Goal: Check status: Check status

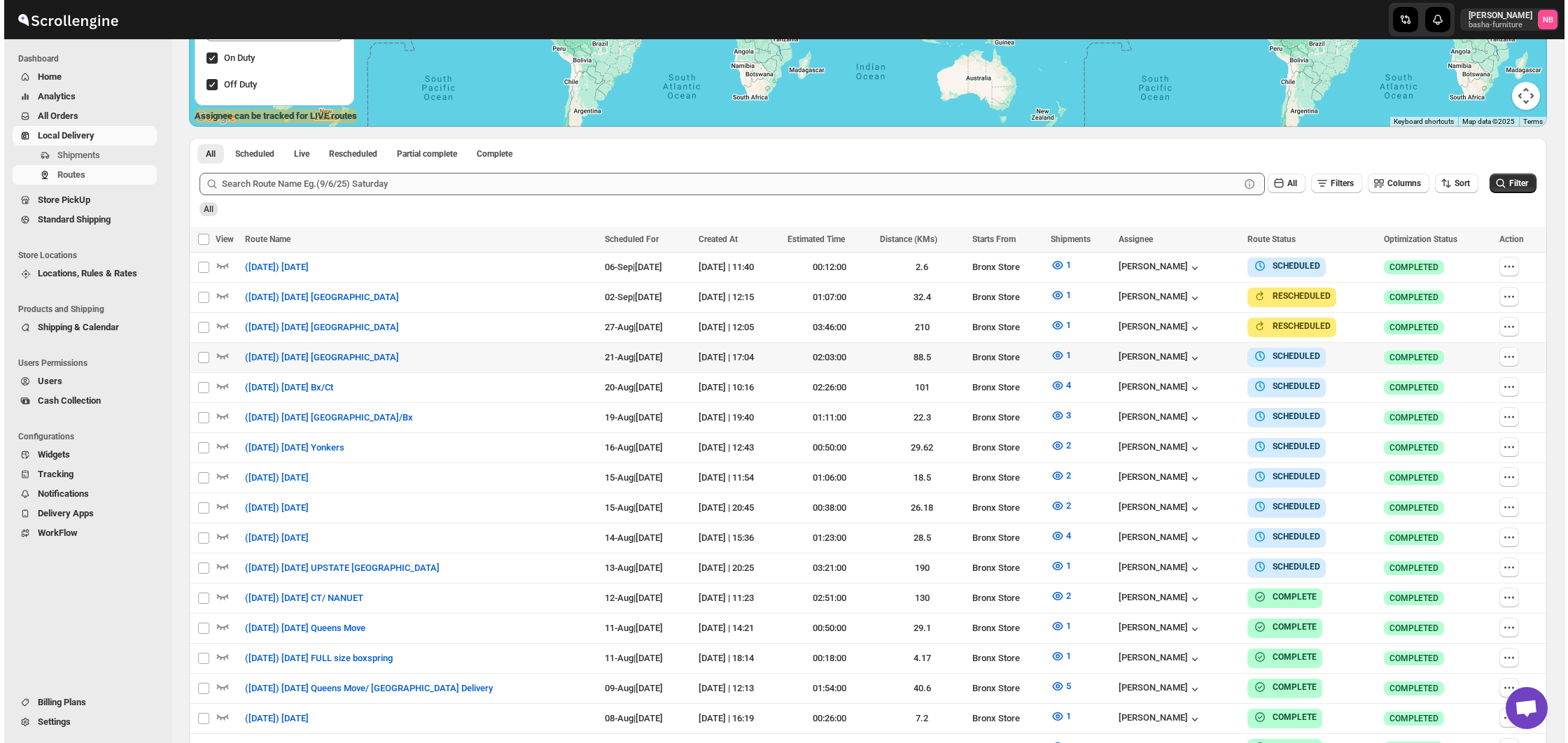
scroll to position [347, 0]
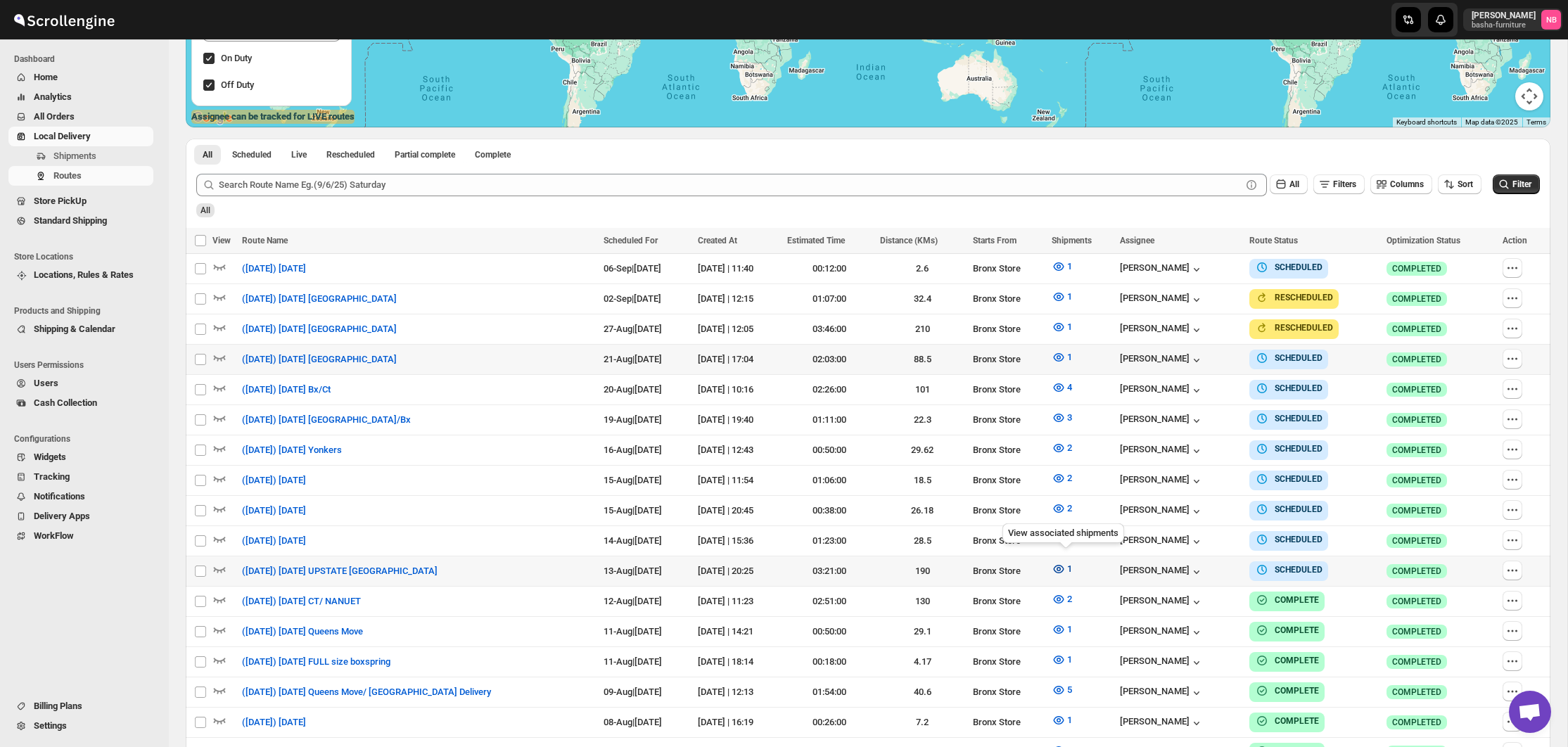
click at [1066, 566] on icon "button" at bounding box center [1058, 569] width 14 height 14
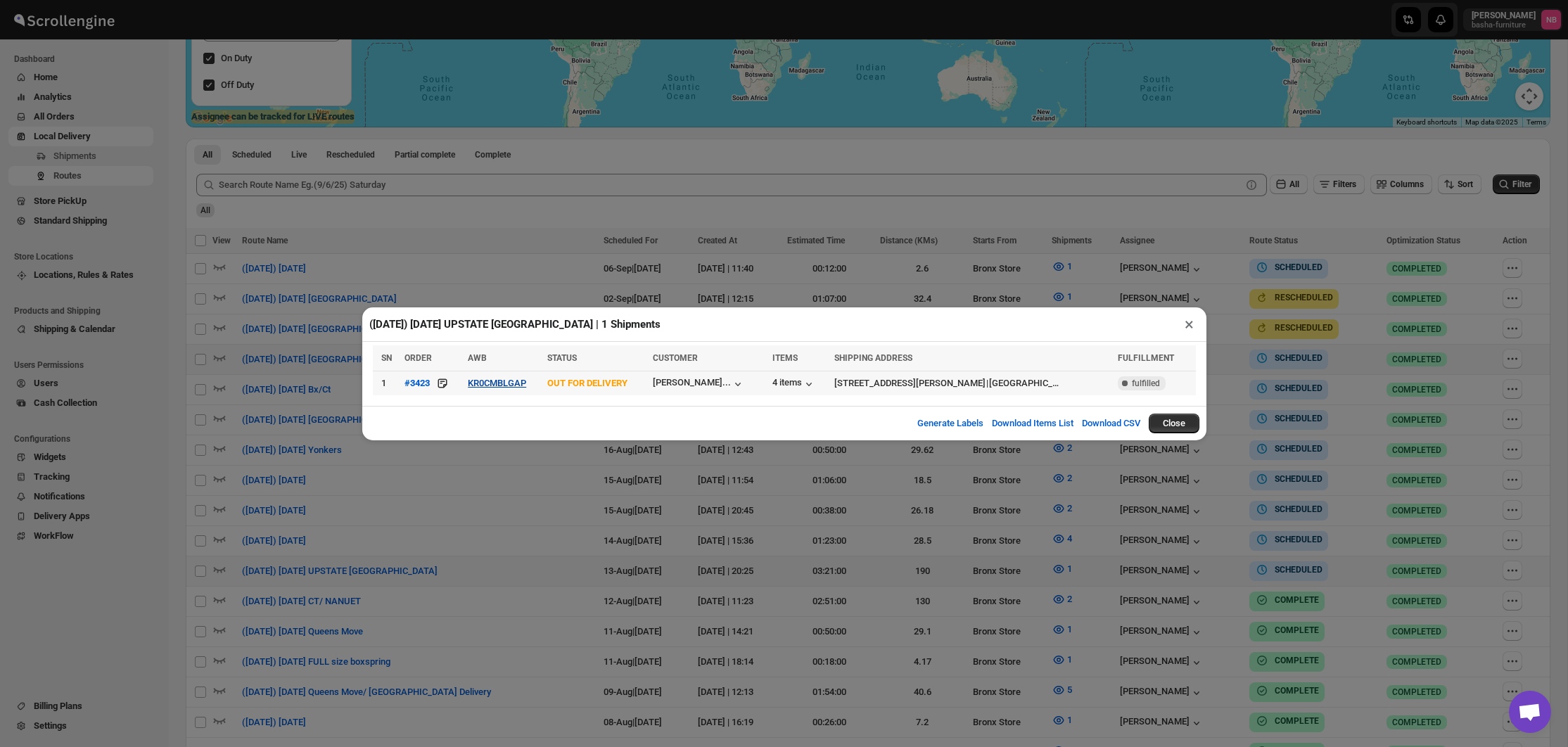
click at [527, 384] on button "KR0CMBLGAP" at bounding box center [497, 383] width 58 height 11
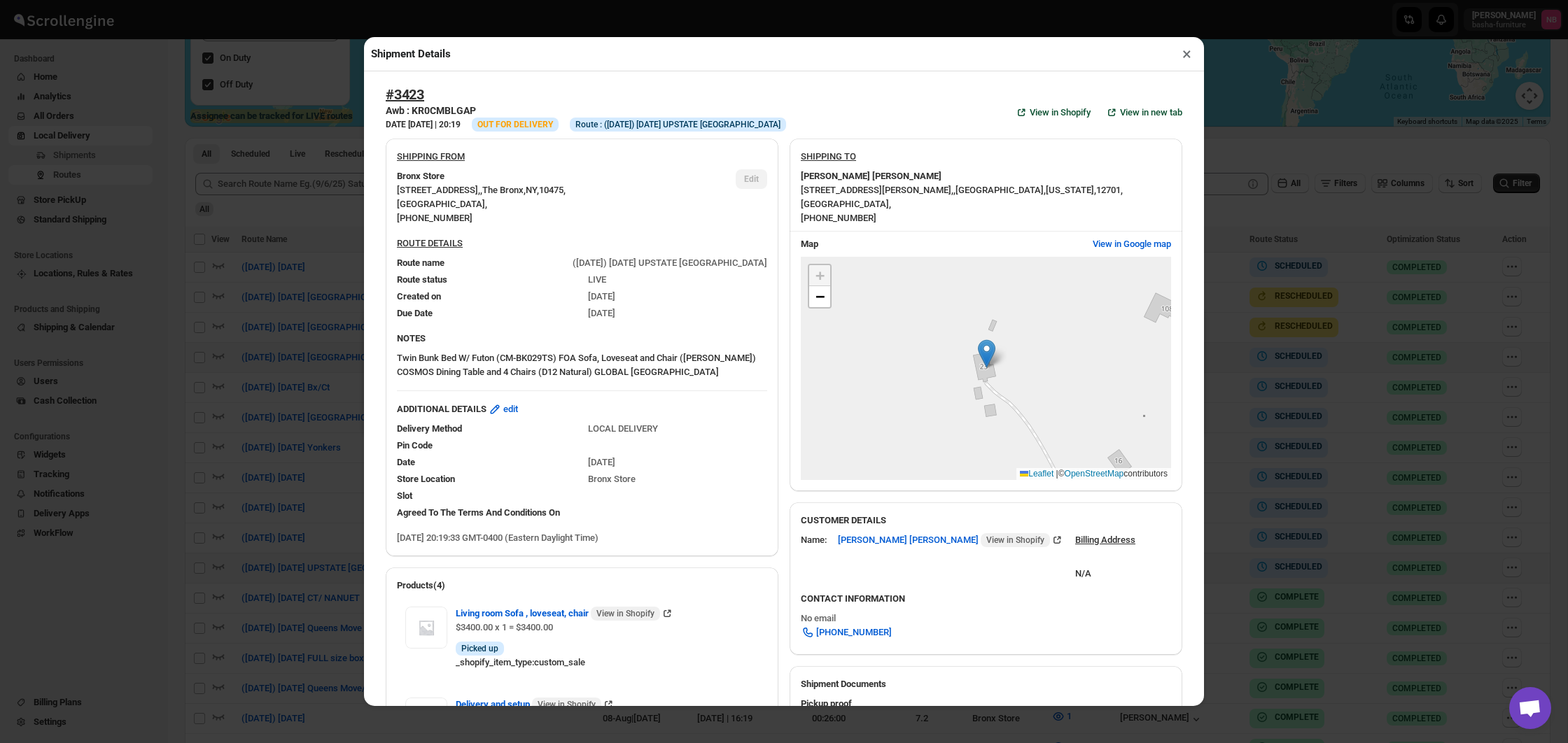
scroll to position [0, 0]
click at [1275, 367] on div "Shipment Details × #3423 Awb : KR0CMBLGAP DATE [DATE] | 20:19 Info OUT FOR DELI…" at bounding box center [784, 371] width 1568 height 743
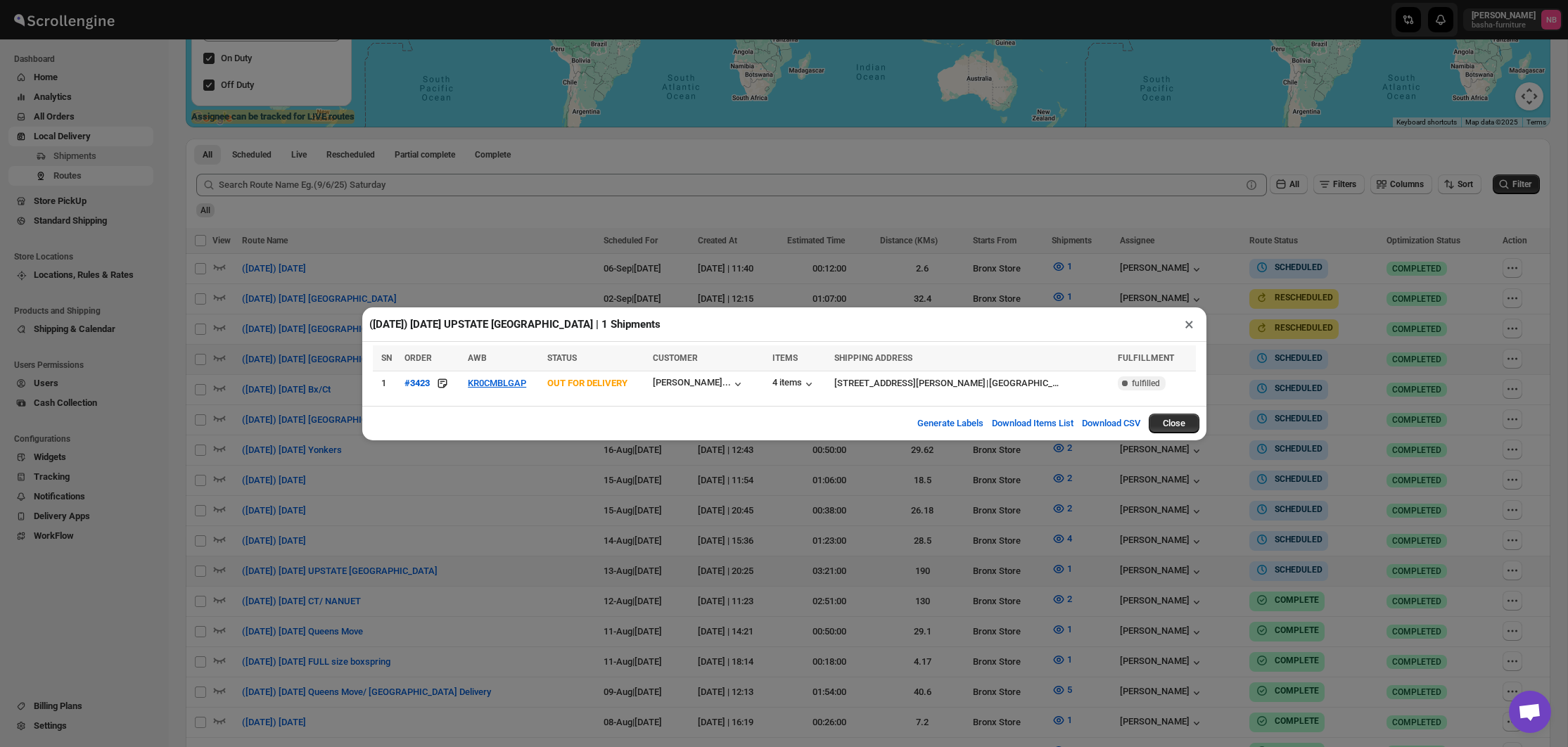
click at [894, 250] on div "([DATE]) [DATE] UPSTATE [GEOGRAPHIC_DATA] | 1 Shipments × SN ORDER AWB STATUS C…" at bounding box center [784, 373] width 1568 height 747
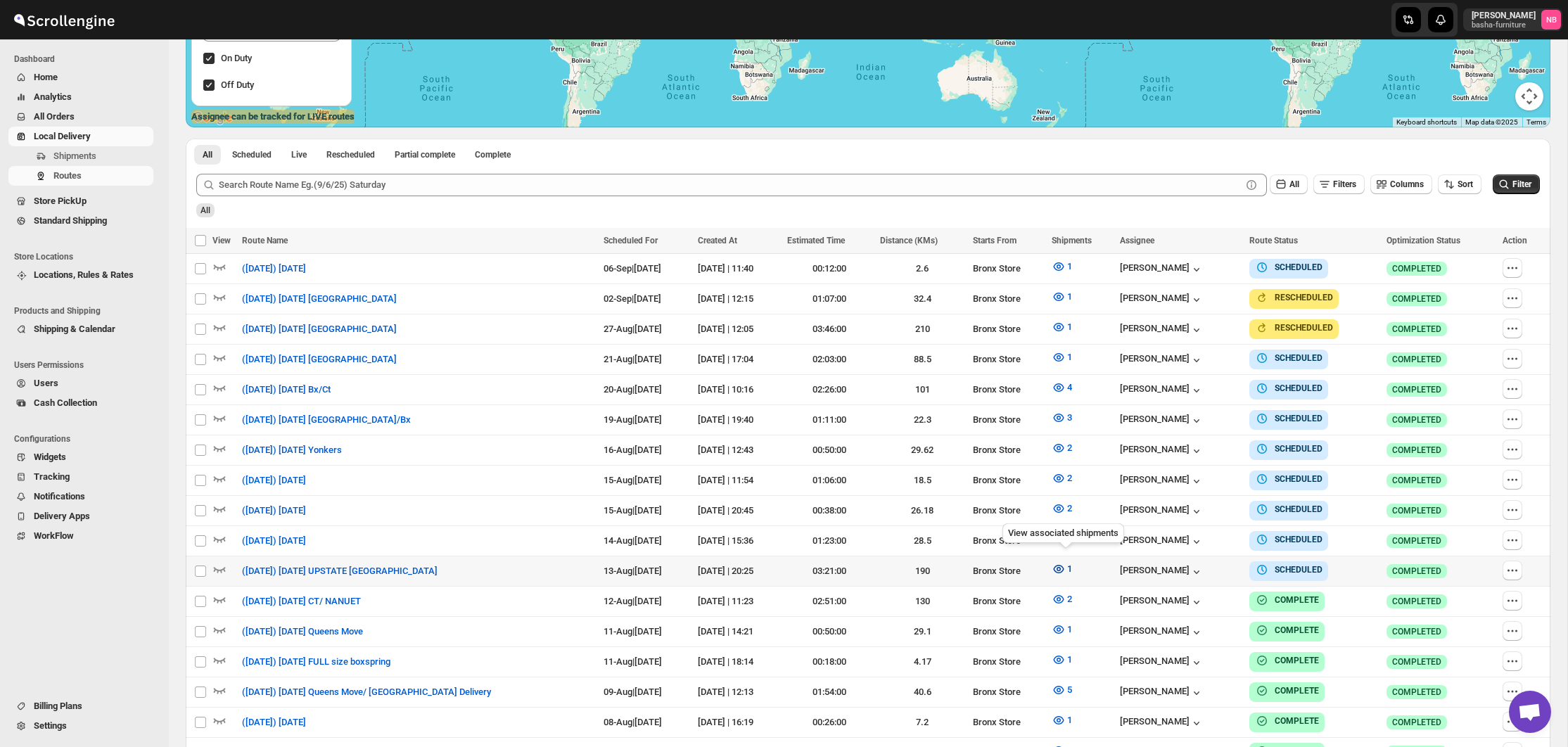
click at [1061, 567] on icon "button" at bounding box center [1058, 569] width 4 height 4
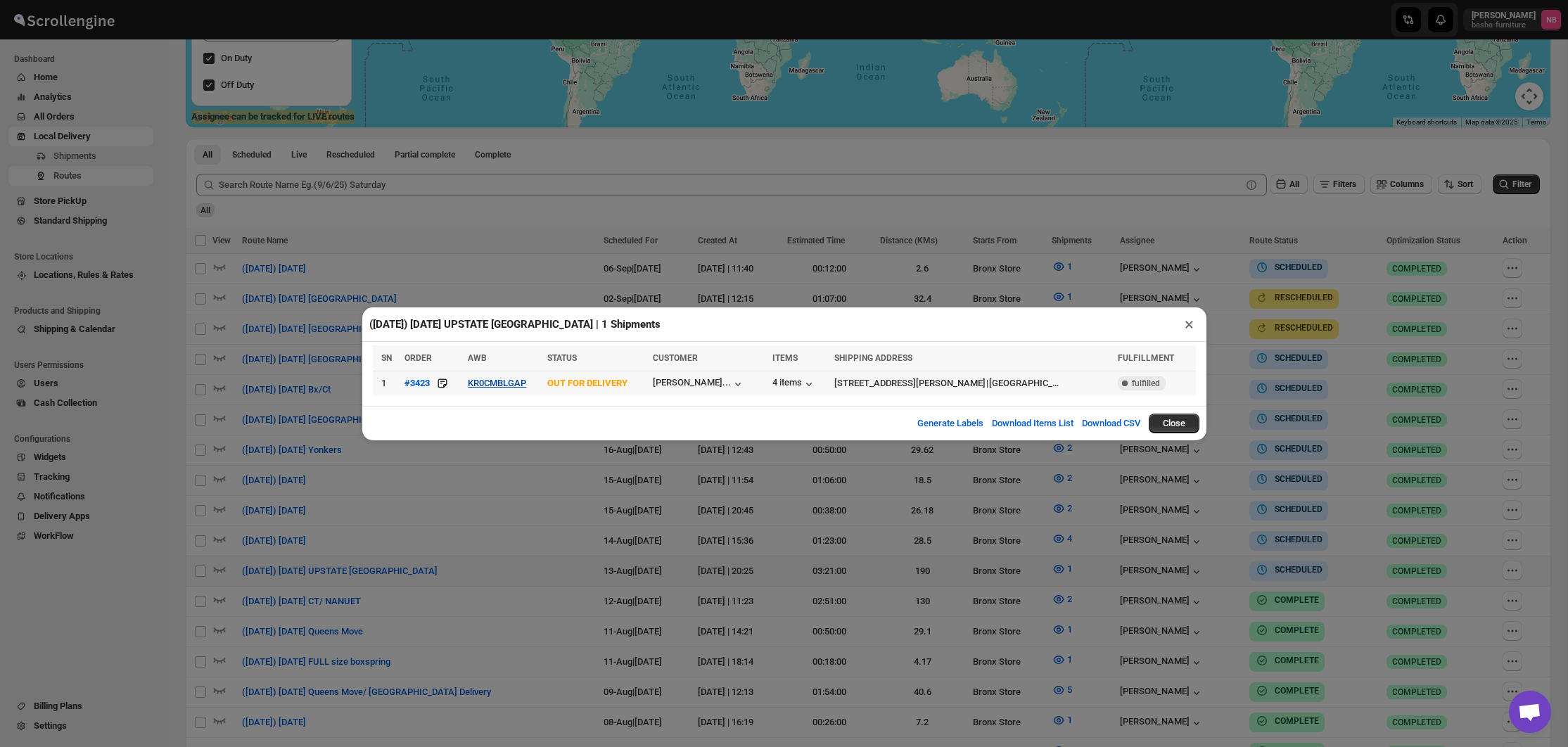
click at [517, 385] on button "KR0CMBLGAP" at bounding box center [497, 383] width 58 height 11
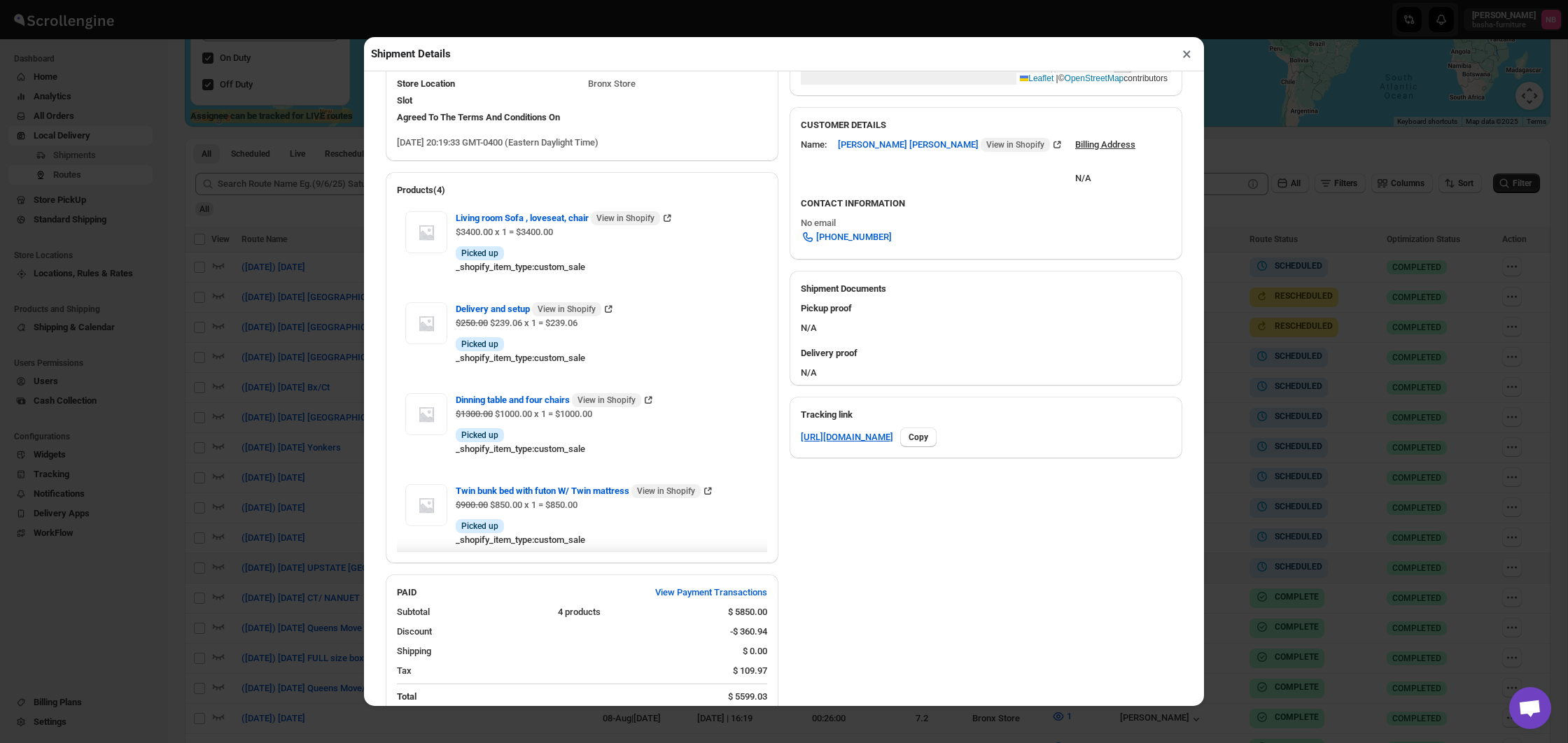
scroll to position [333, 0]
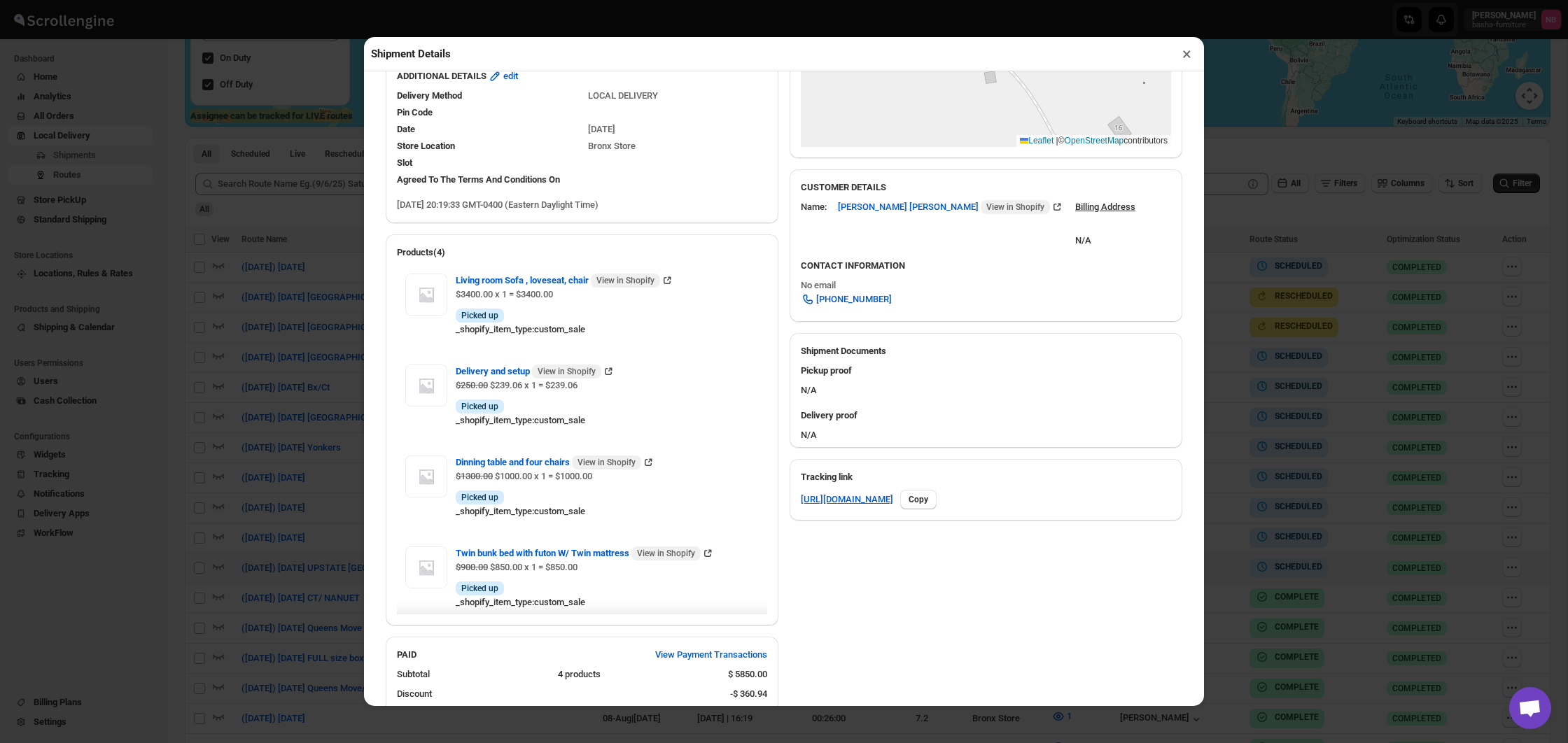
click at [1321, 371] on div "Shipment Details × #3423 Awb : KR0CMBLGAP DATE [DATE] | 20:19 Info OUT FOR DELI…" at bounding box center [784, 371] width 1568 height 743
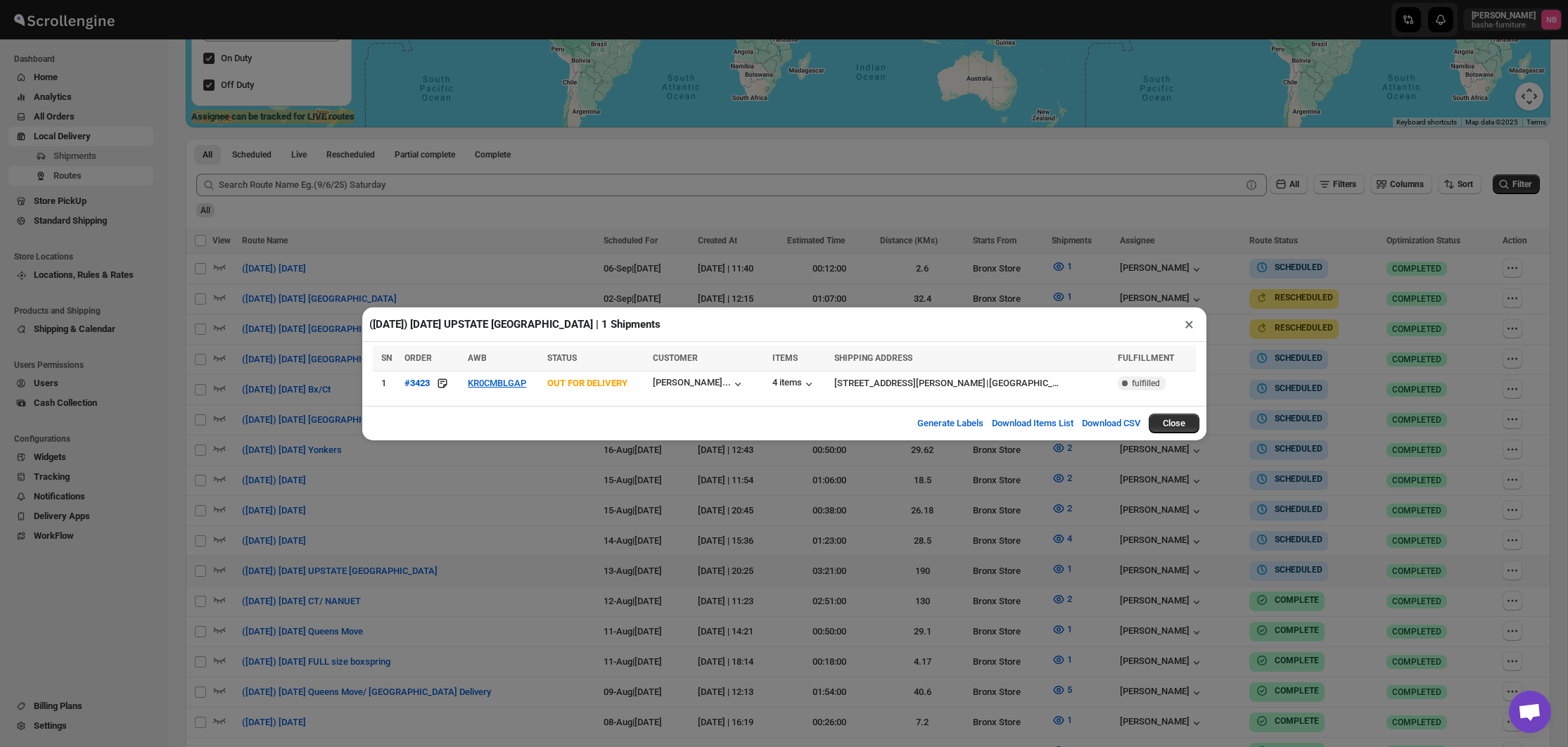
click at [1327, 373] on div "([DATE]) [DATE] UPSTATE [GEOGRAPHIC_DATA] | 1 Shipments × SN ORDER AWB STATUS C…" at bounding box center [784, 373] width 1568 height 747
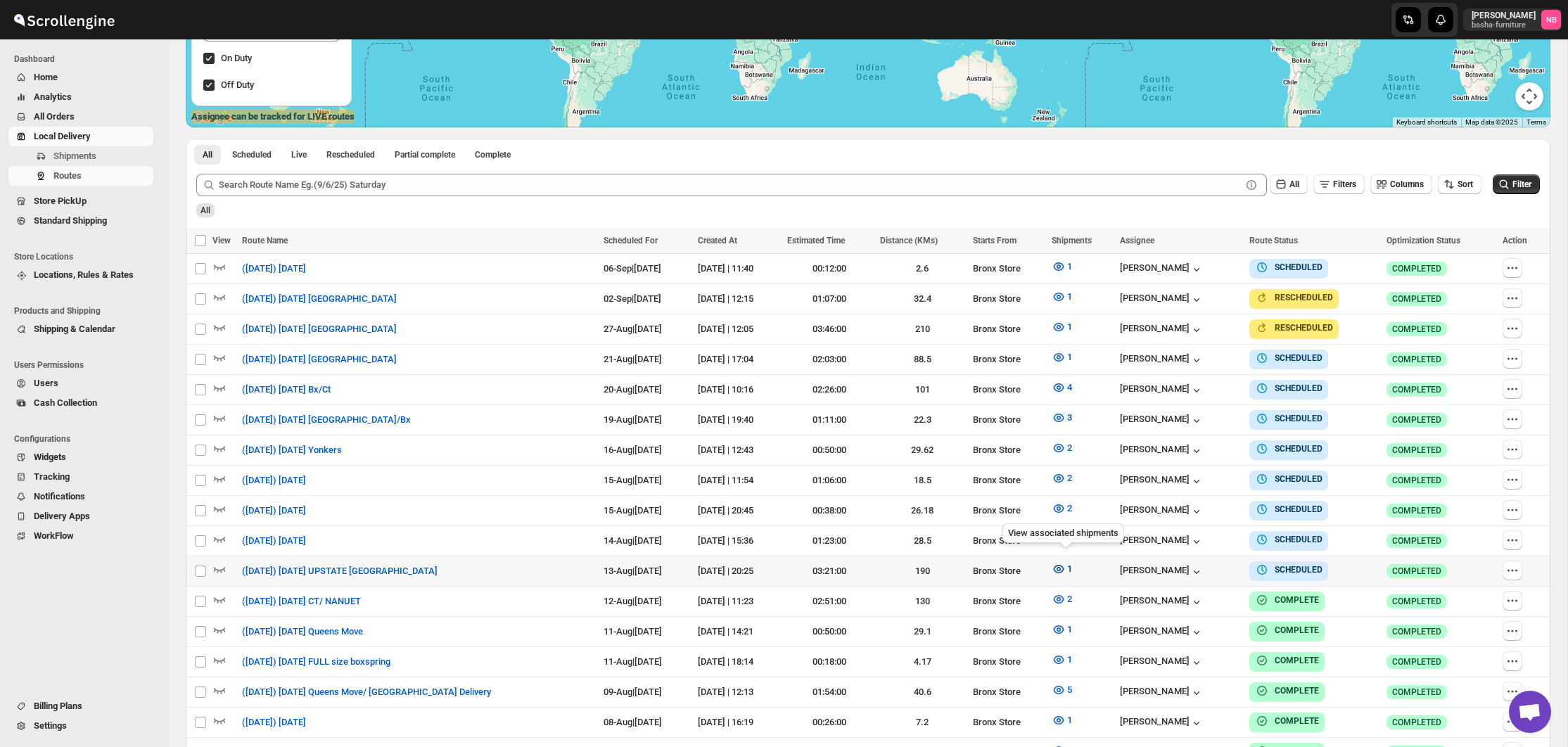
click at [1061, 562] on icon "button" at bounding box center [1058, 569] width 14 height 14
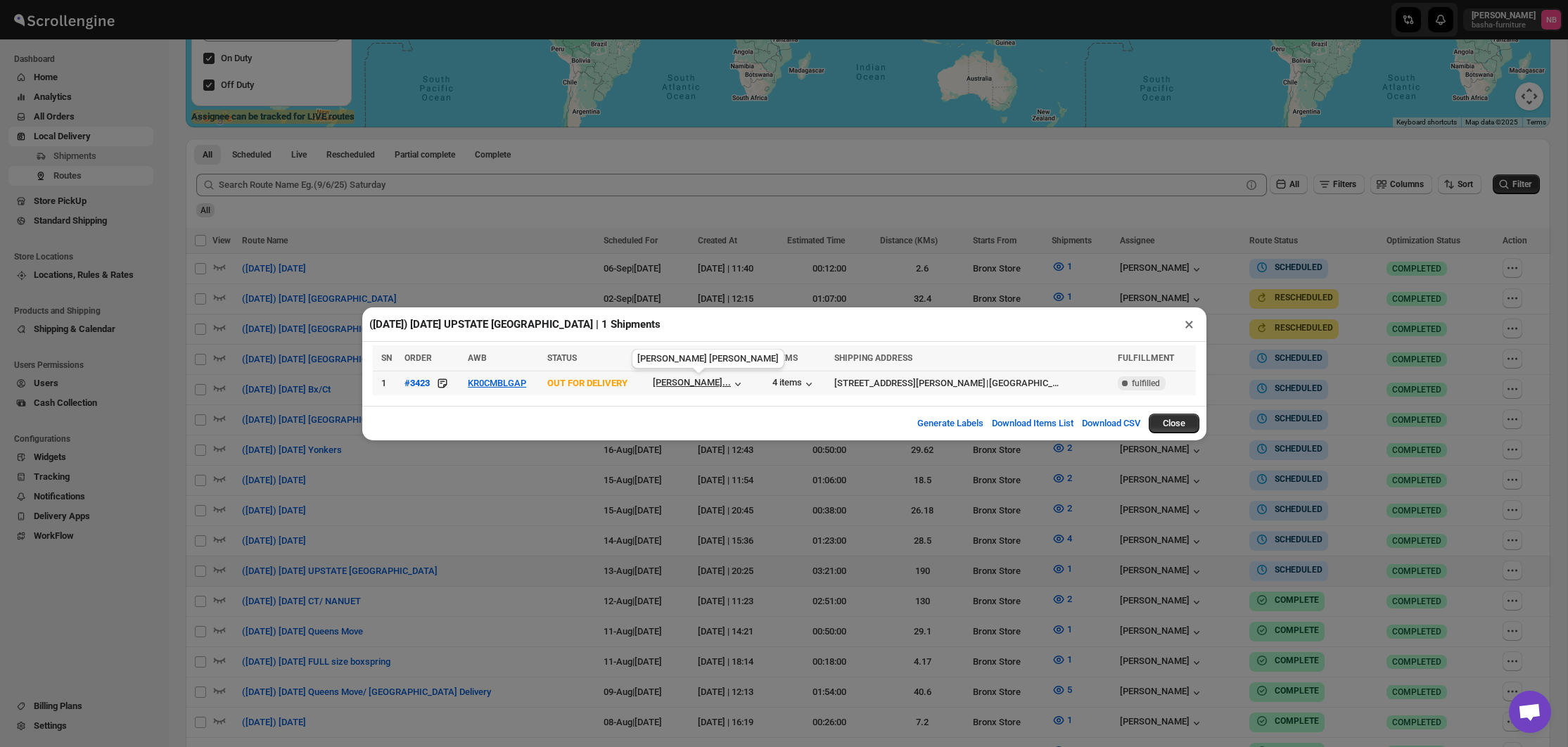
click at [695, 382] on div "[PERSON_NAME]..." at bounding box center [692, 382] width 78 height 11
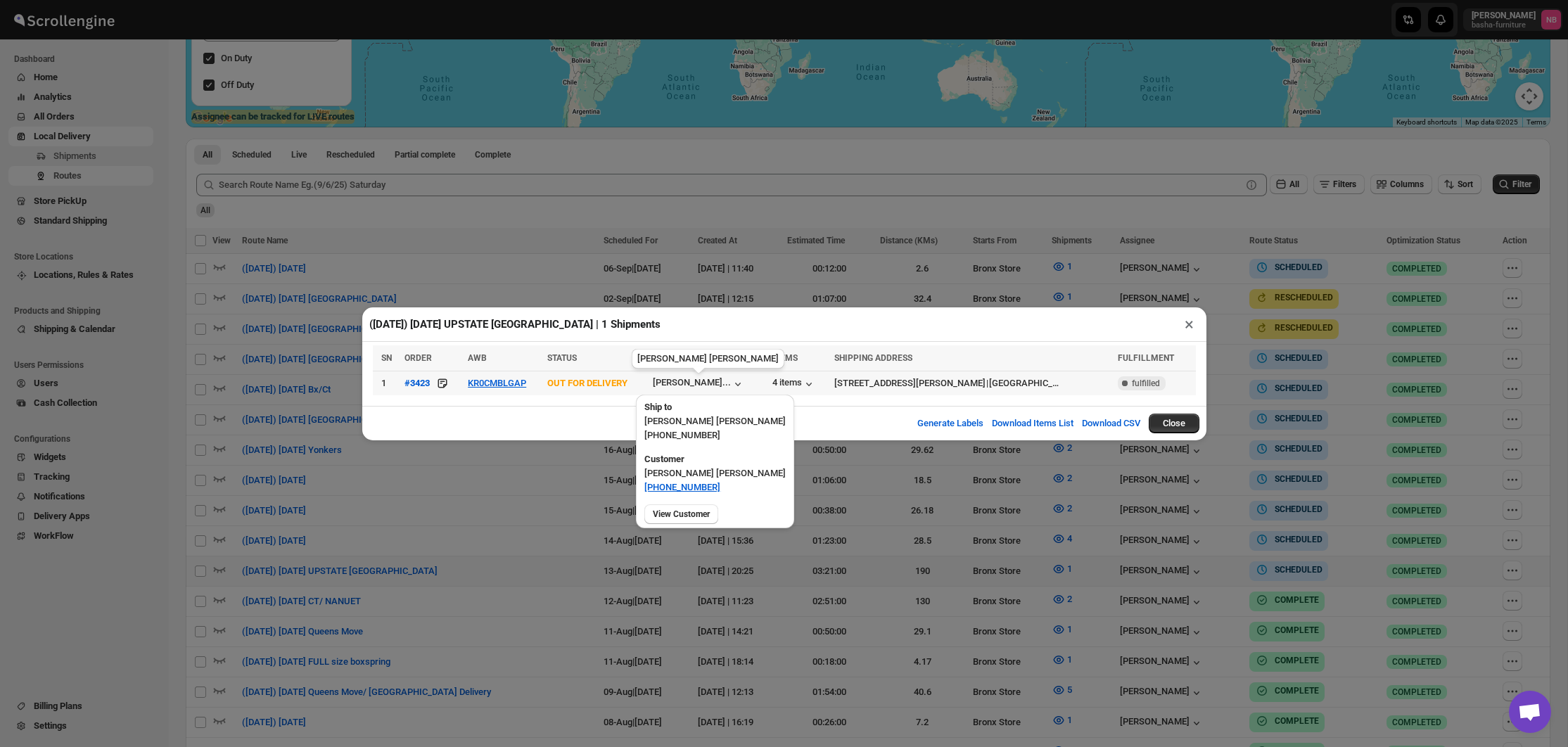
drag, startPoint x: 695, startPoint y: 382, endPoint x: 678, endPoint y: 375, distance: 18.4
click at [698, 380] on div "[PERSON_NAME]..." at bounding box center [692, 382] width 78 height 11
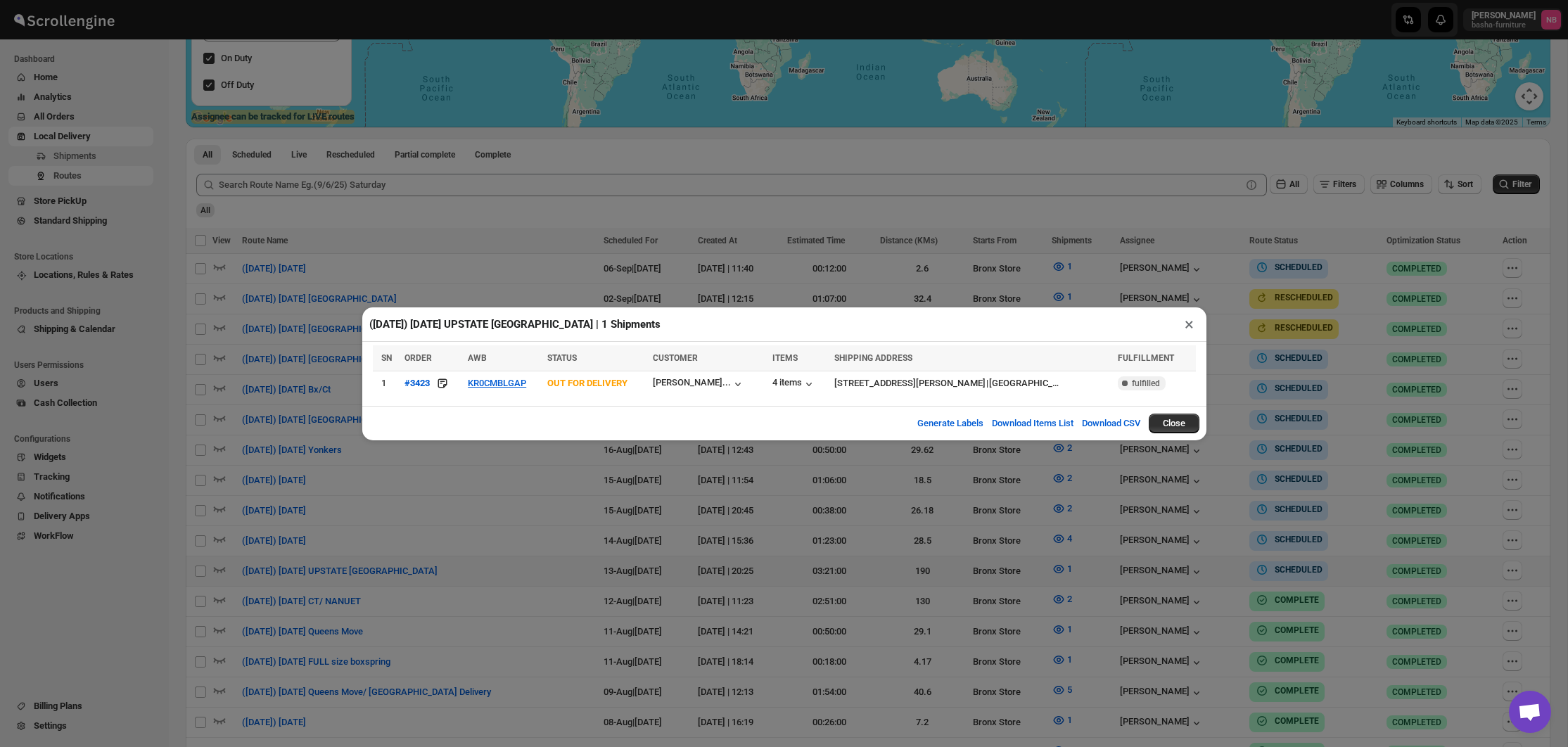
click at [722, 534] on div "([DATE]) [DATE] UPSTATE [GEOGRAPHIC_DATA] | 1 Shipments × SN ORDER AWB STATUS C…" at bounding box center [784, 373] width 1568 height 747
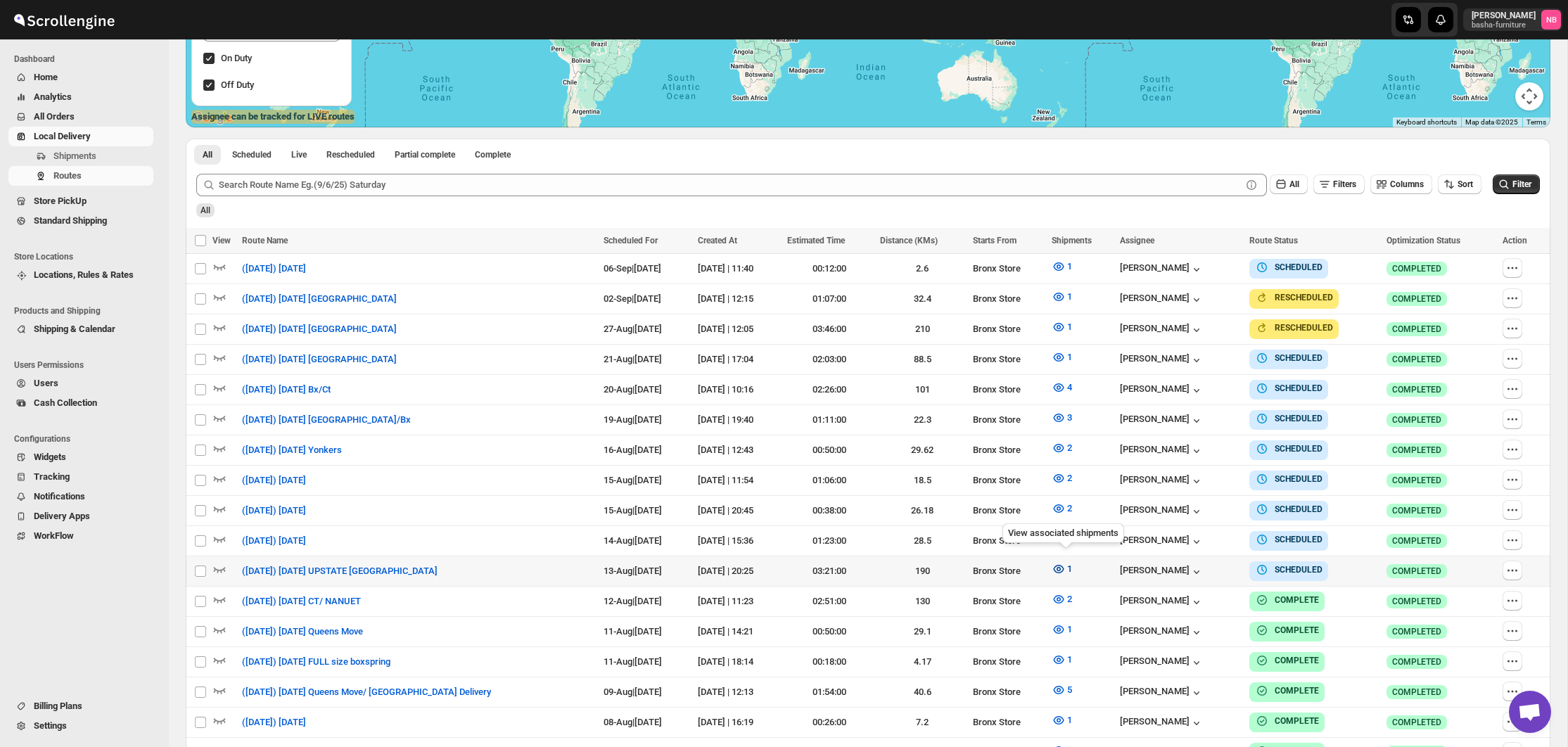
click at [1061, 567] on icon "button" at bounding box center [1058, 569] width 4 height 4
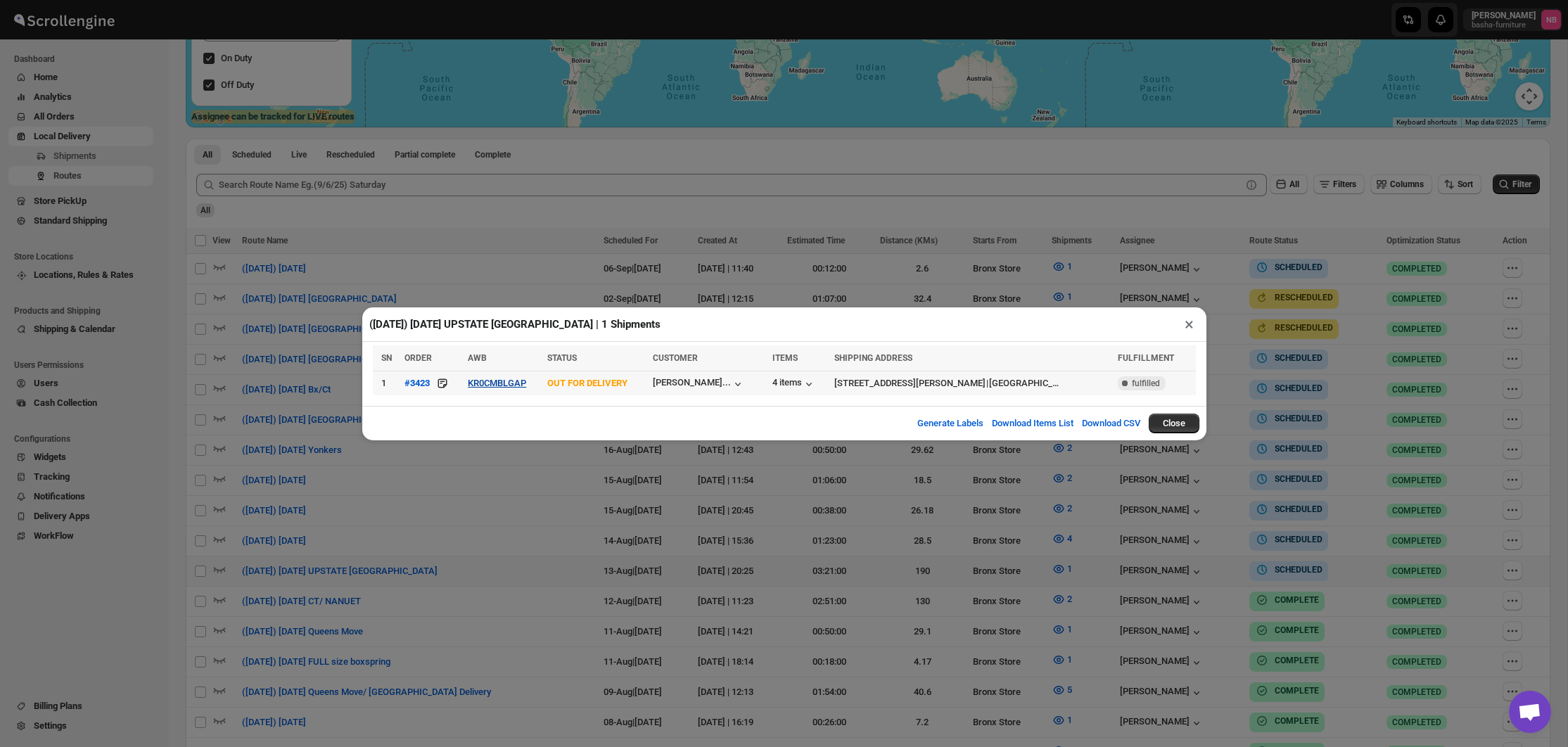
click at [506, 382] on button "KR0CMBLGAP" at bounding box center [497, 383] width 58 height 11
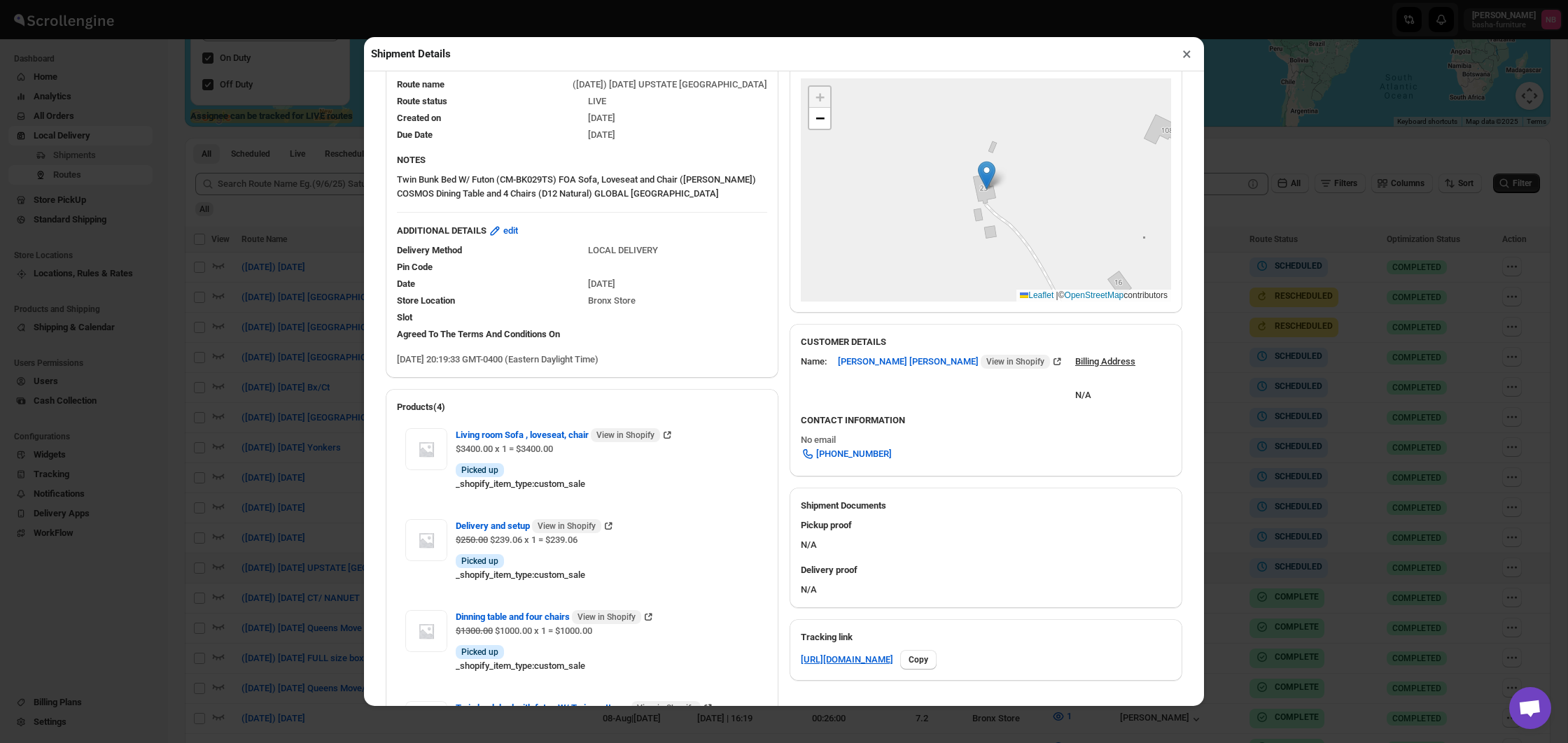
scroll to position [176, 0]
click at [1274, 448] on div "Shipment Details × #3423 Awb : KR0CMBLGAP DATE [DATE] | 20:19 Info OUT FOR DELI…" at bounding box center [784, 371] width 1568 height 743
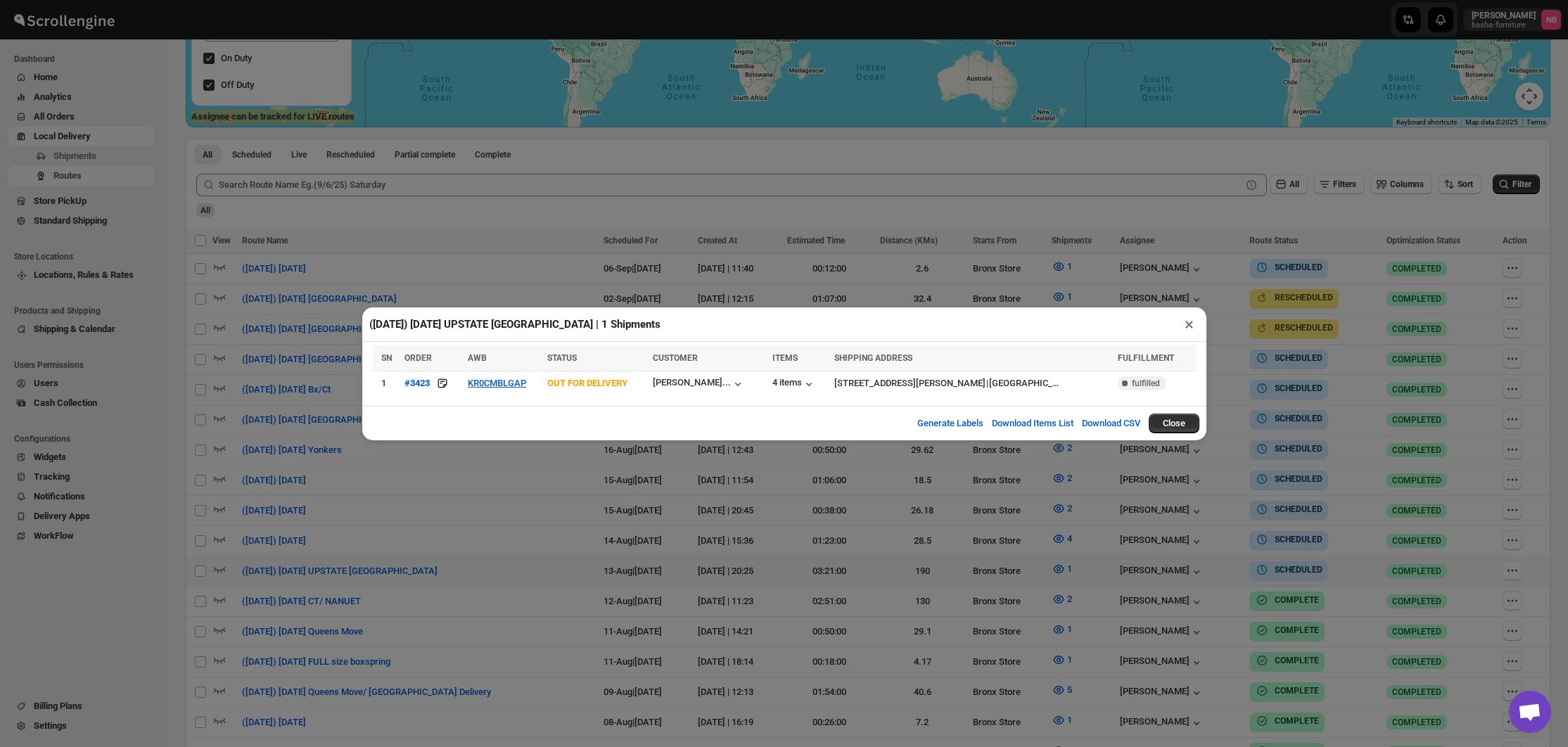
click at [1280, 451] on div "([DATE]) [DATE] UPSTATE [GEOGRAPHIC_DATA] | 1 Shipments × SN ORDER AWB STATUS C…" at bounding box center [784, 373] width 1568 height 747
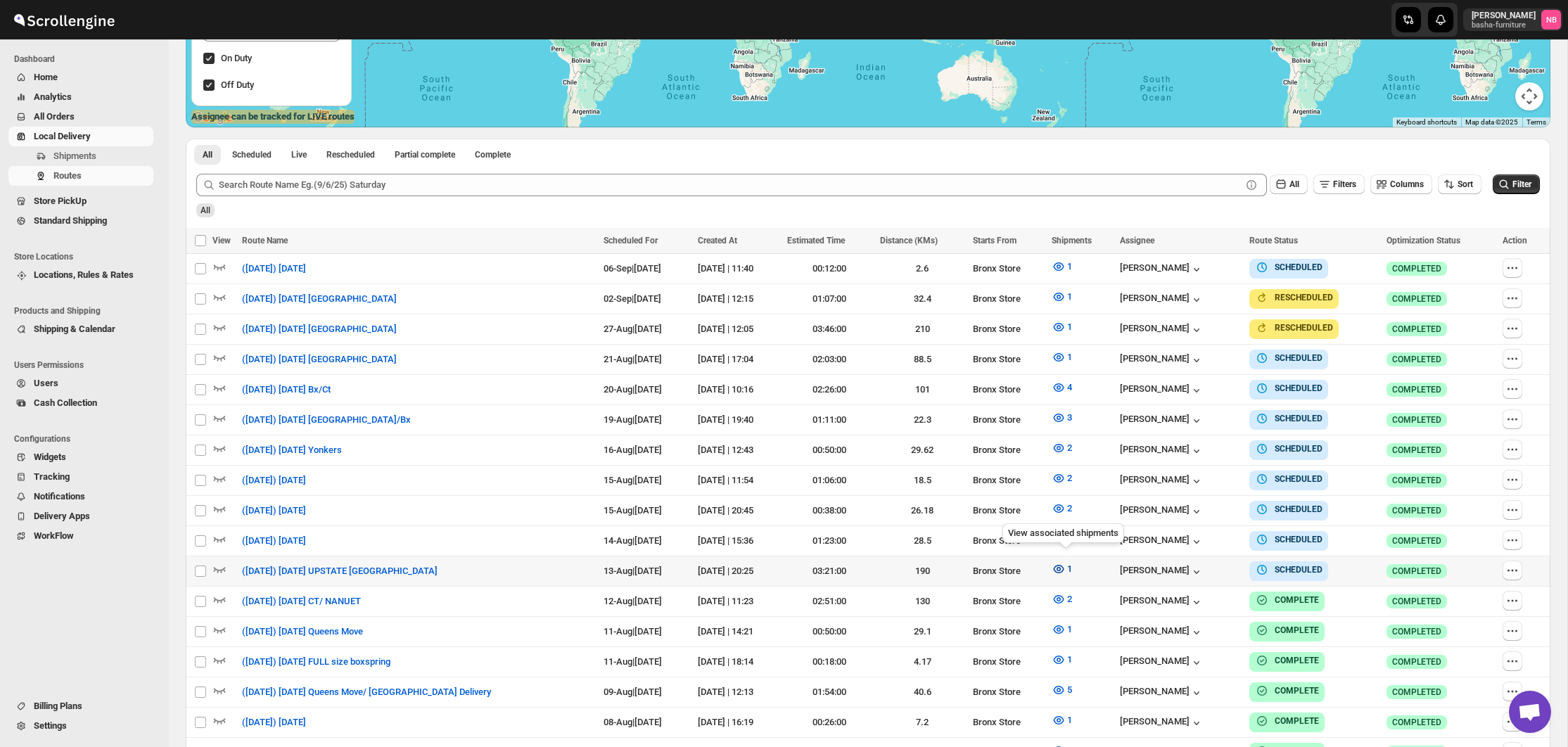
click at [1060, 563] on icon "button" at bounding box center [1058, 569] width 14 height 14
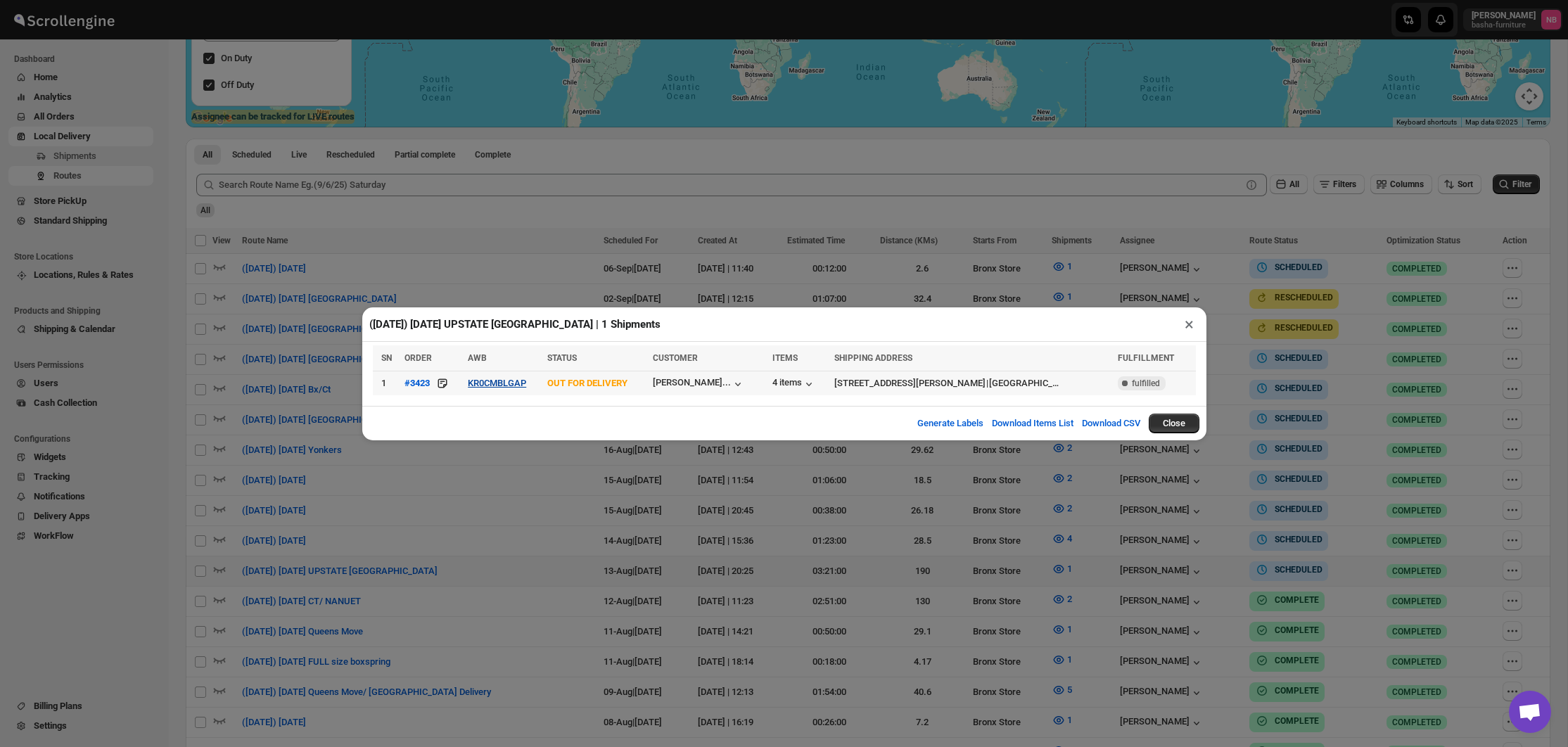
click at [493, 382] on button "KR0CMBLGAP" at bounding box center [497, 383] width 58 height 11
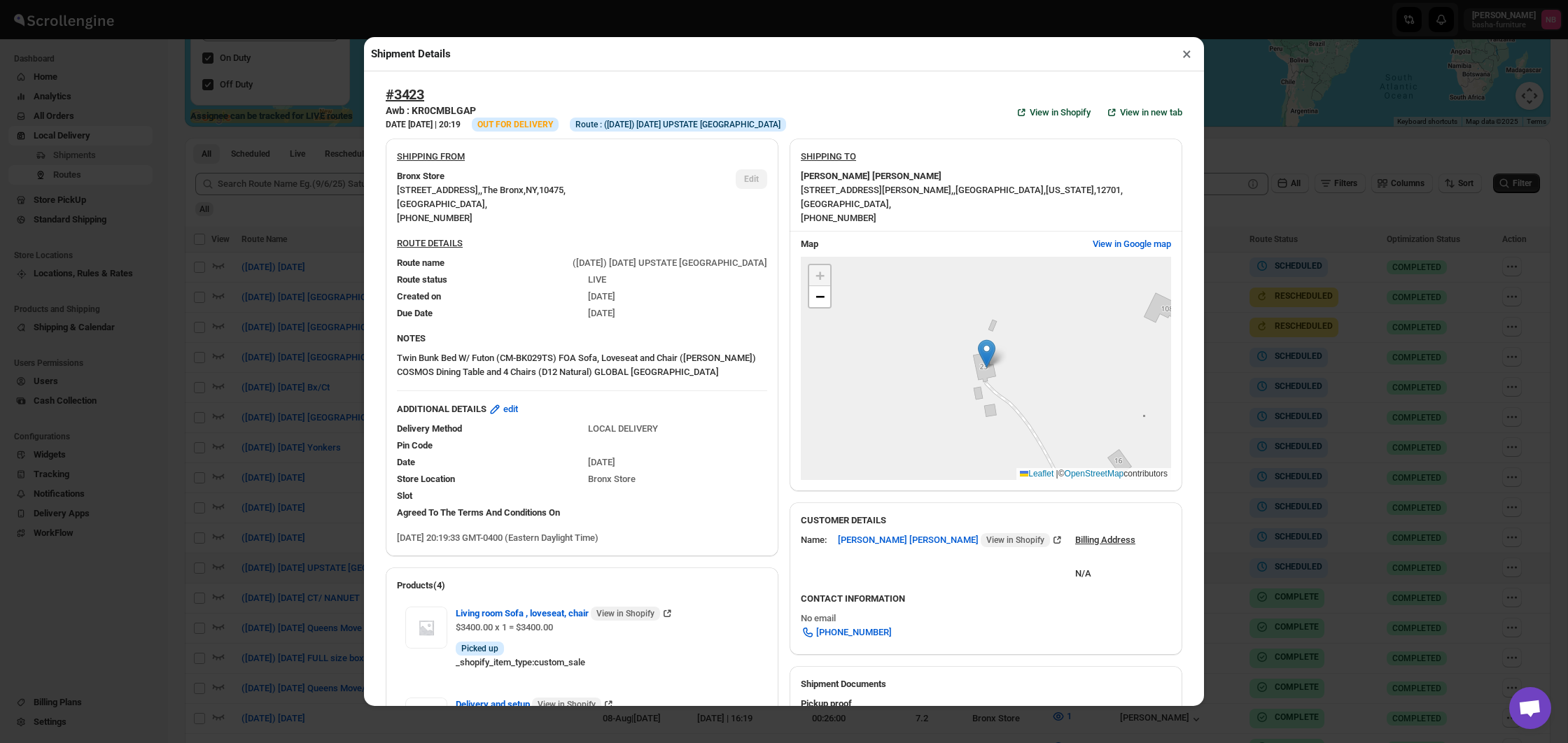
scroll to position [0, 0]
click at [1372, 477] on div "Shipment Details × #3423 Awb : KR0CMBLGAP DATE [DATE] | 20:19 Info OUT FOR DELI…" at bounding box center [784, 371] width 1568 height 743
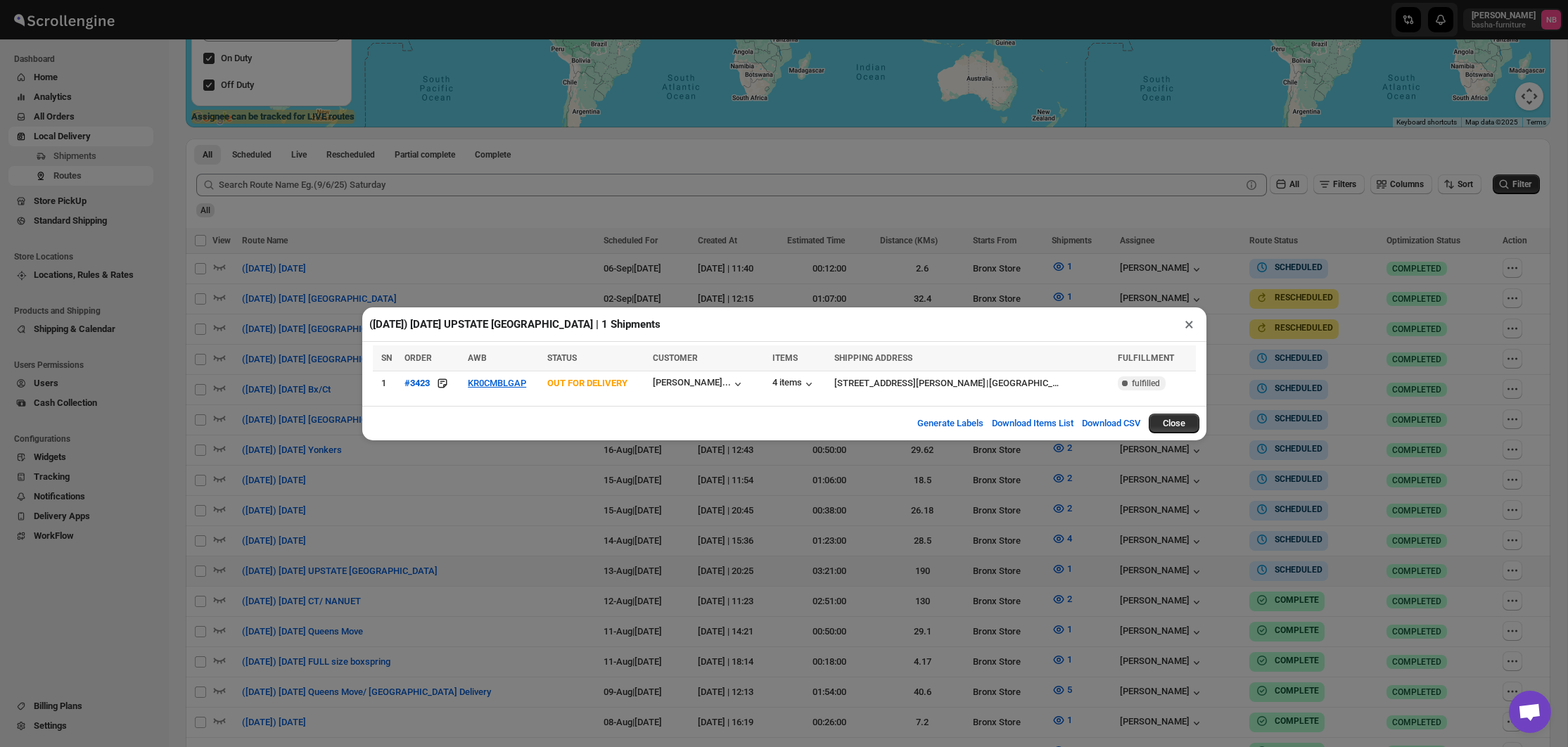
drag, startPoint x: 1365, startPoint y: 479, endPoint x: 1385, endPoint y: 468, distance: 22.8
click at [1365, 479] on div "([DATE]) [DATE] UPSTATE [GEOGRAPHIC_DATA] | 1 Shipments × SN ORDER AWB STATUS C…" at bounding box center [784, 373] width 1568 height 747
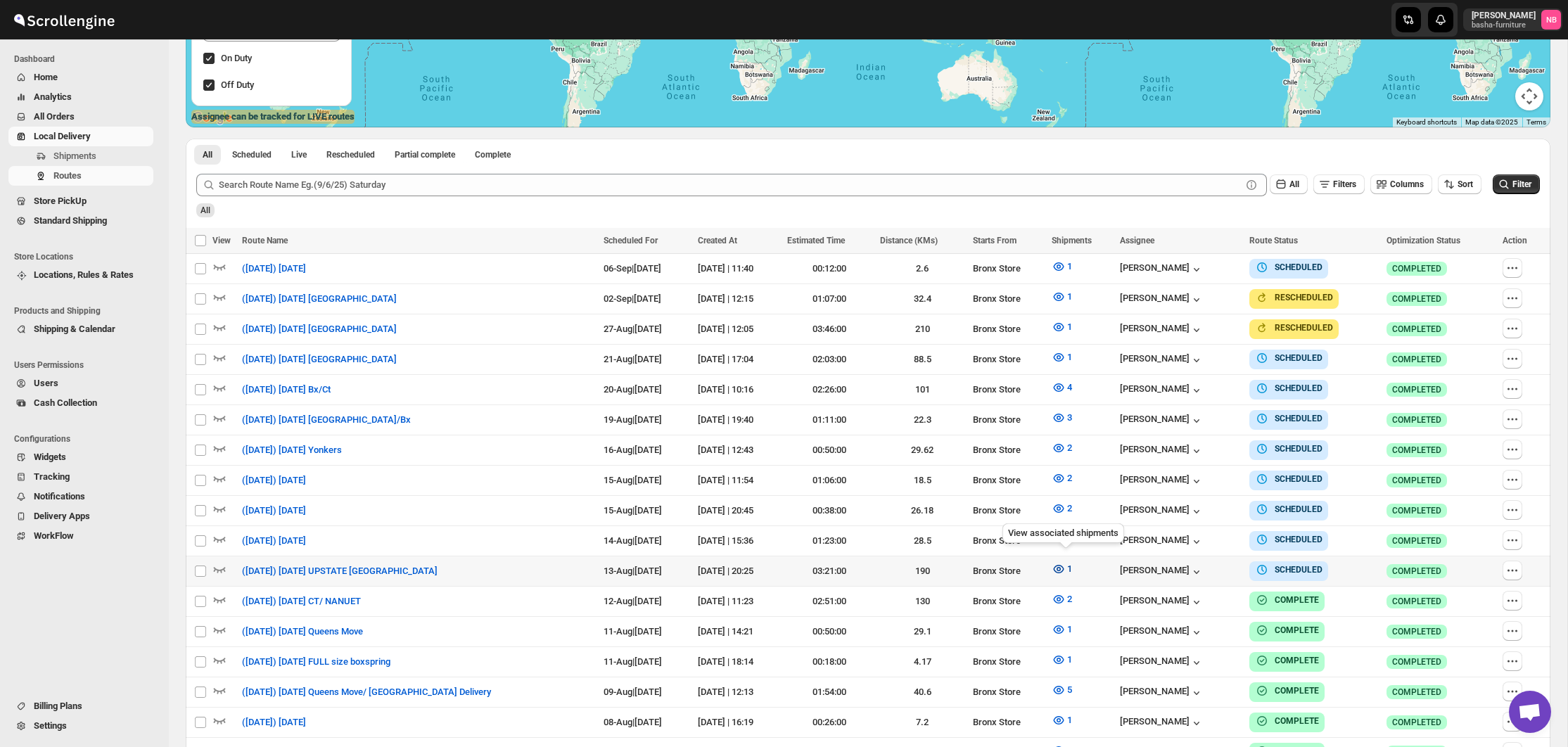
click at [1060, 565] on icon "button" at bounding box center [1059, 569] width 11 height 8
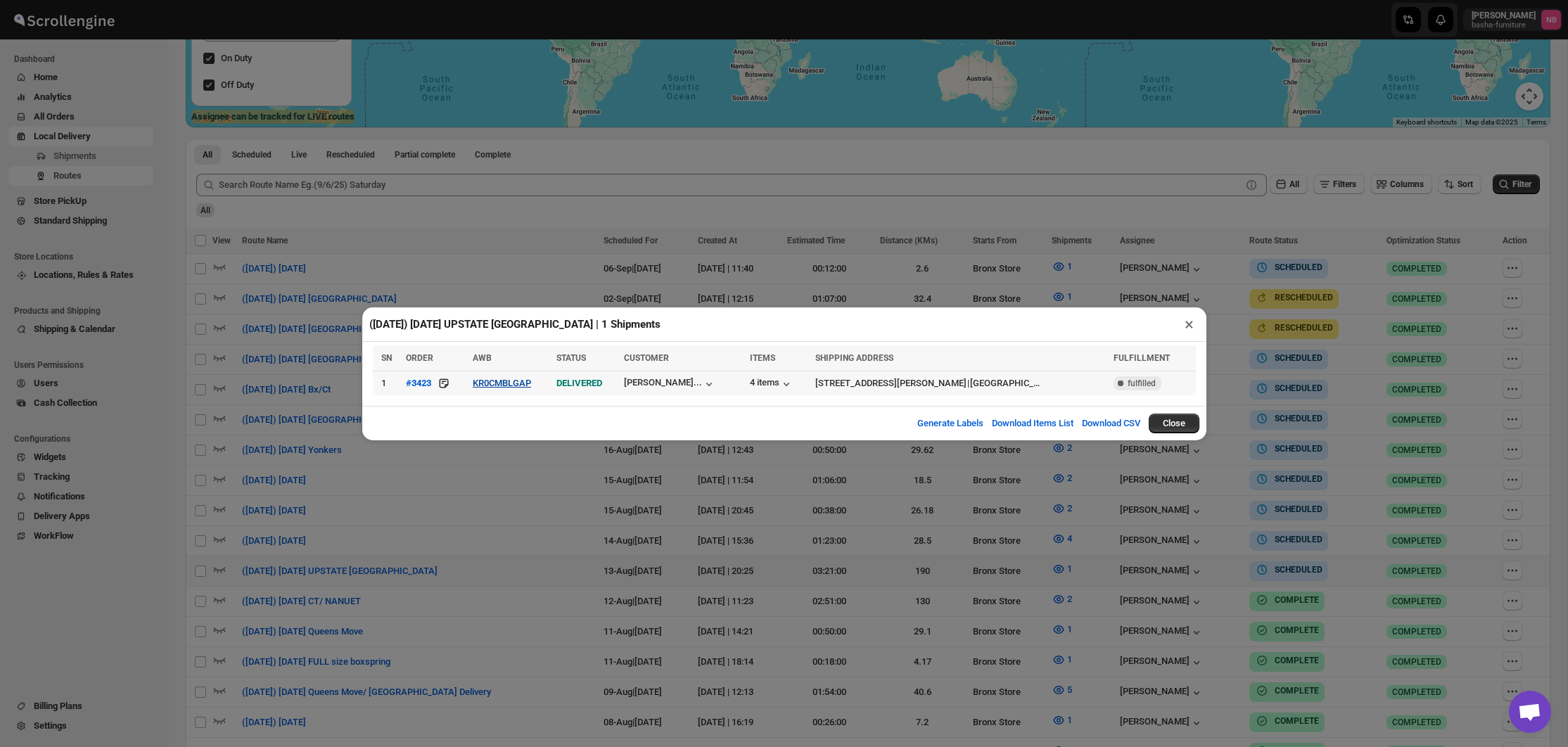
click at [515, 387] on button "KR0CMBLGAP" at bounding box center [502, 383] width 58 height 11
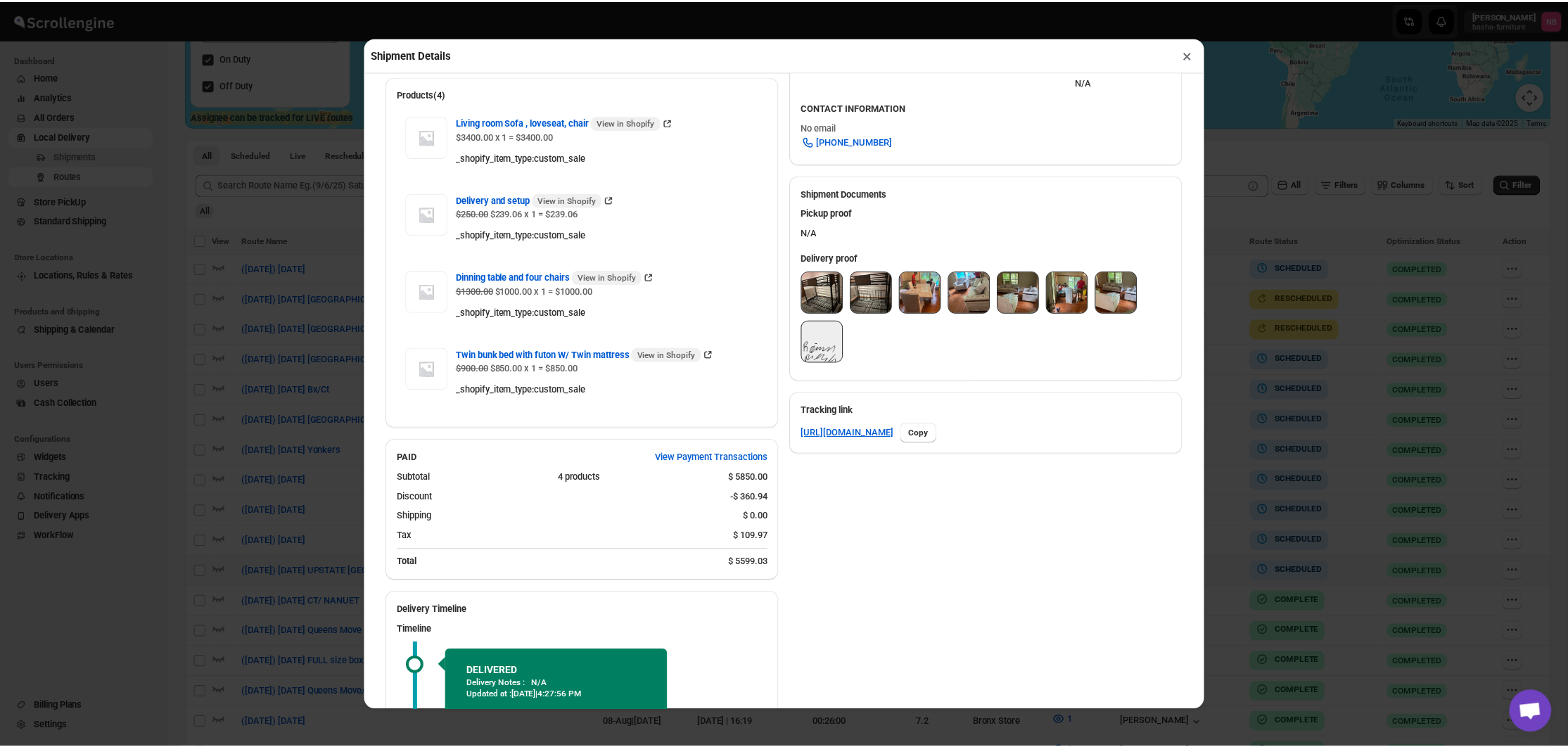
scroll to position [497, 0]
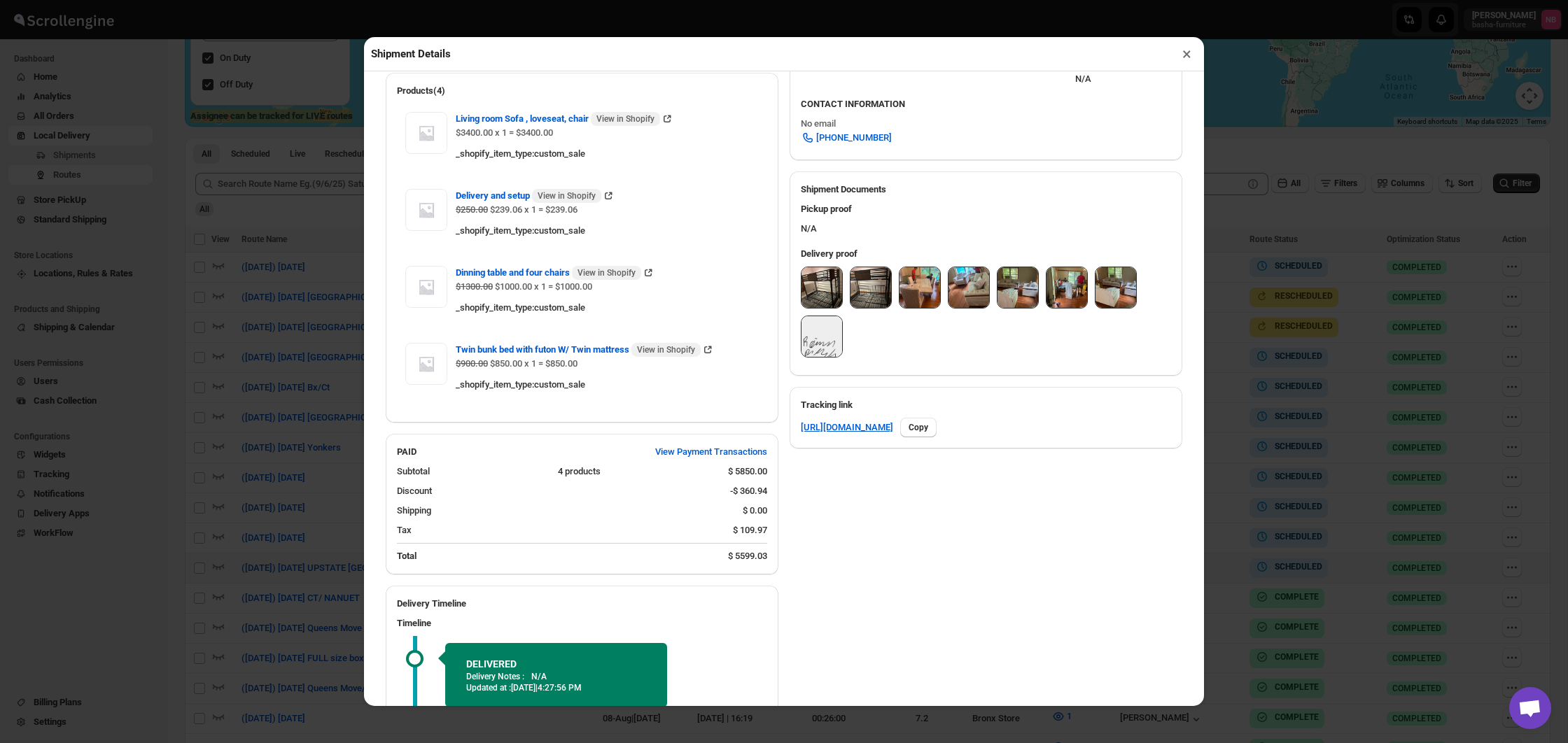
click at [823, 289] on img at bounding box center [821, 287] width 40 height 40
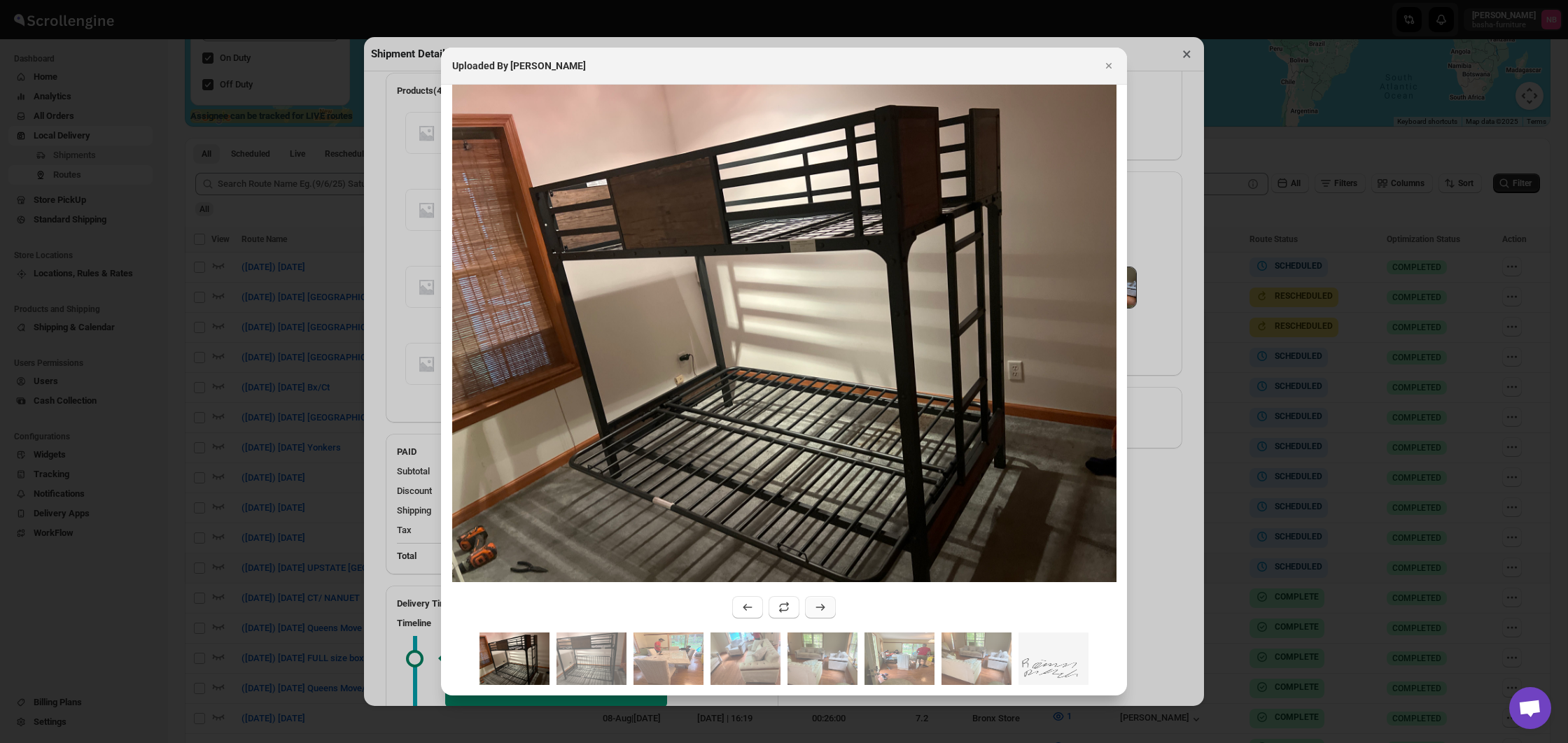
click at [823, 609] on icon ":rluk:" at bounding box center [821, 607] width 9 height 7
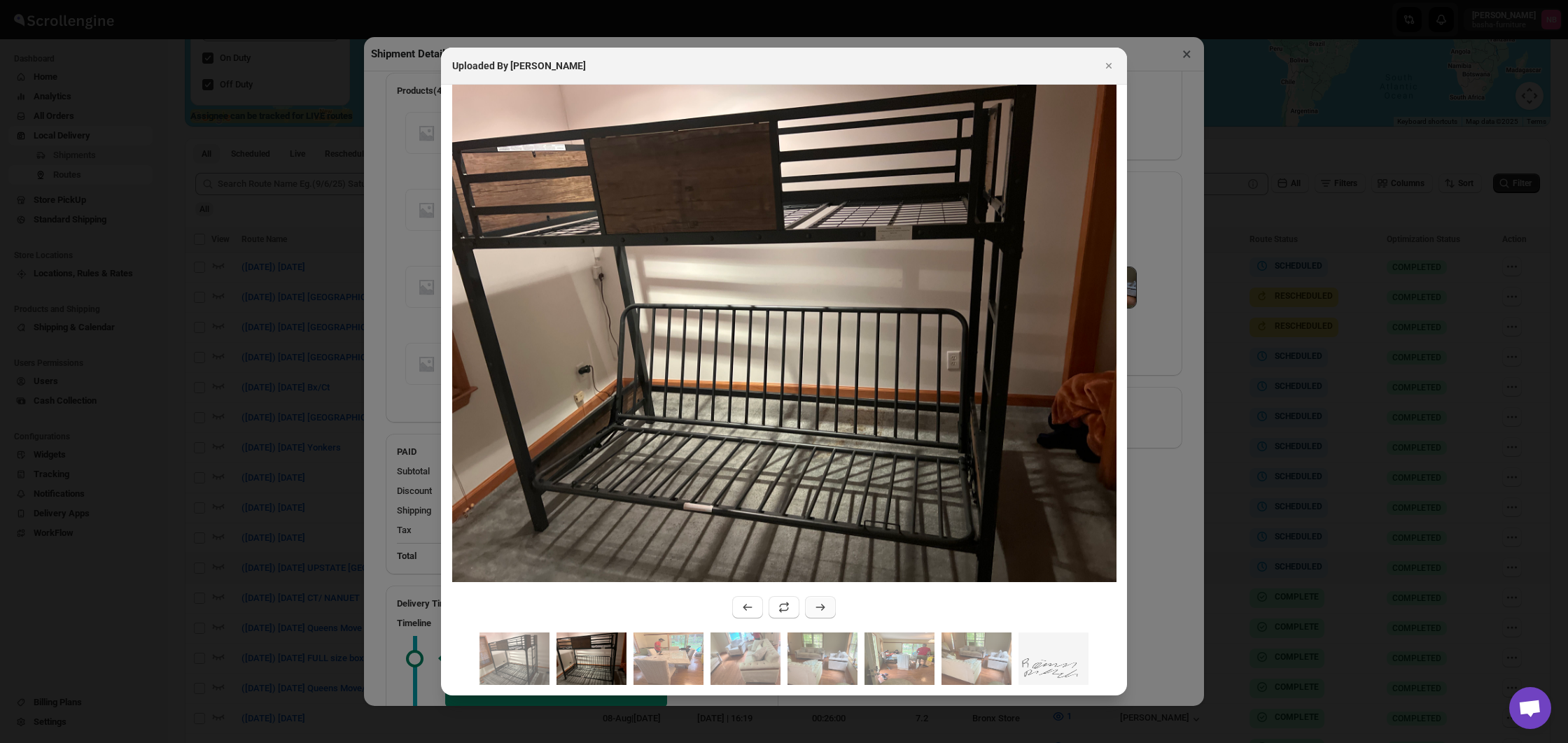
click at [823, 609] on icon ":rluk:" at bounding box center [821, 607] width 9 height 7
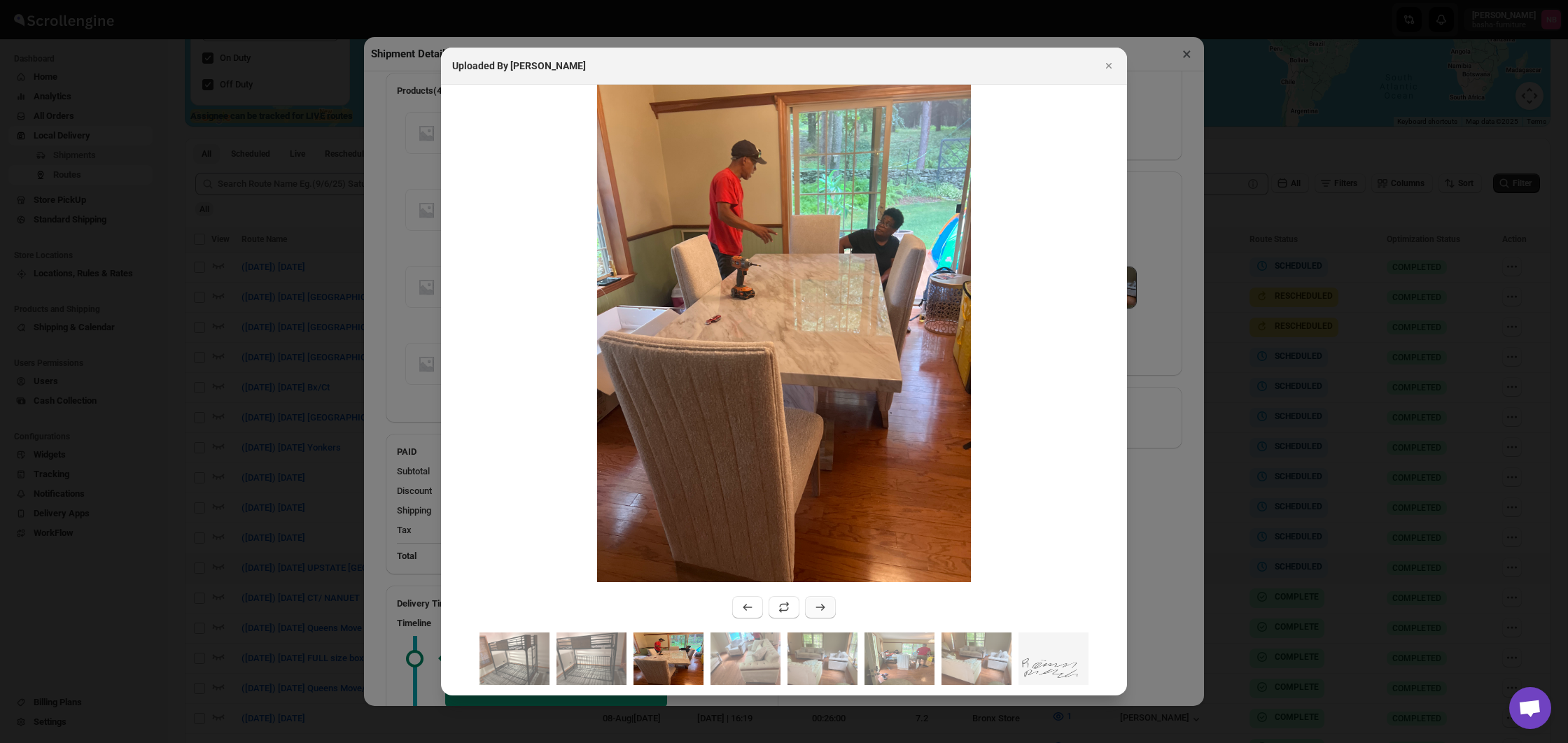
click at [823, 609] on icon ":rluk:" at bounding box center [821, 607] width 9 height 7
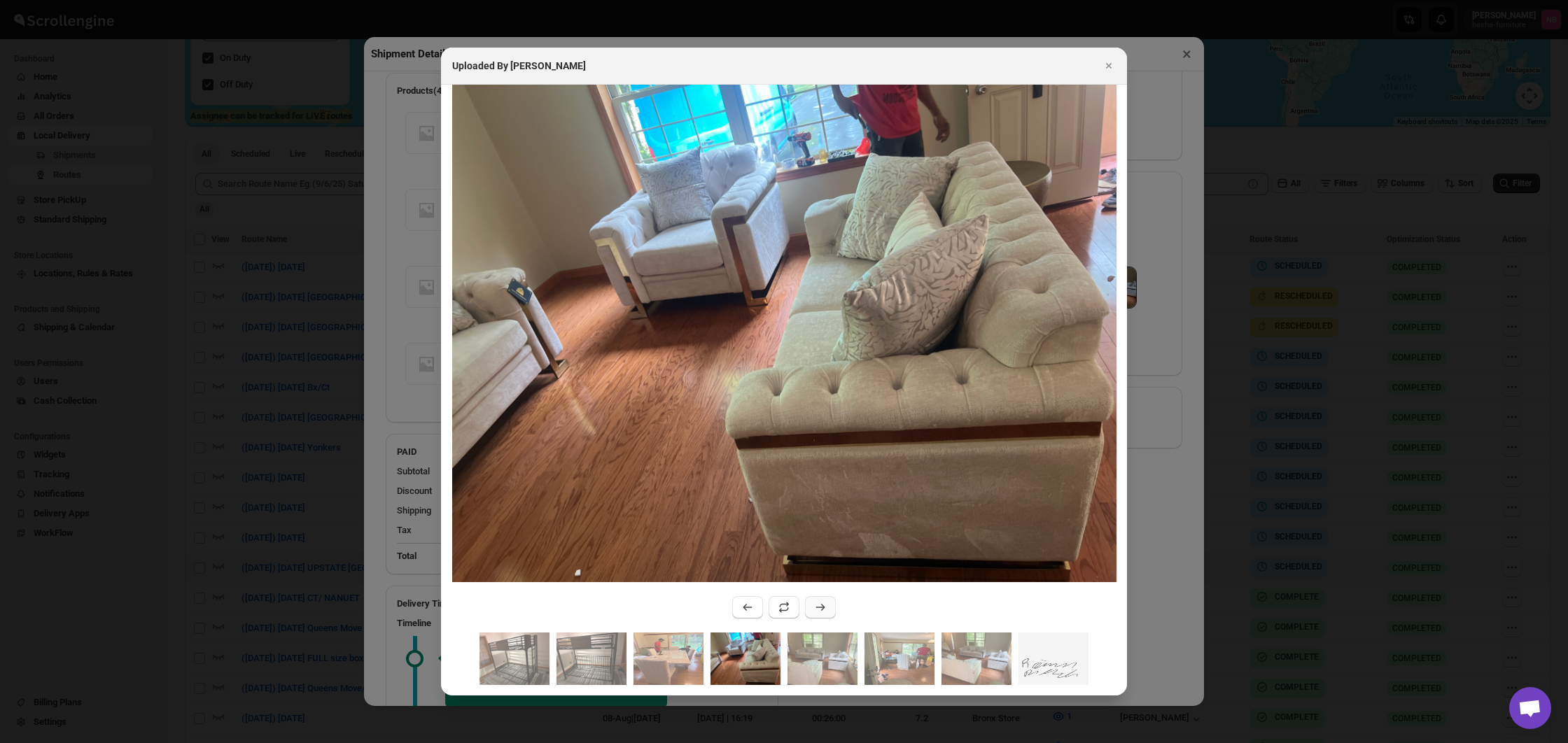
click at [823, 609] on icon ":rluk:" at bounding box center [821, 607] width 9 height 7
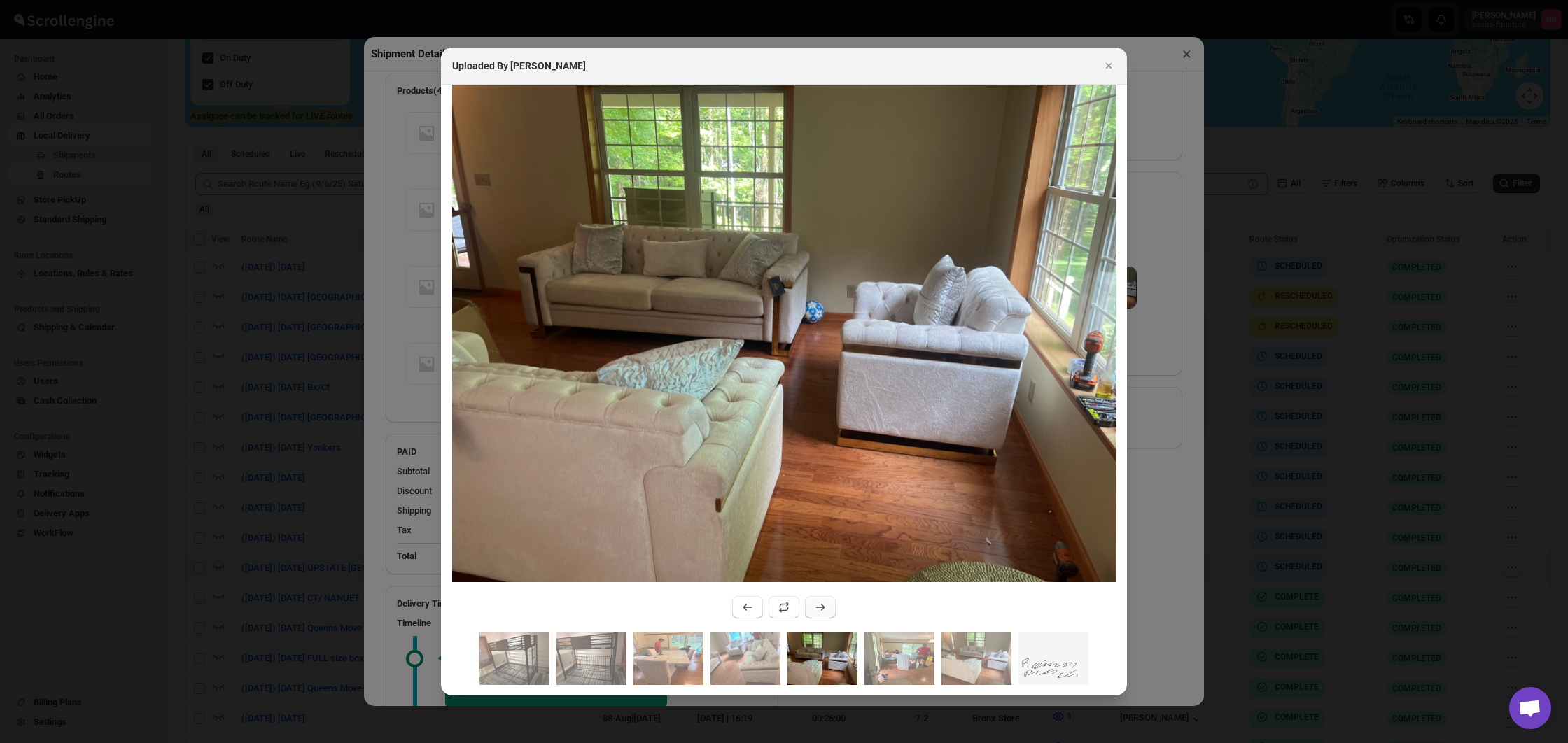
click at [823, 609] on icon ":rluk:" at bounding box center [821, 607] width 9 height 7
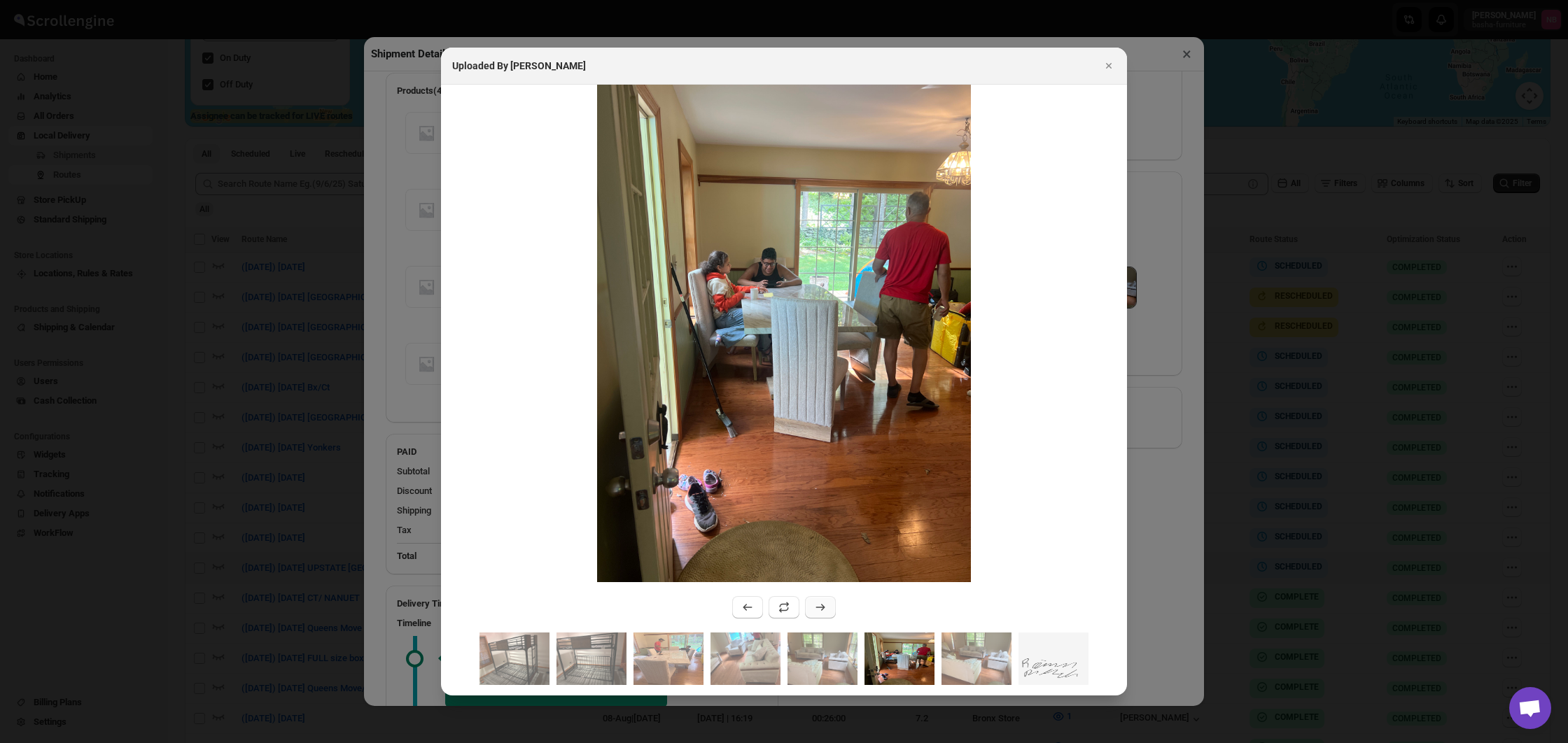
click at [823, 609] on icon ":rluk:" at bounding box center [821, 607] width 9 height 7
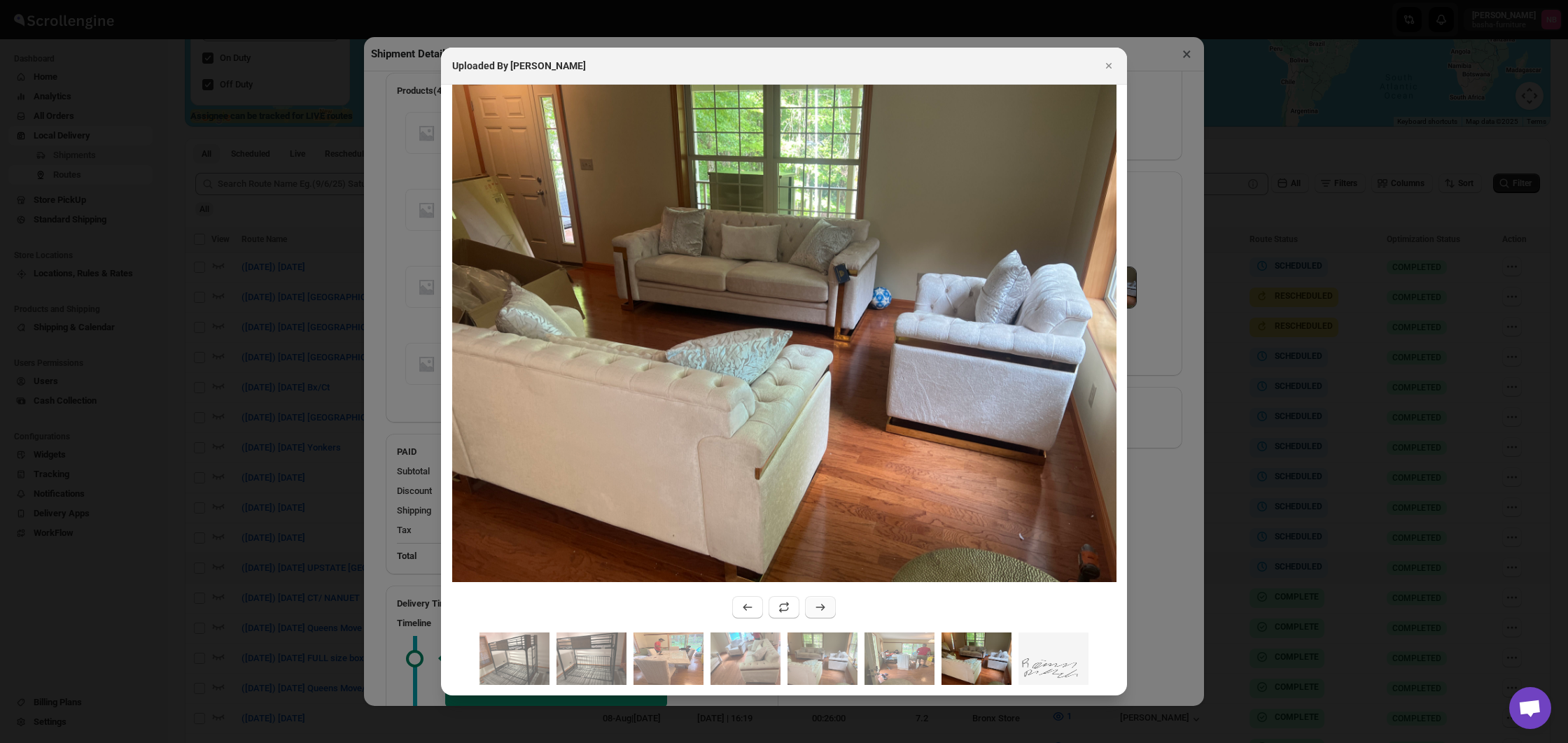
click at [823, 609] on icon ":rluk:" at bounding box center [821, 607] width 9 height 7
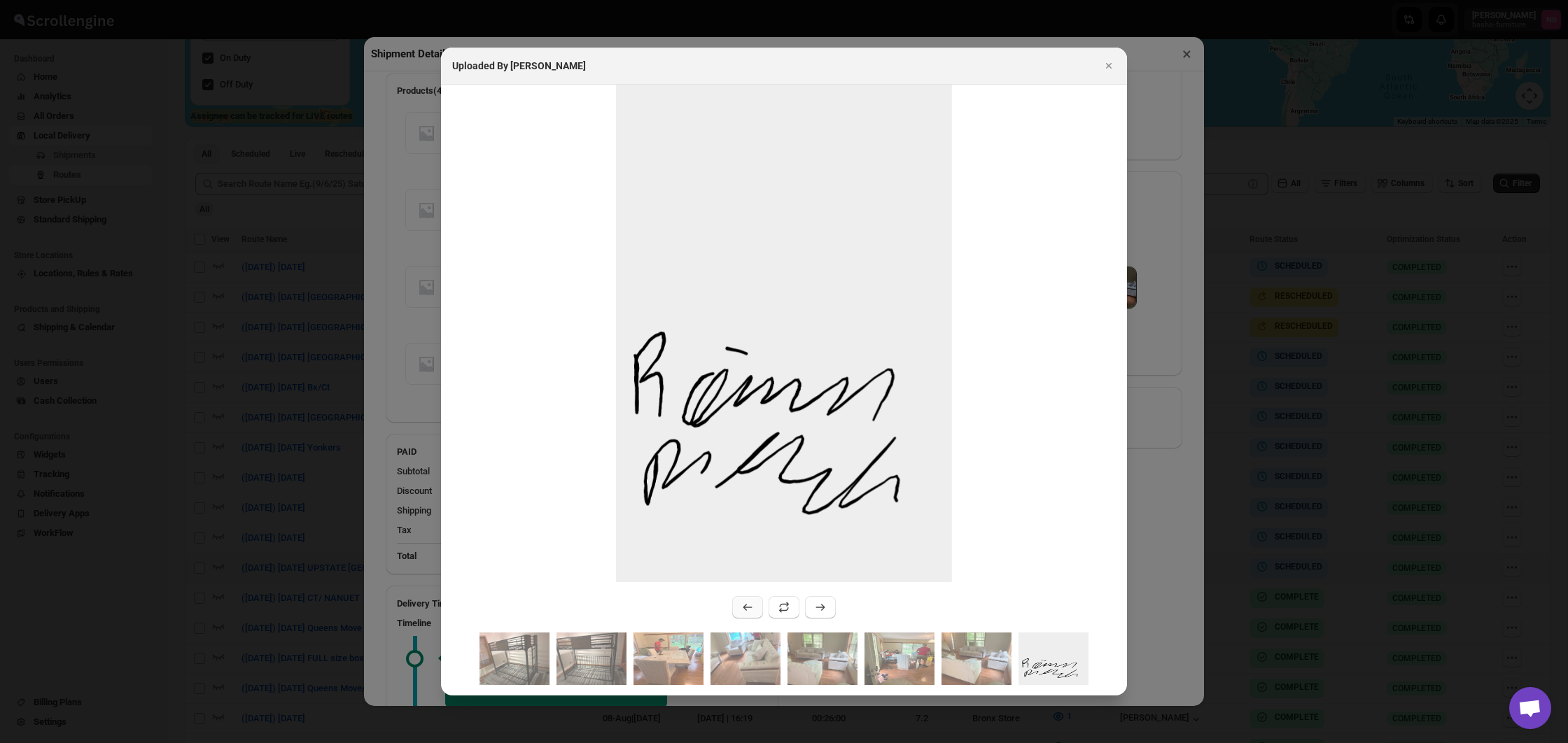
click at [744, 611] on icon ":rluk:" at bounding box center [748, 607] width 14 height 14
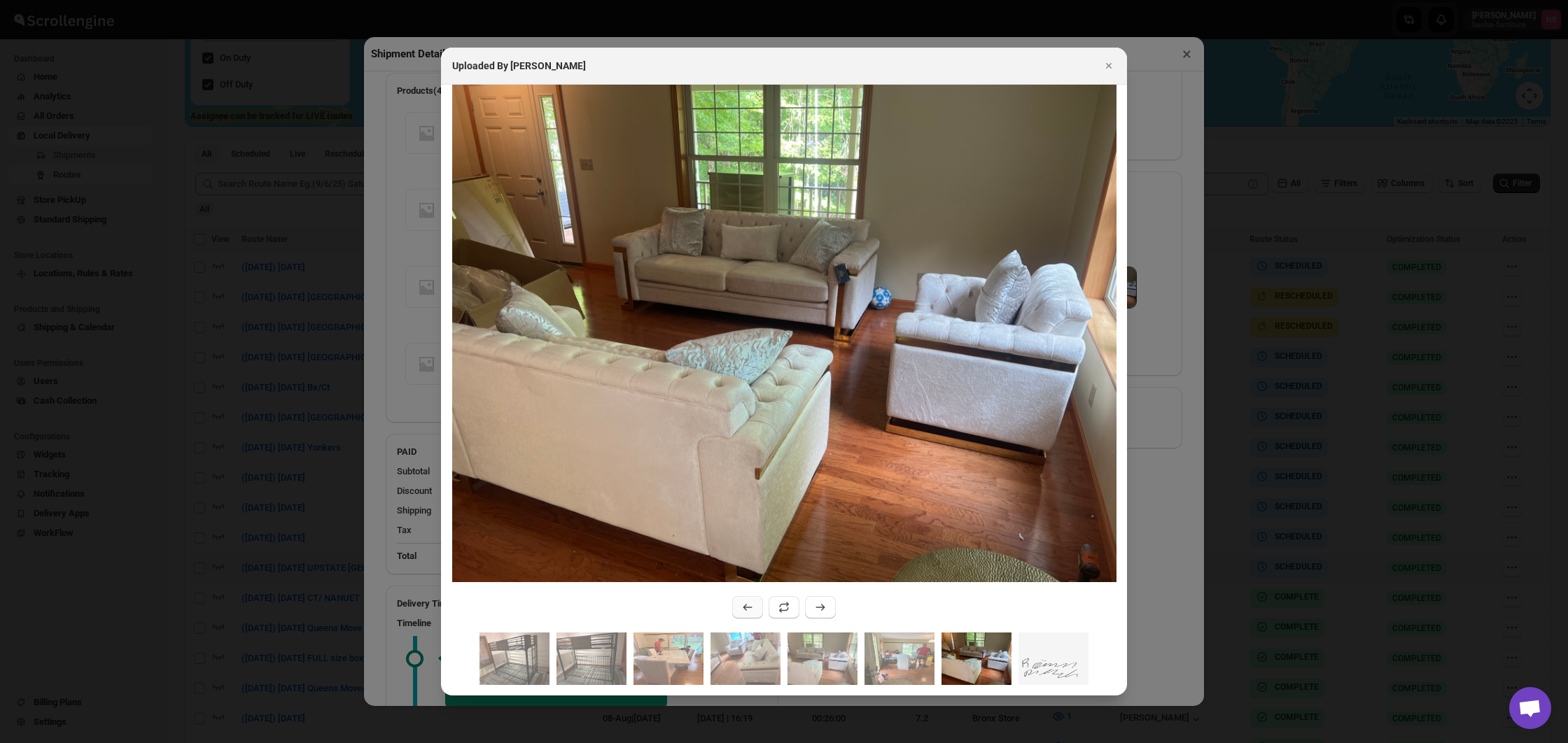
click at [744, 611] on icon ":rluk:" at bounding box center [748, 607] width 14 height 14
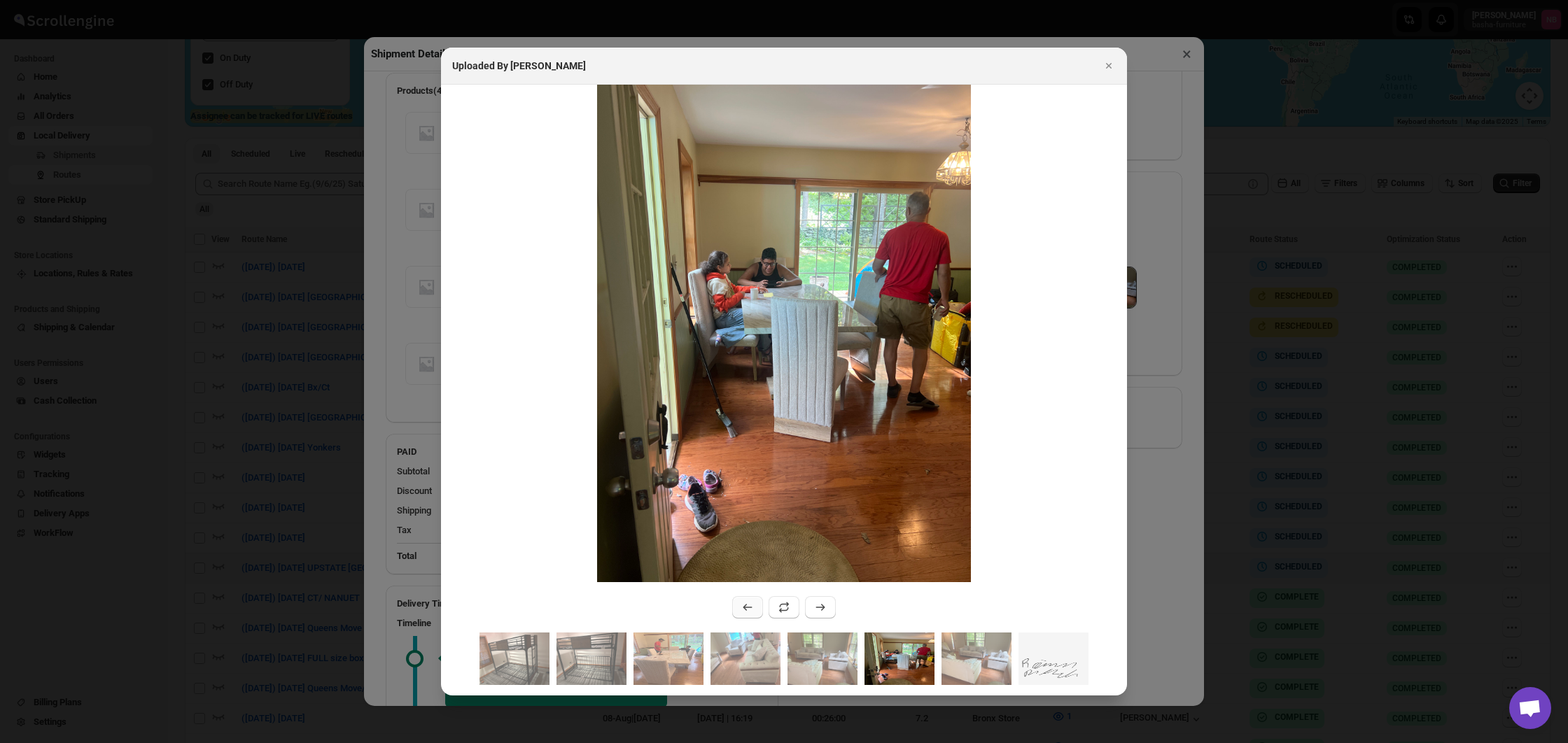
click at [744, 611] on icon ":rluk:" at bounding box center [748, 607] width 14 height 14
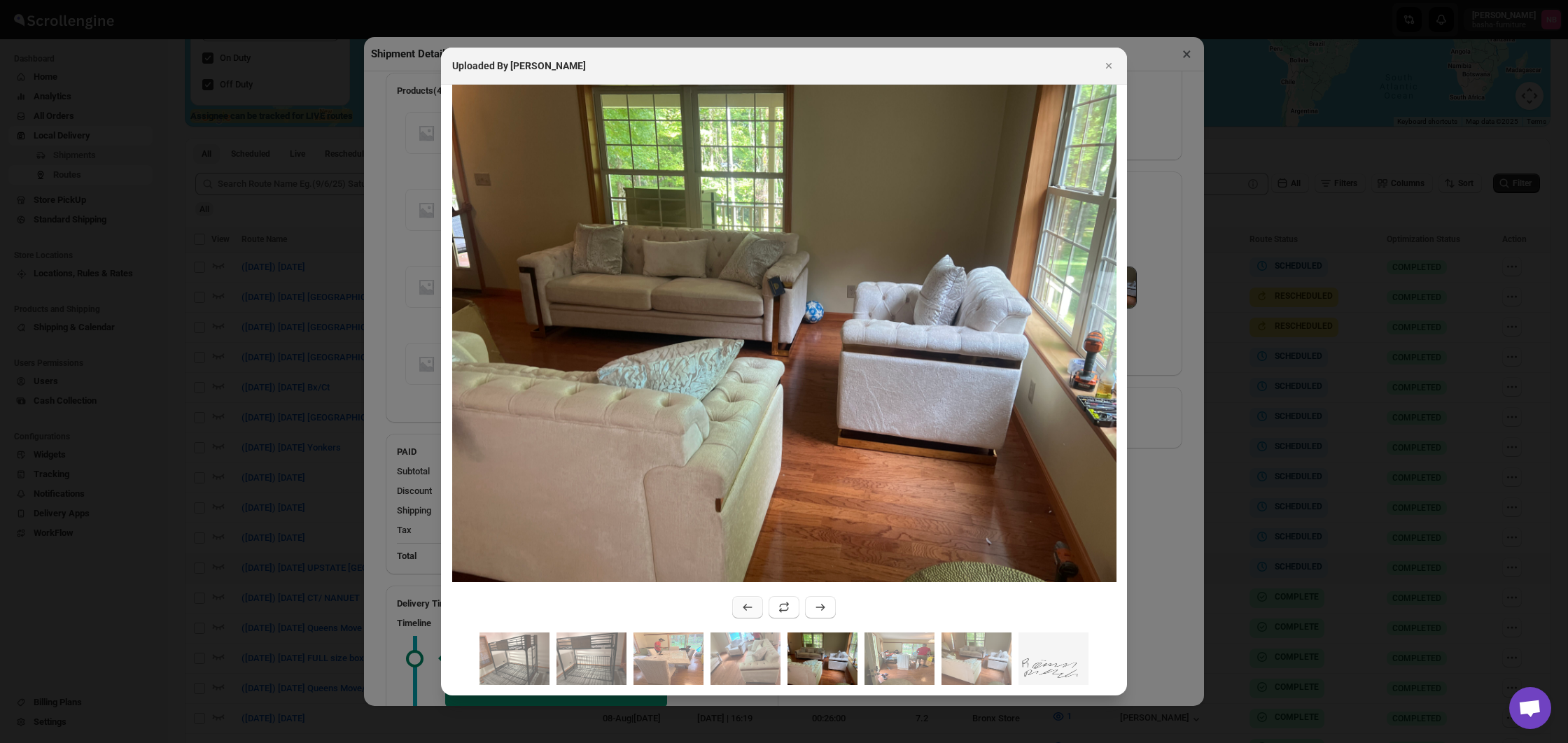
click at [744, 611] on icon ":rluk:" at bounding box center [748, 607] width 14 height 14
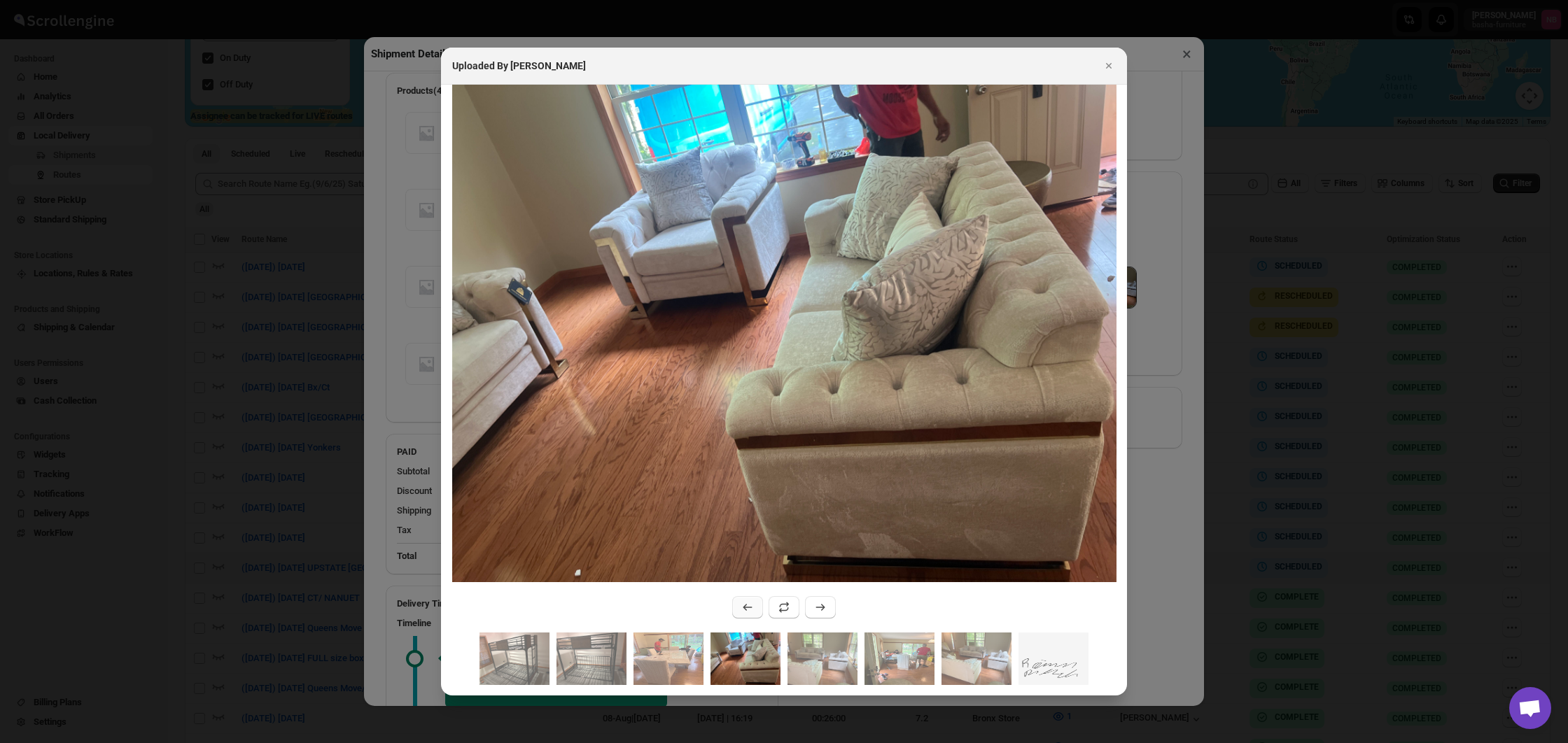
click at [744, 611] on icon ":rluk:" at bounding box center [748, 607] width 14 height 14
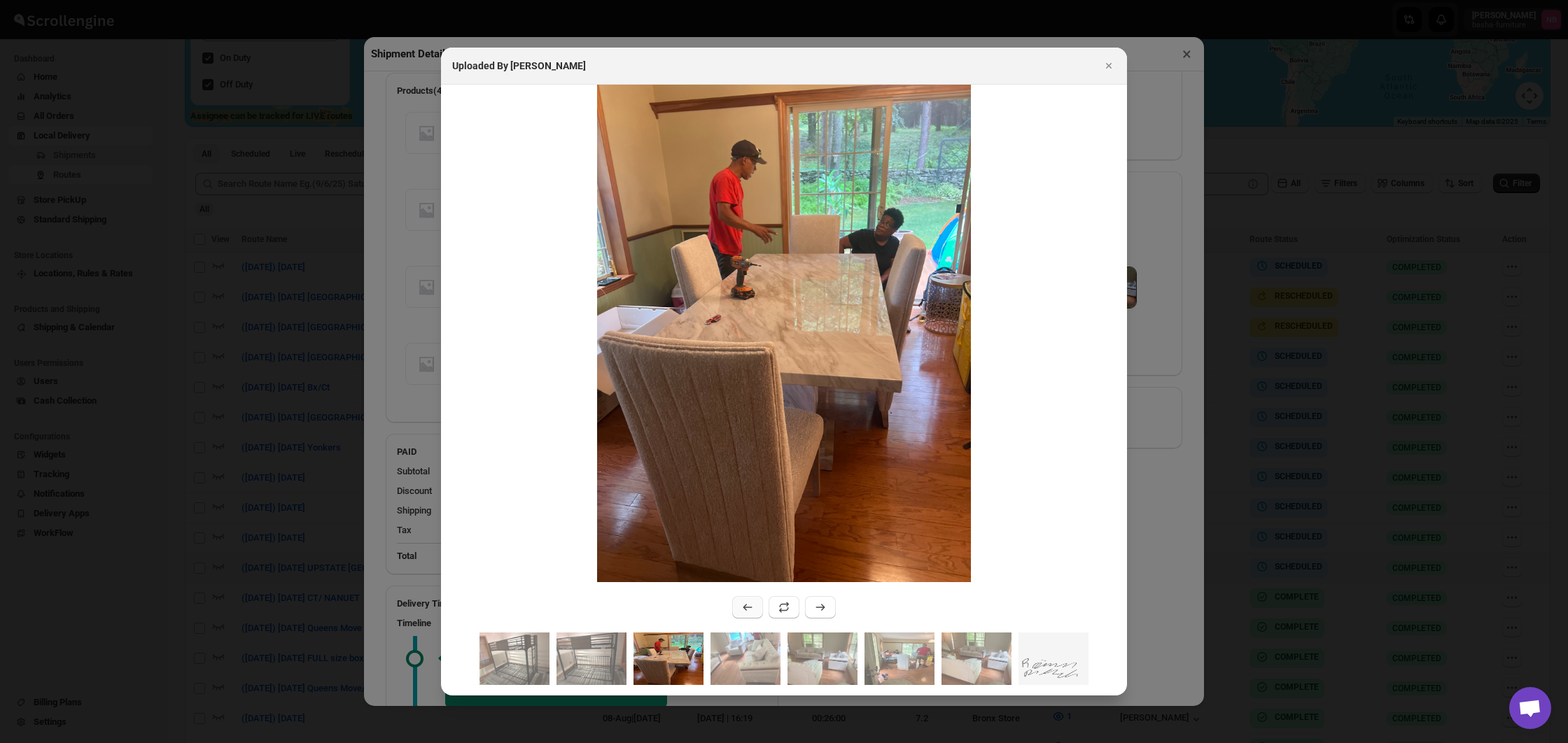
click at [744, 611] on icon ":rluk:" at bounding box center [748, 607] width 14 height 14
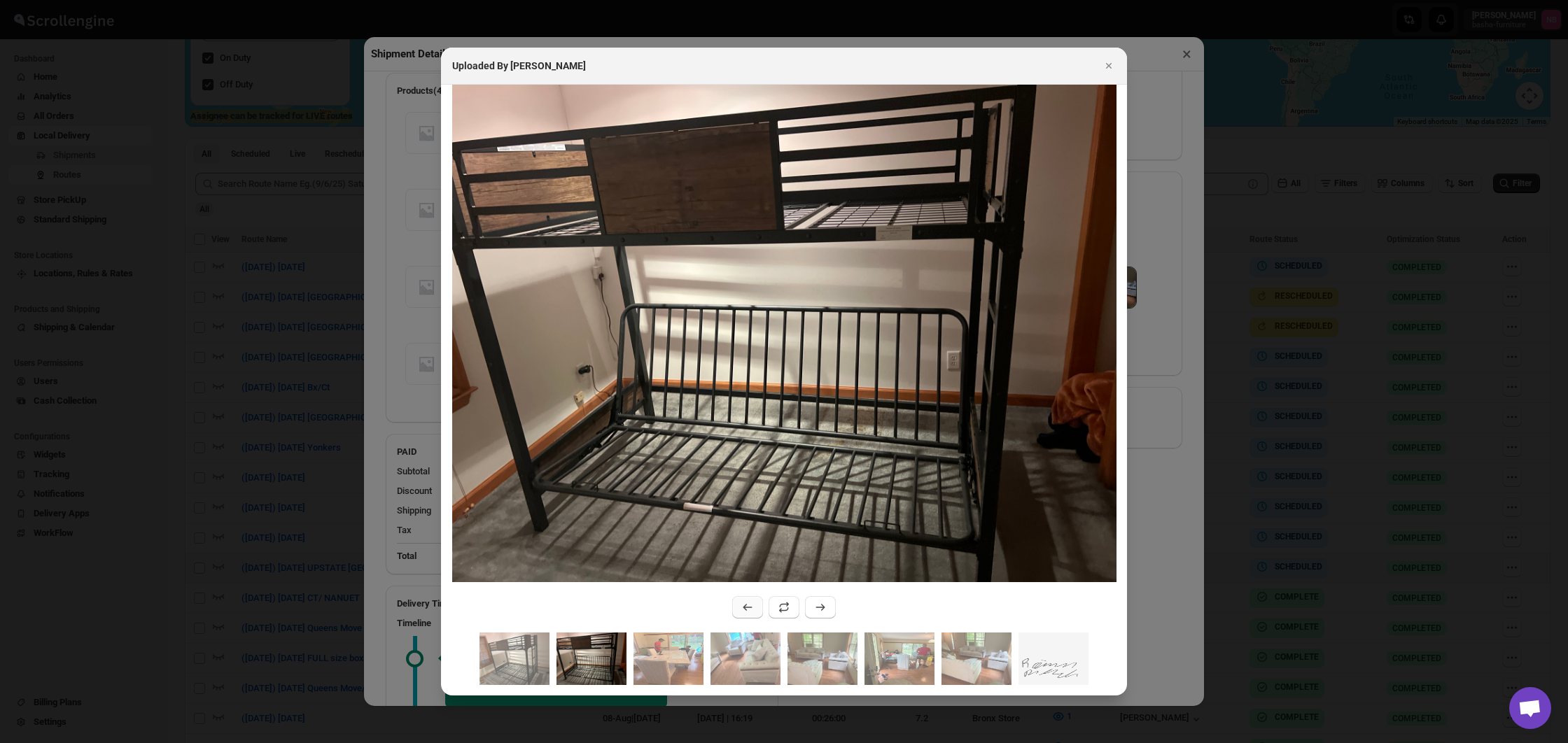
click at [744, 611] on icon ":rluk:" at bounding box center [748, 607] width 14 height 14
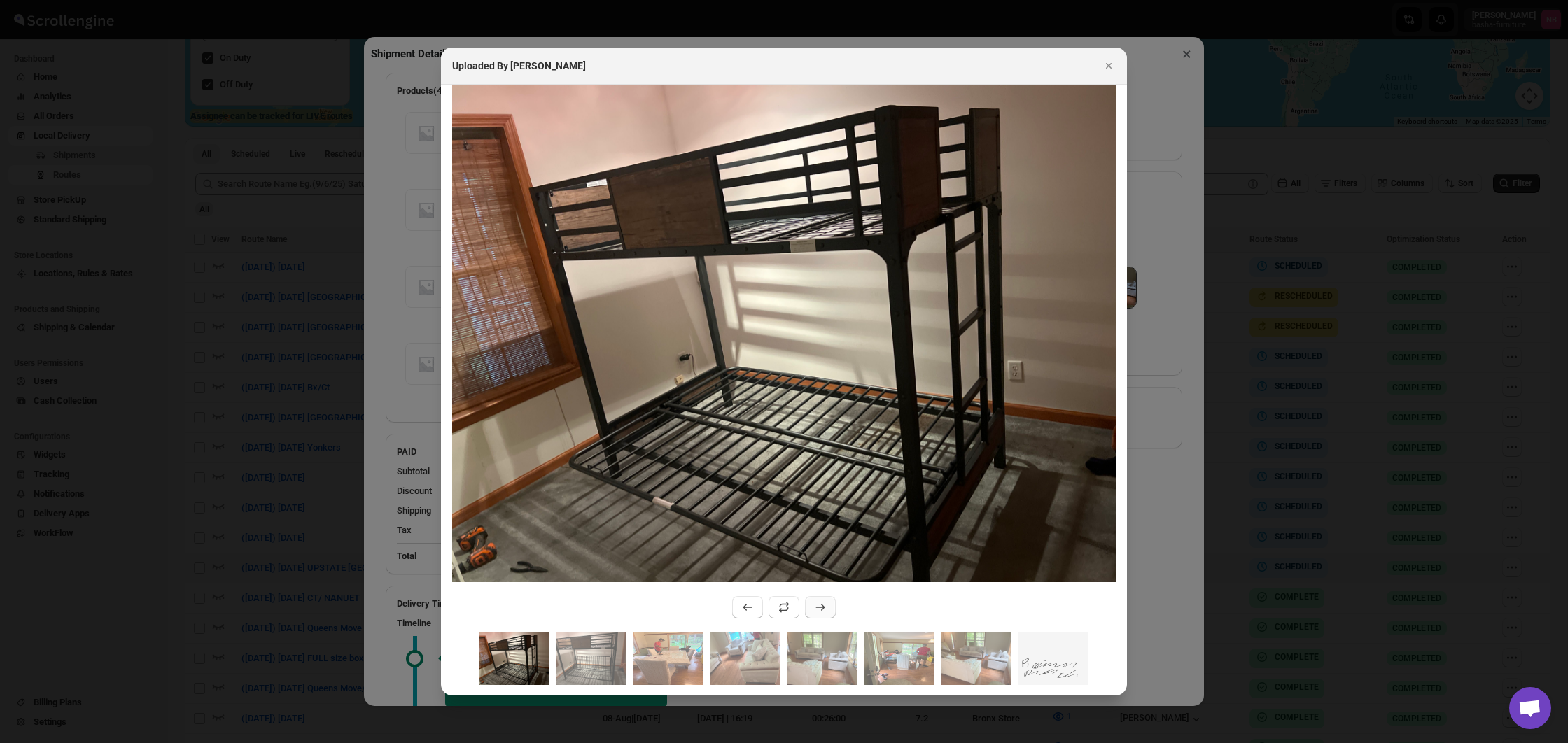
click at [821, 603] on icon ":rluk:" at bounding box center [820, 607] width 14 height 14
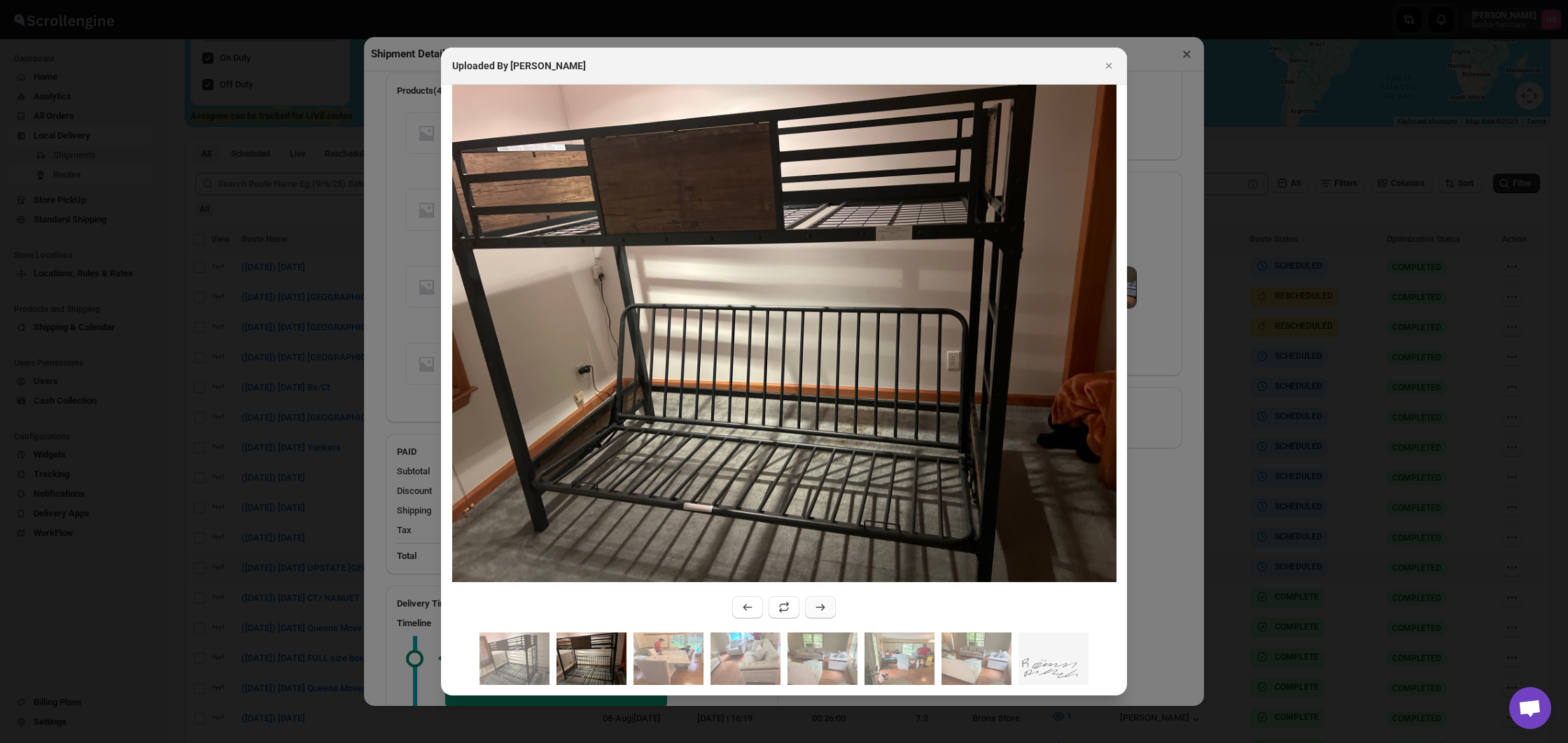
click at [819, 604] on icon ":rluk:" at bounding box center [820, 607] width 14 height 14
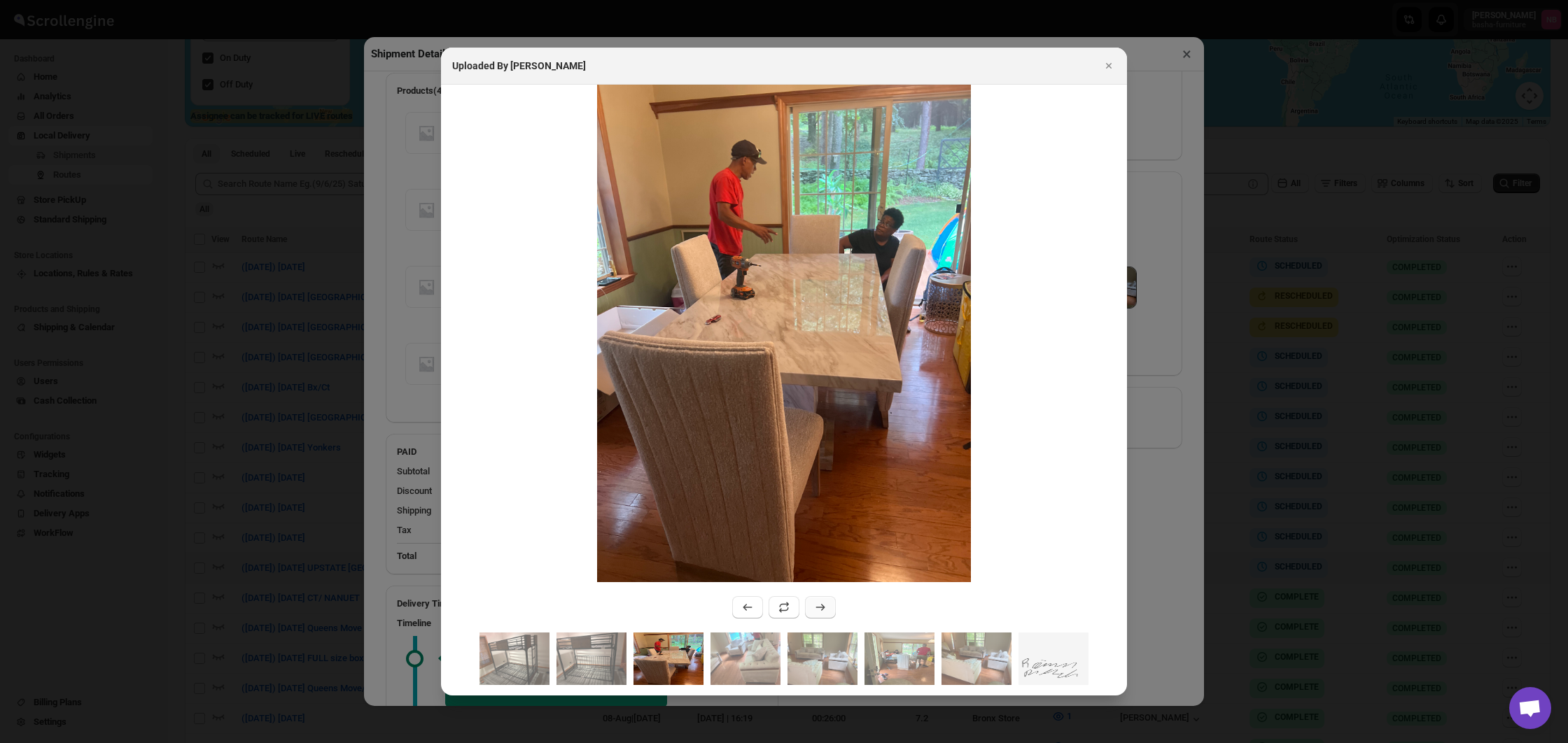
click at [819, 604] on icon ":rluk:" at bounding box center [820, 607] width 14 height 14
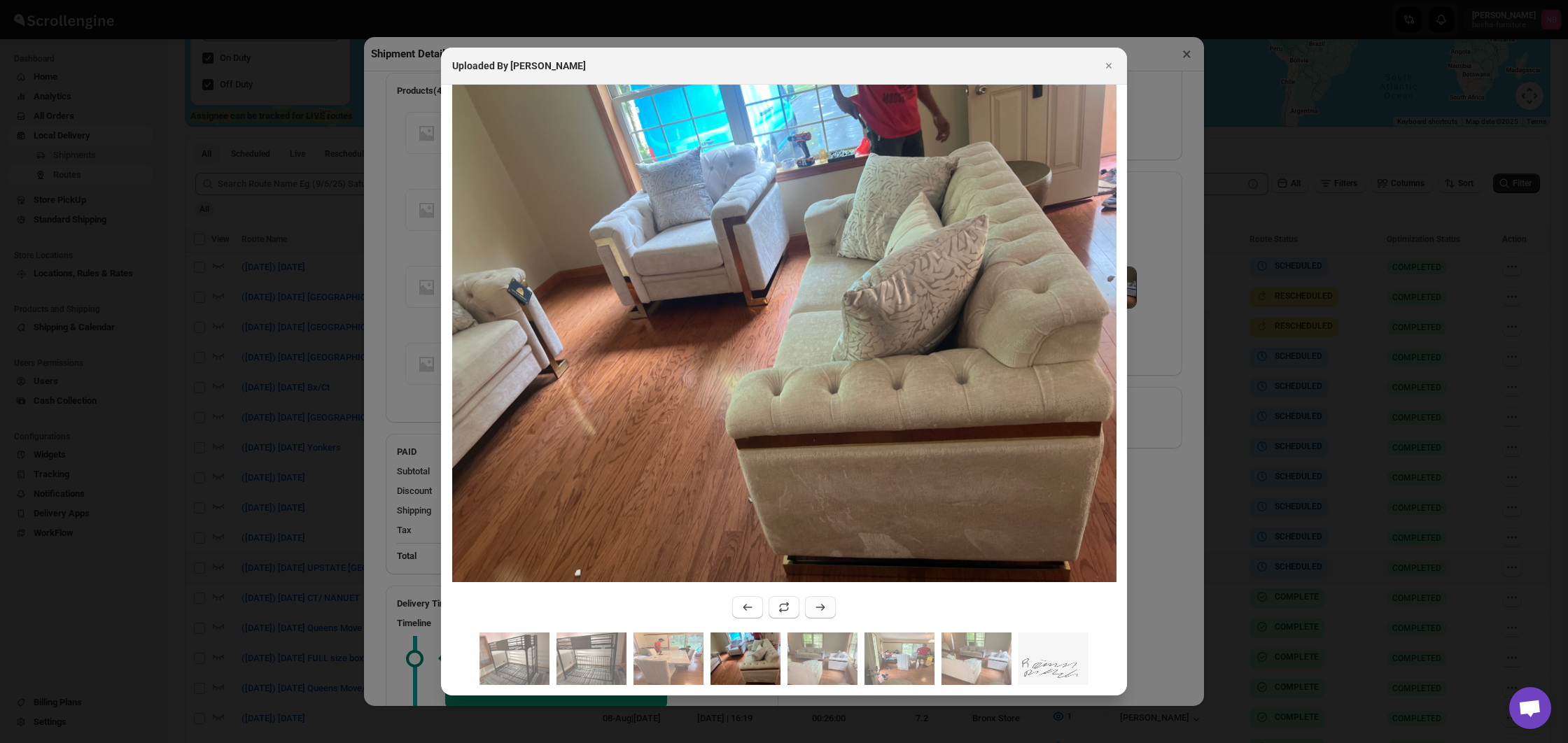
click at [819, 604] on icon ":rluk:" at bounding box center [820, 607] width 14 height 14
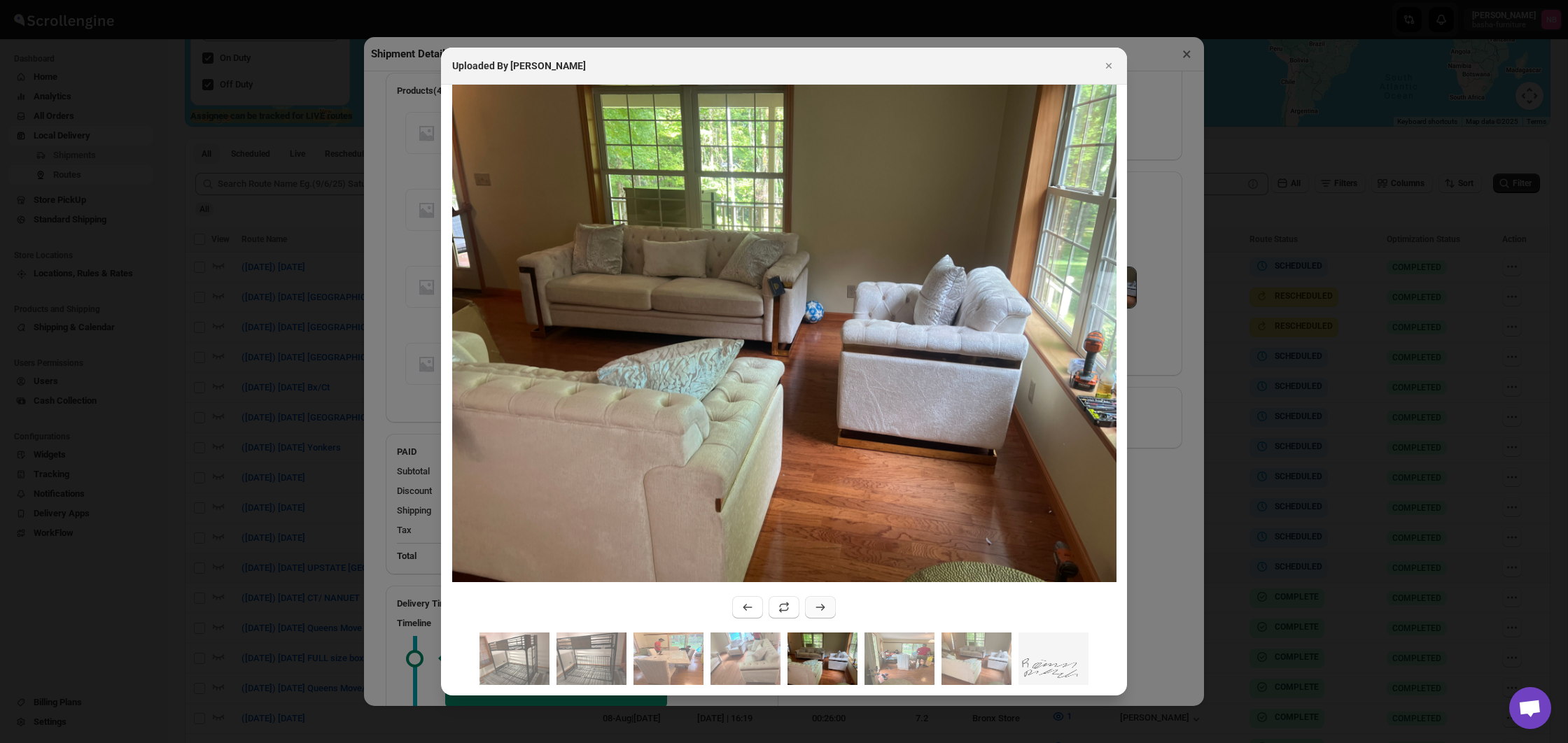
click at [819, 604] on icon ":rluk:" at bounding box center [820, 607] width 14 height 14
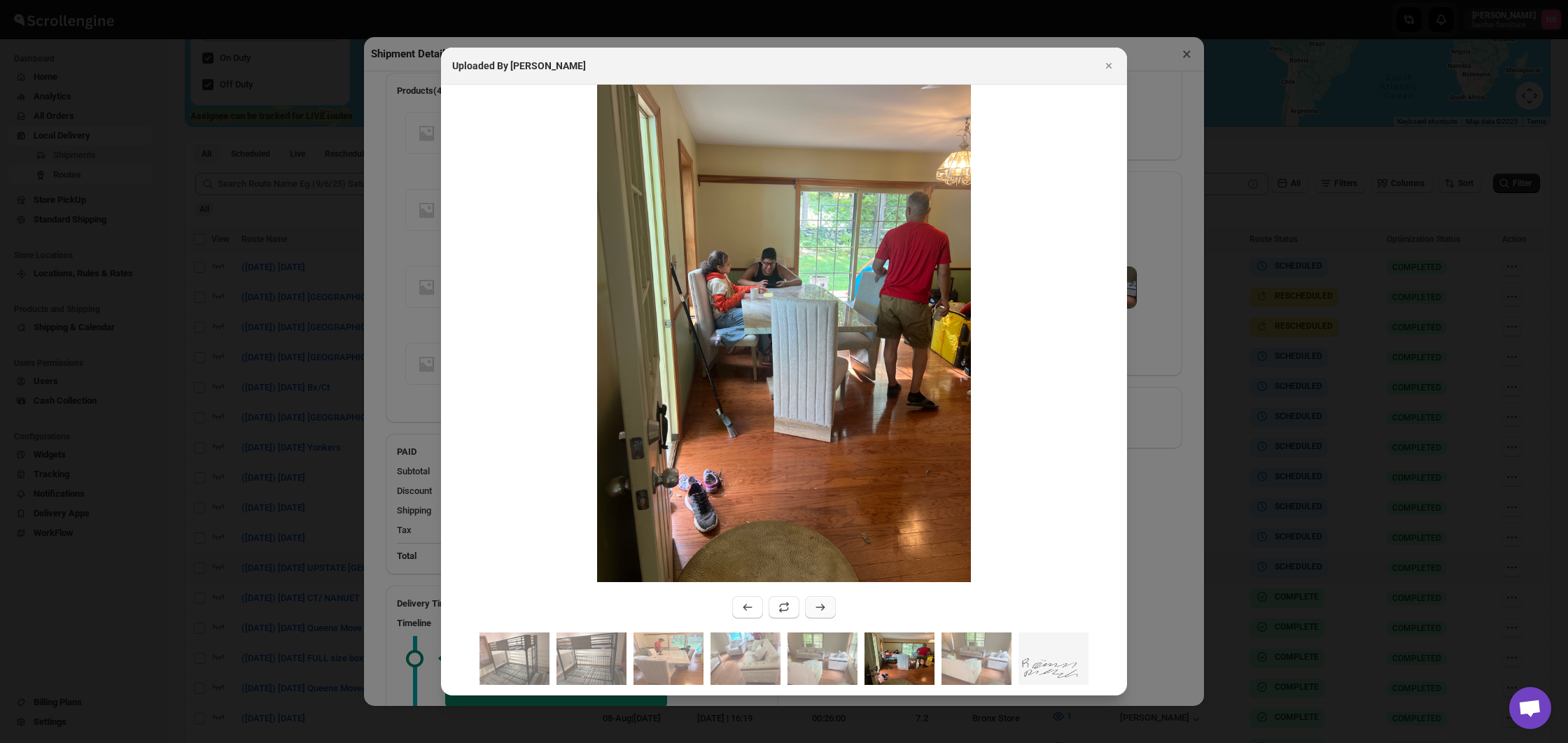
click at [819, 604] on icon ":rluk:" at bounding box center [820, 607] width 14 height 14
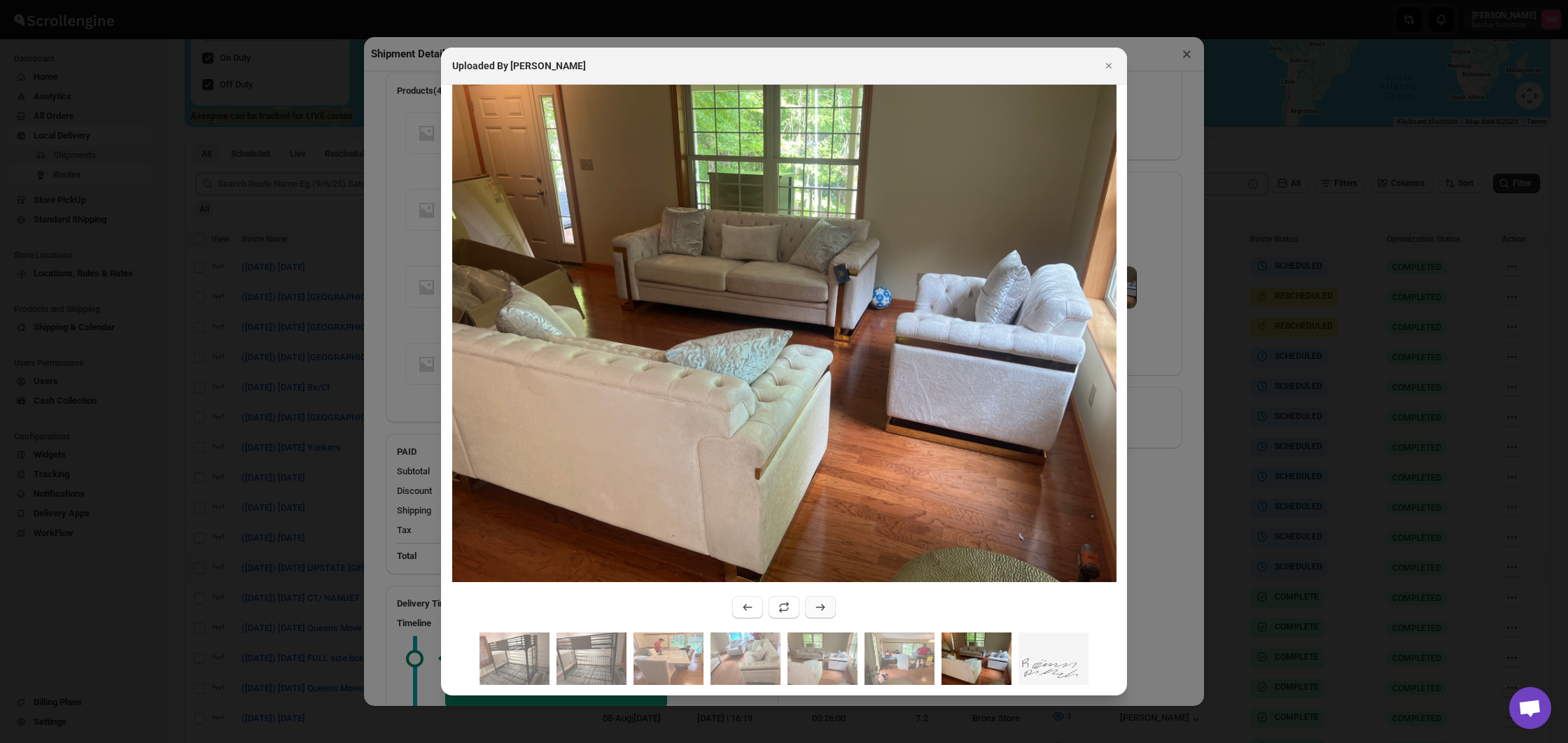
click at [819, 604] on icon ":rluk:" at bounding box center [820, 607] width 14 height 14
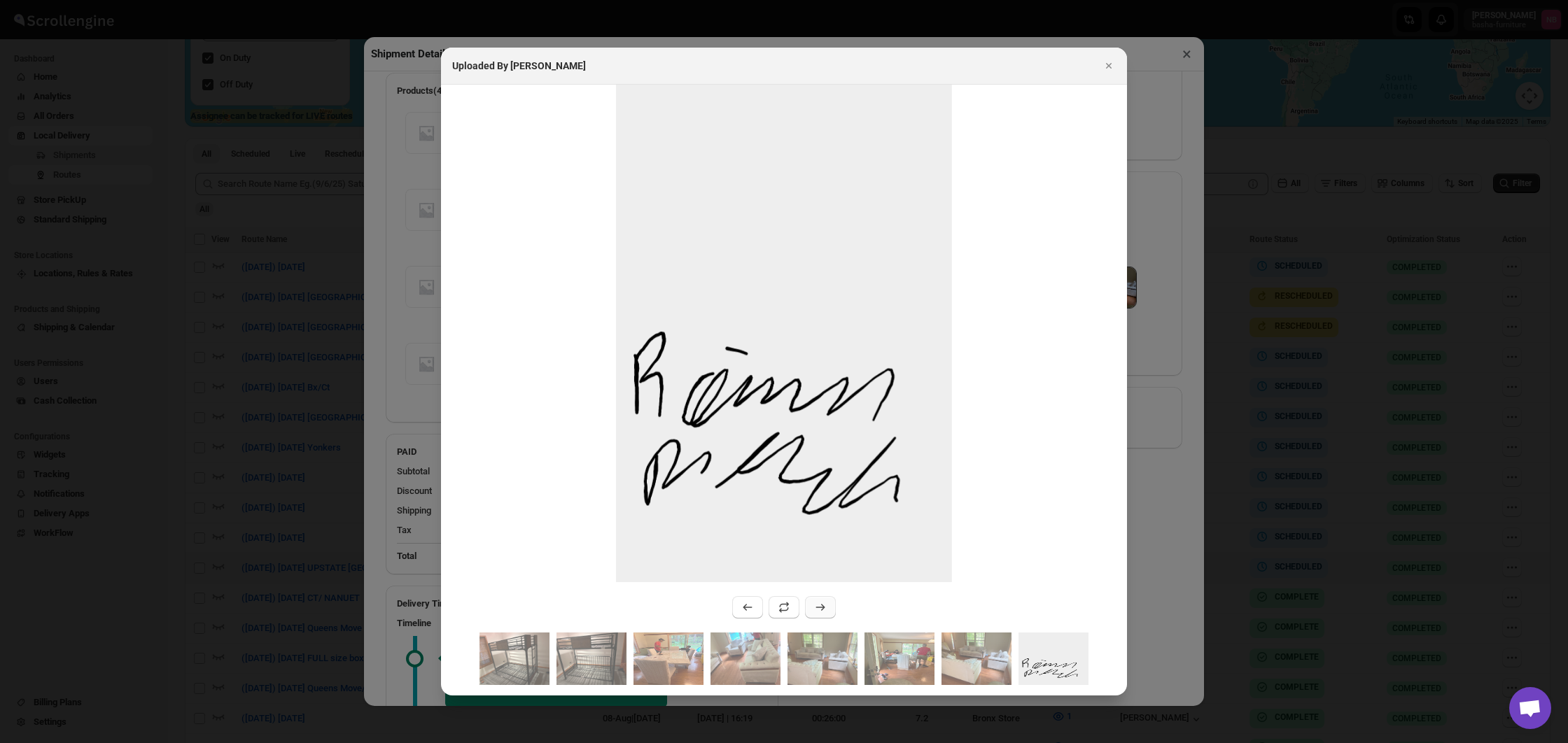
click at [819, 604] on icon ":rluk:" at bounding box center [820, 607] width 14 height 14
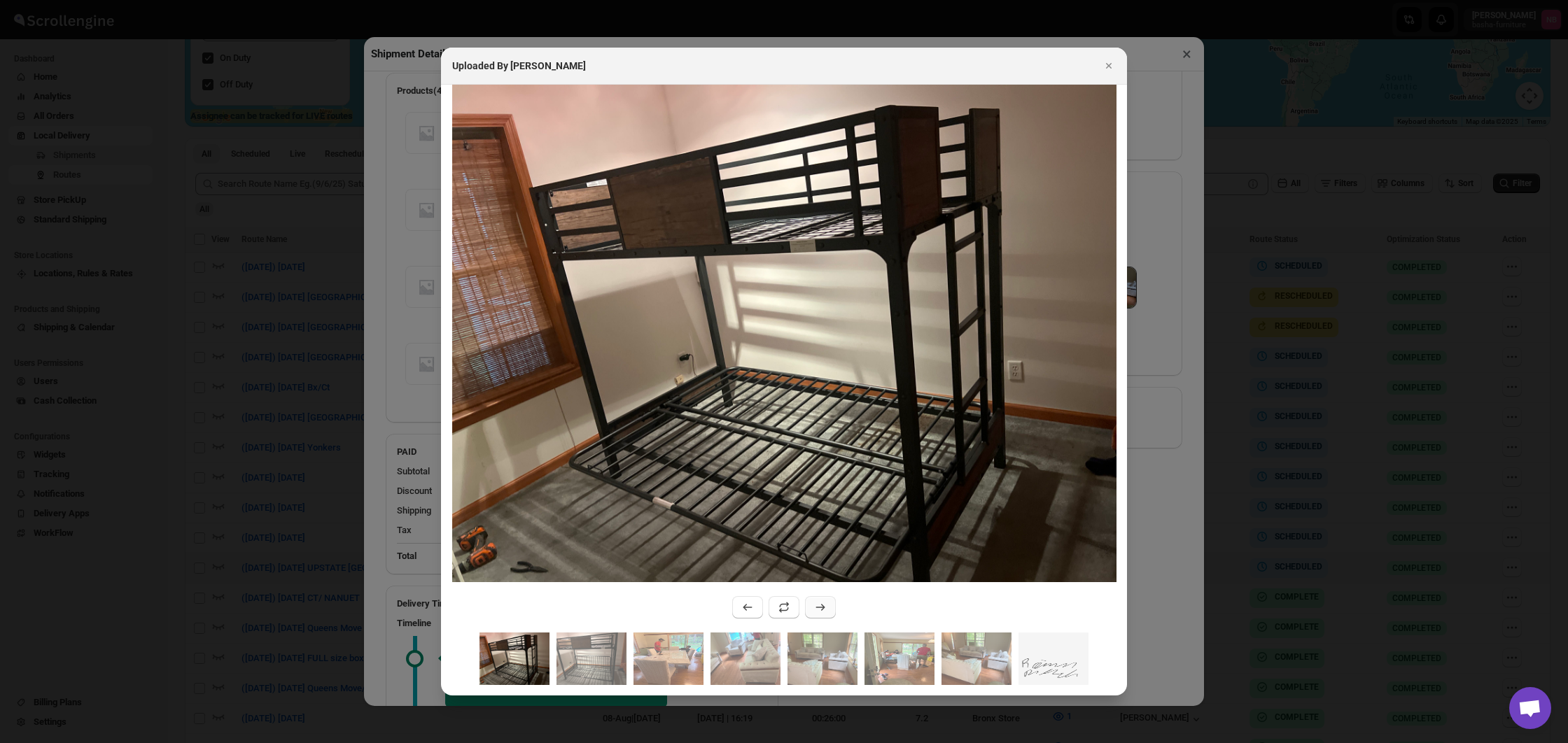
click at [819, 604] on icon ":rluk:" at bounding box center [820, 607] width 14 height 14
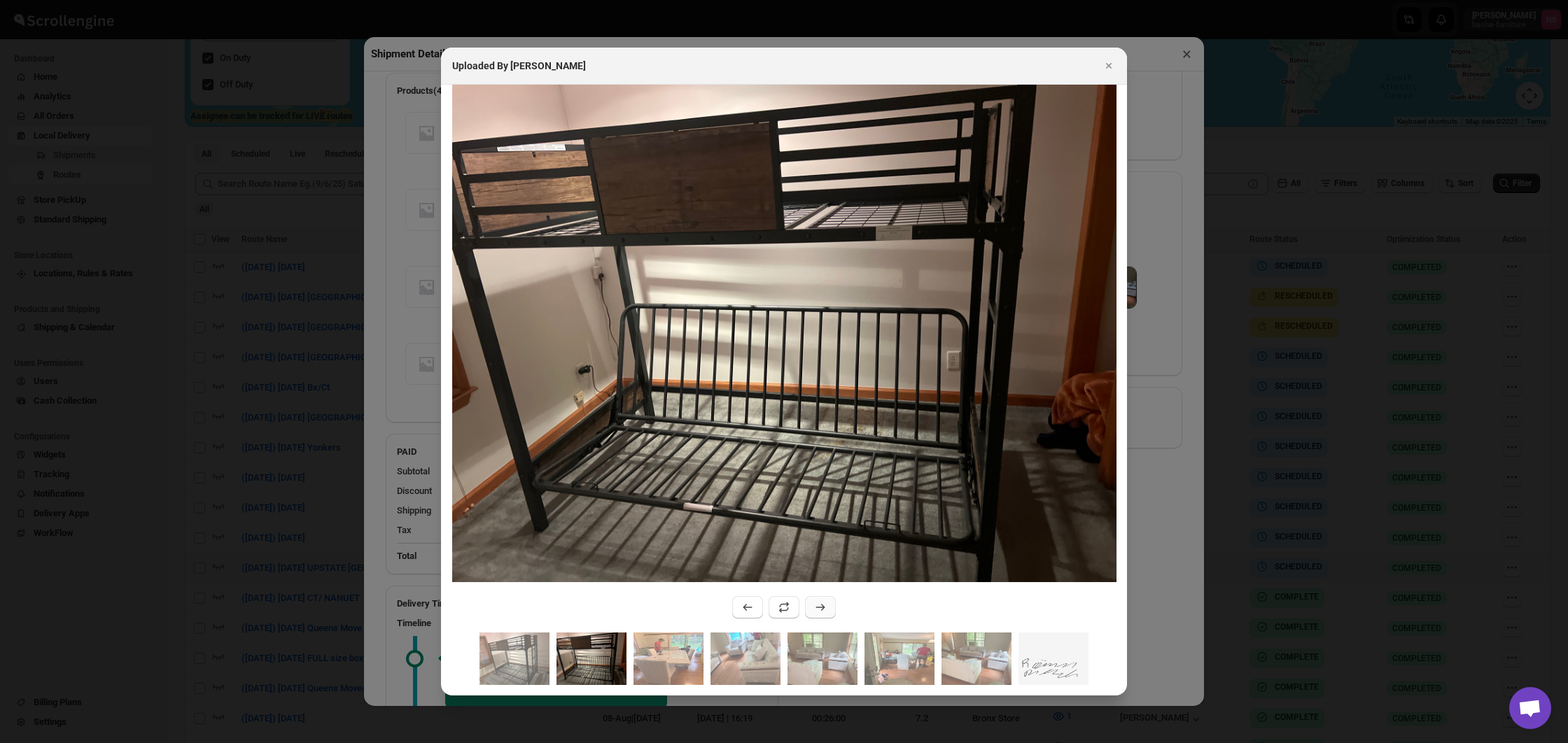
click at [819, 604] on icon ":rluk:" at bounding box center [820, 607] width 14 height 14
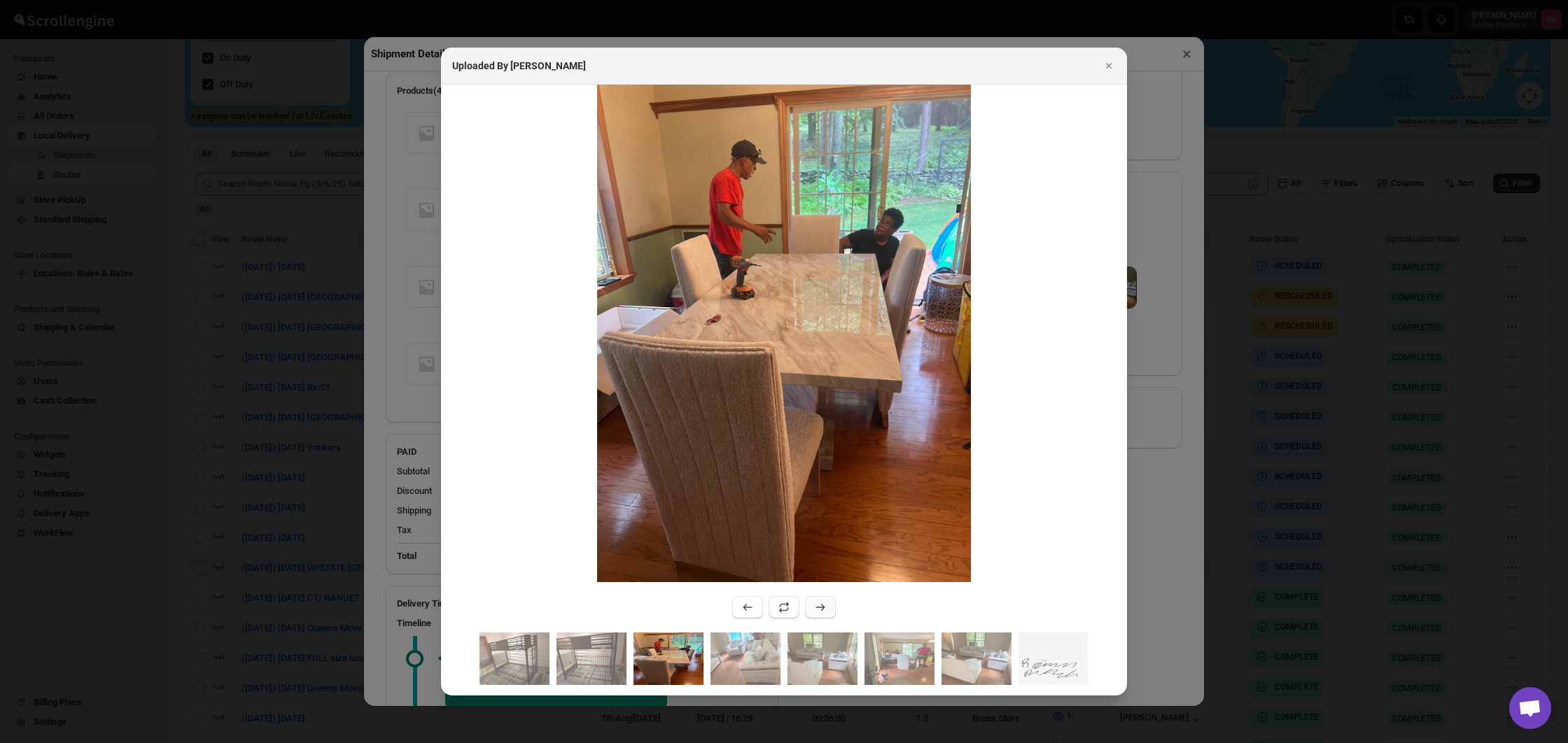
click at [819, 604] on icon ":rluk:" at bounding box center [820, 607] width 14 height 14
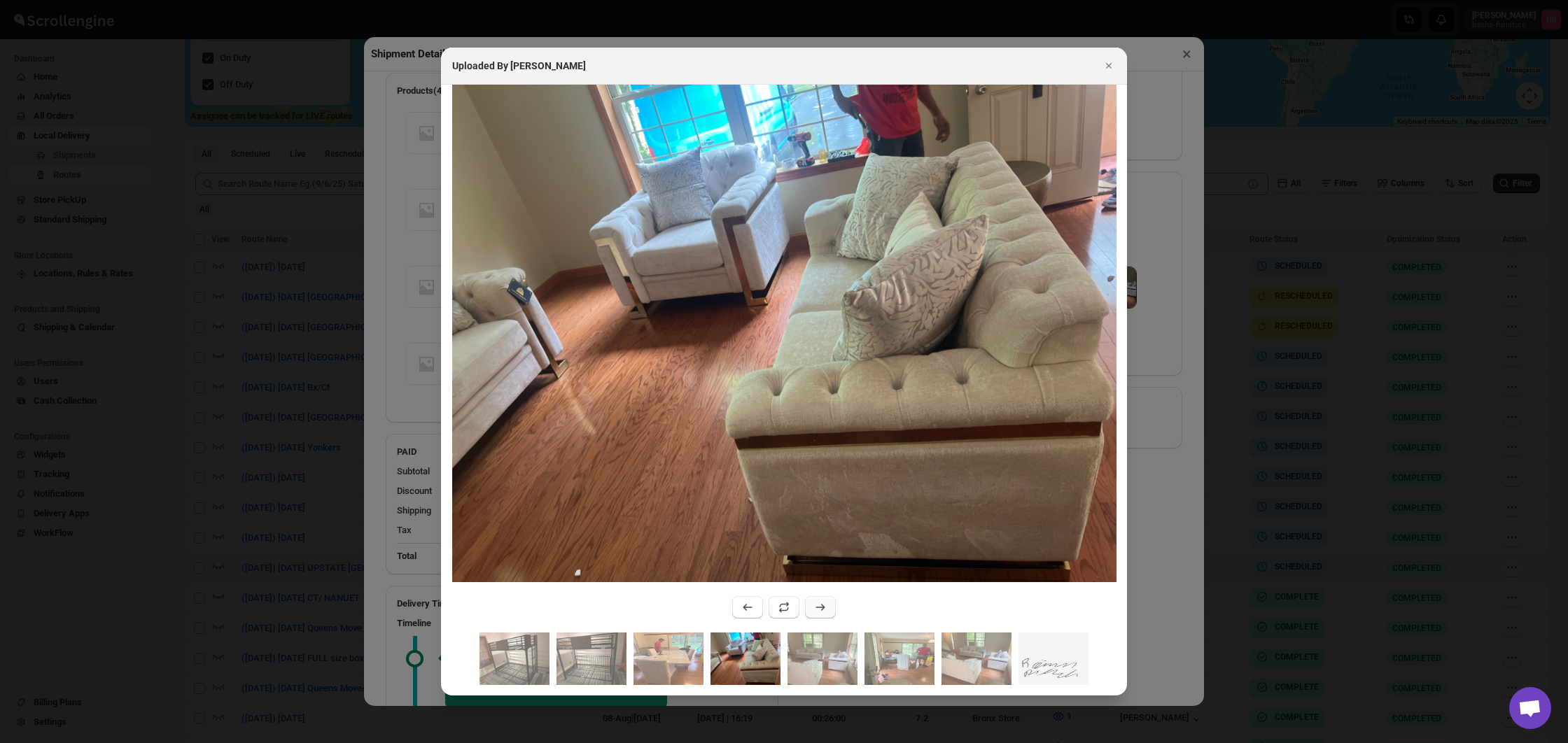
click at [819, 604] on icon ":rluk:" at bounding box center [820, 607] width 14 height 14
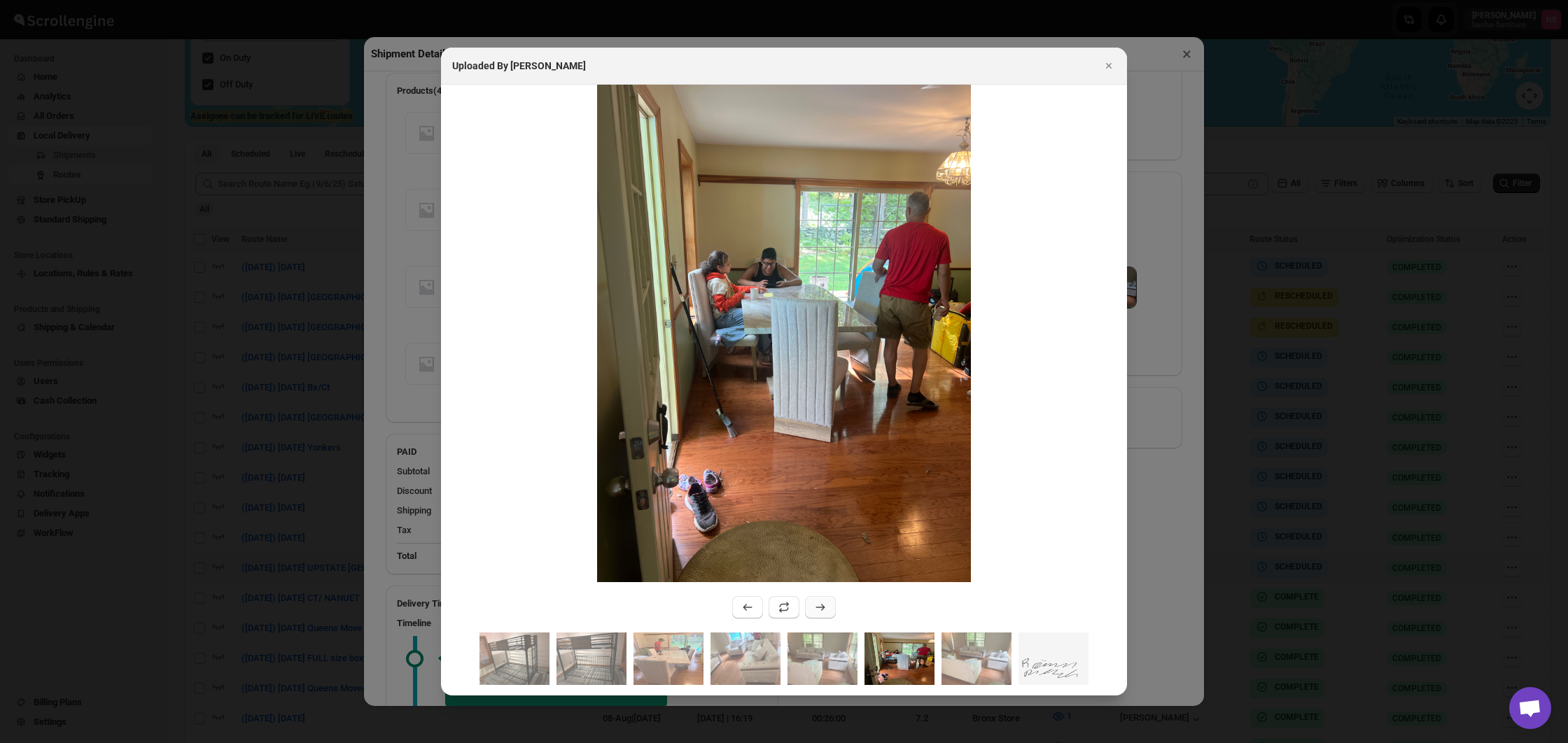
click at [819, 604] on icon ":rluk:" at bounding box center [820, 607] width 14 height 14
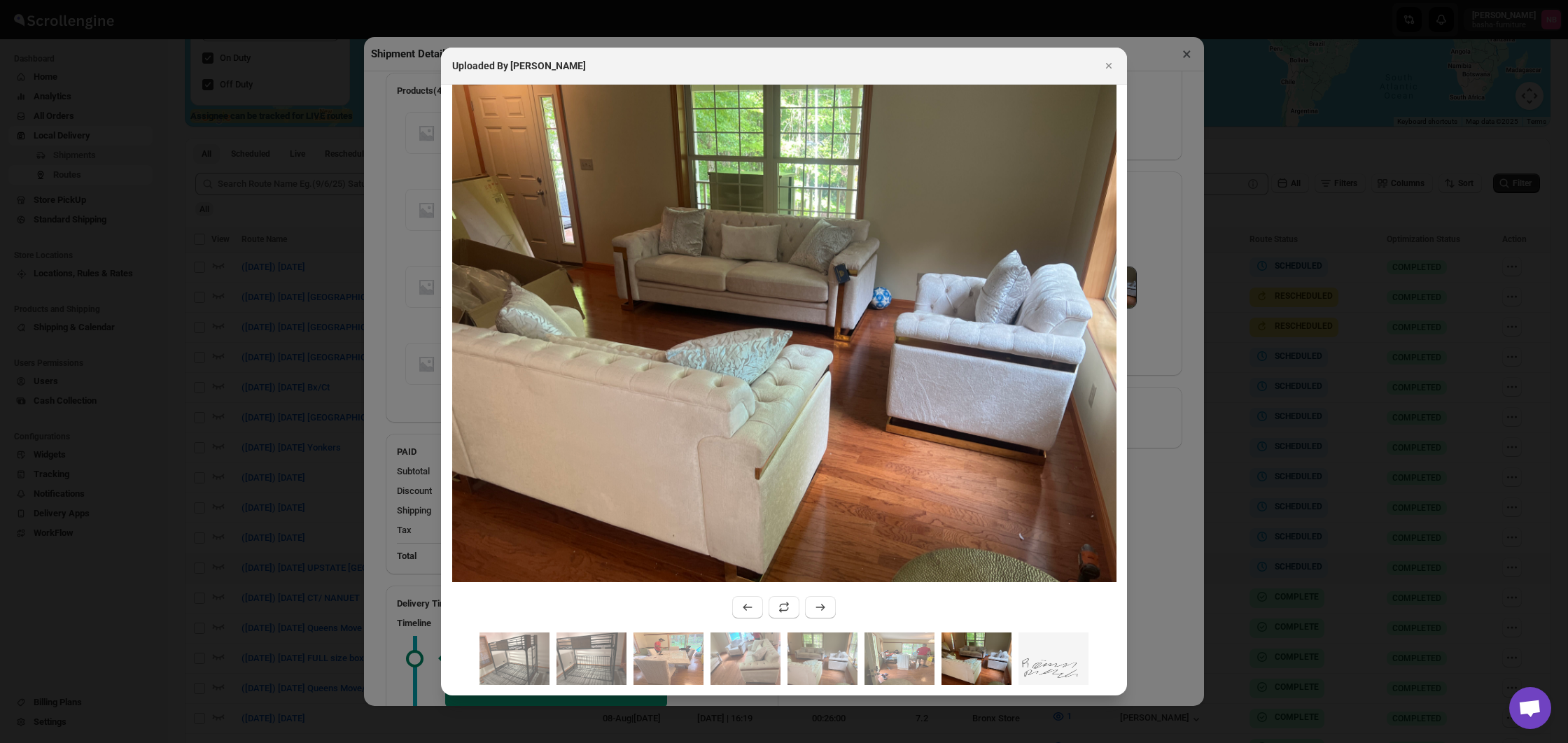
click at [1184, 553] on div at bounding box center [784, 371] width 1568 height 743
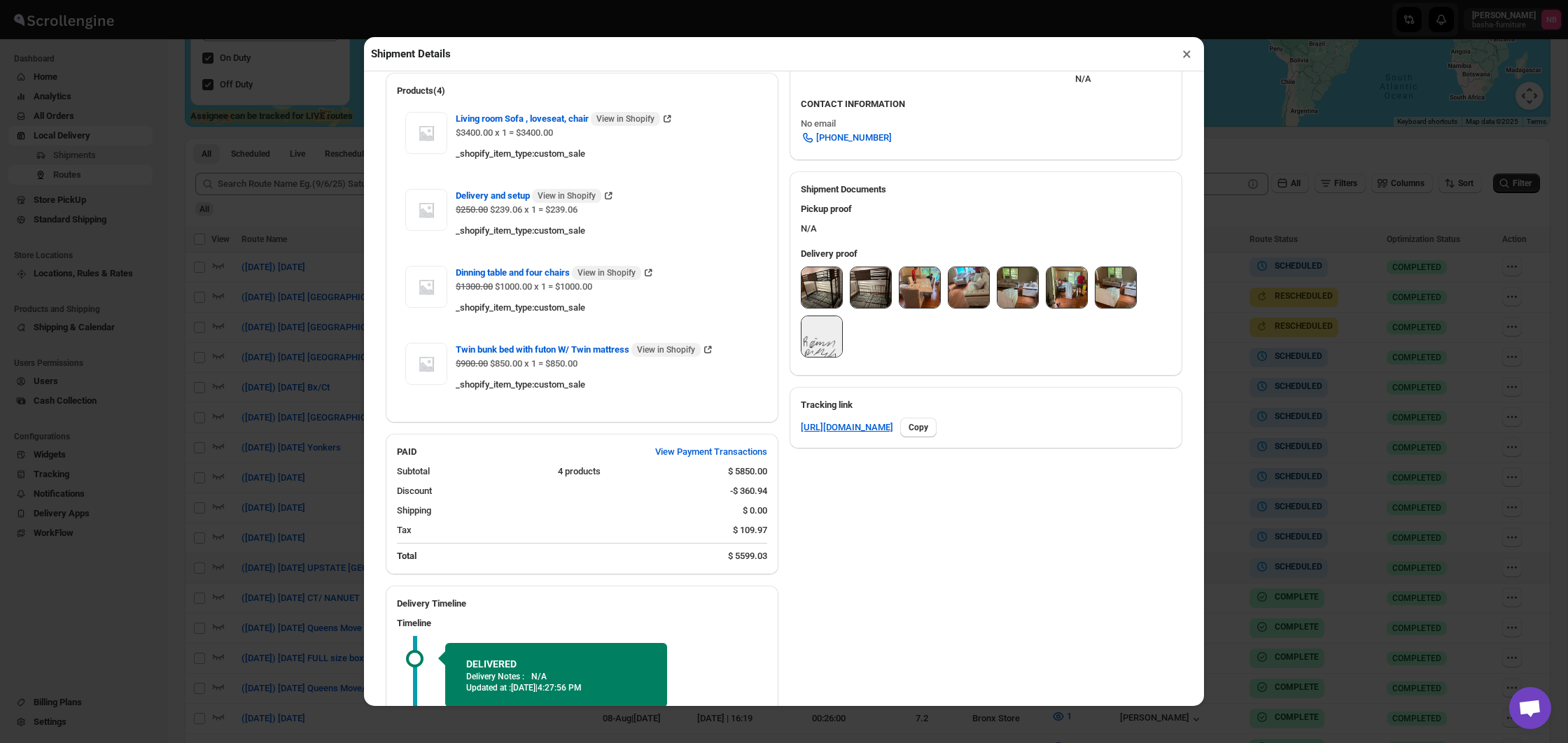
click at [1258, 551] on div "Shipment Details × #3423 Awb : KR0CMBLGAP DATE [DATE] | 20:19 Success DELIVERED…" at bounding box center [784, 371] width 1568 height 743
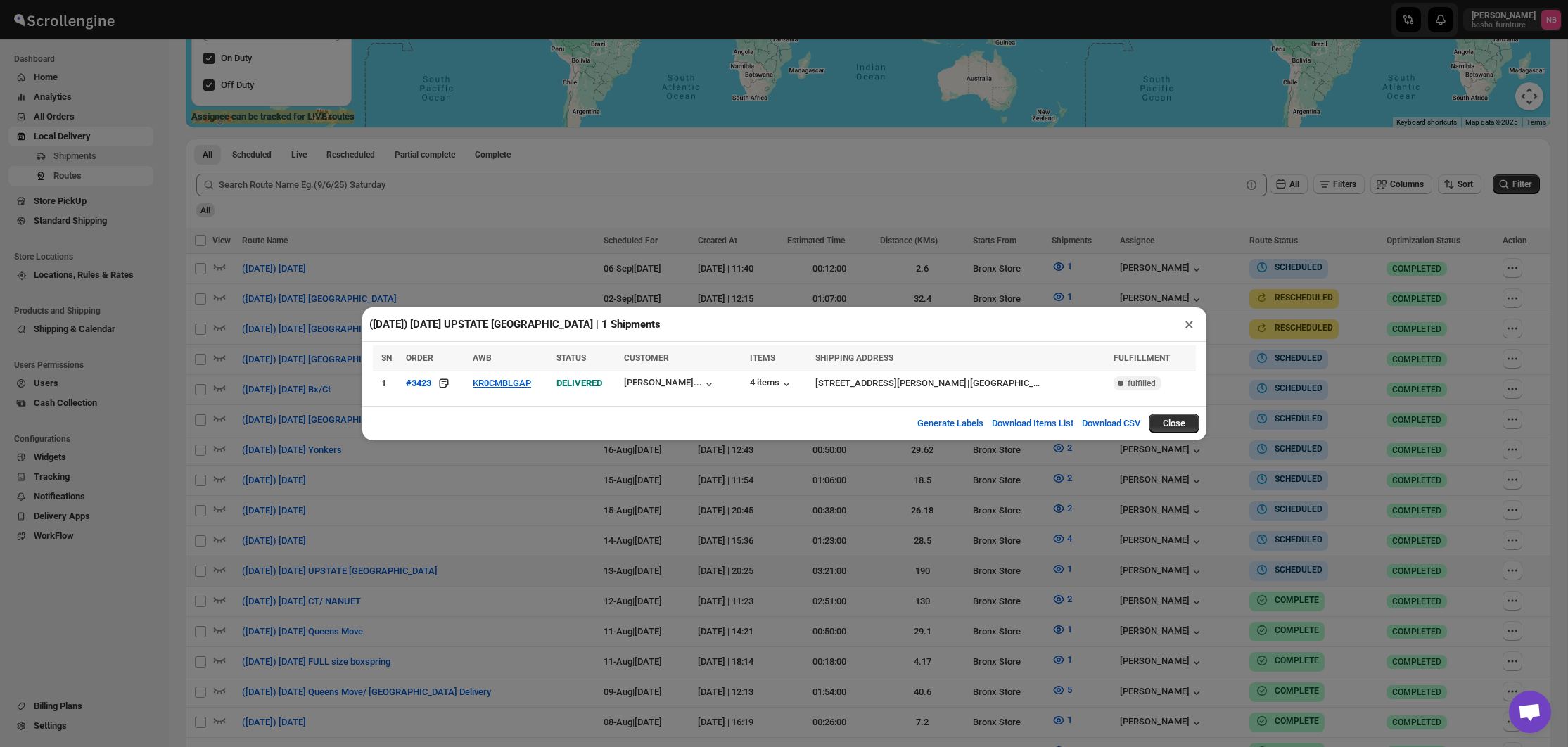
click at [1262, 554] on div "([DATE]) [DATE] UPSTATE [GEOGRAPHIC_DATA] | 1 Shipments × SN ORDER AWB STATUS C…" at bounding box center [784, 373] width 1568 height 747
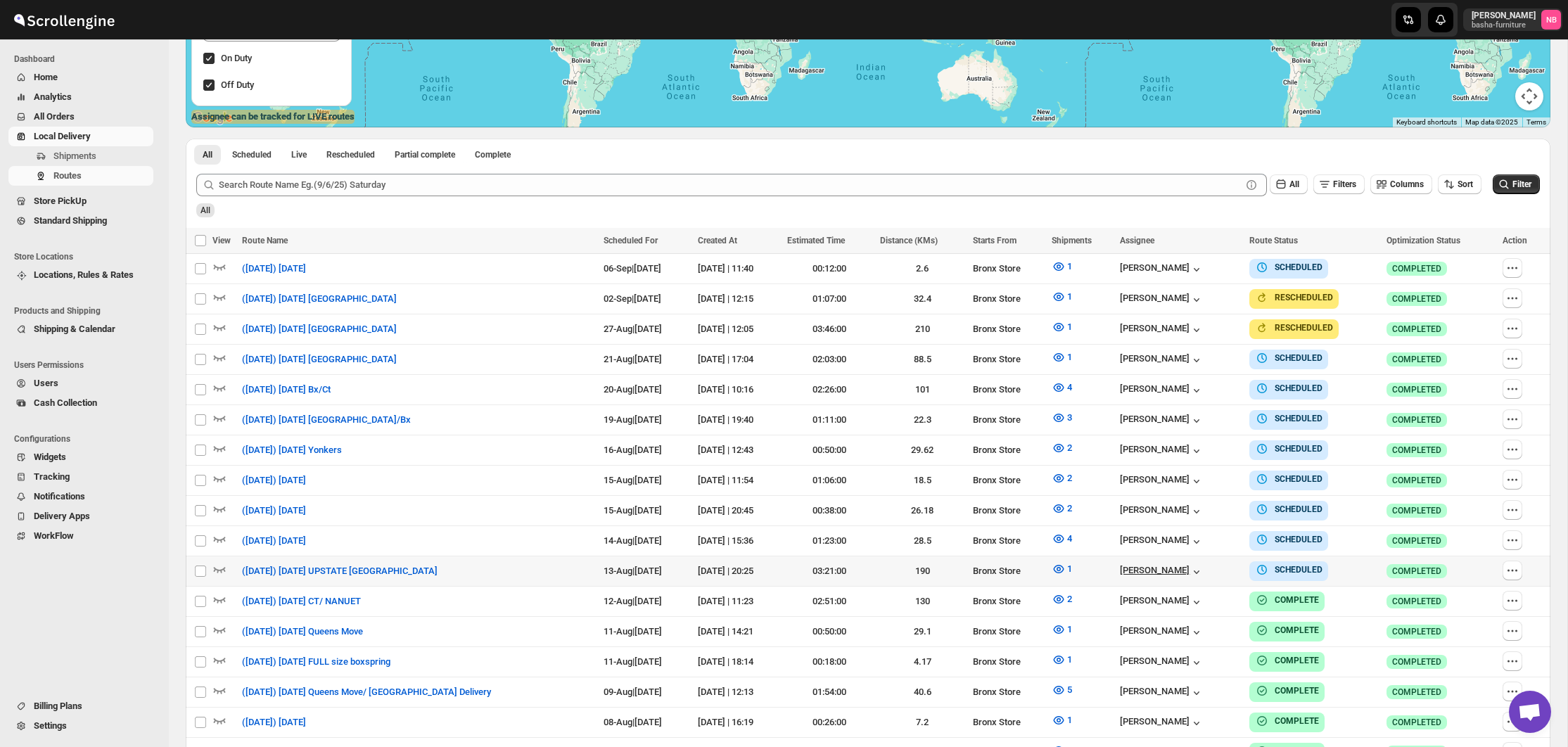
scroll to position [322, 0]
click at [1061, 593] on icon "button" at bounding box center [1058, 599] width 14 height 14
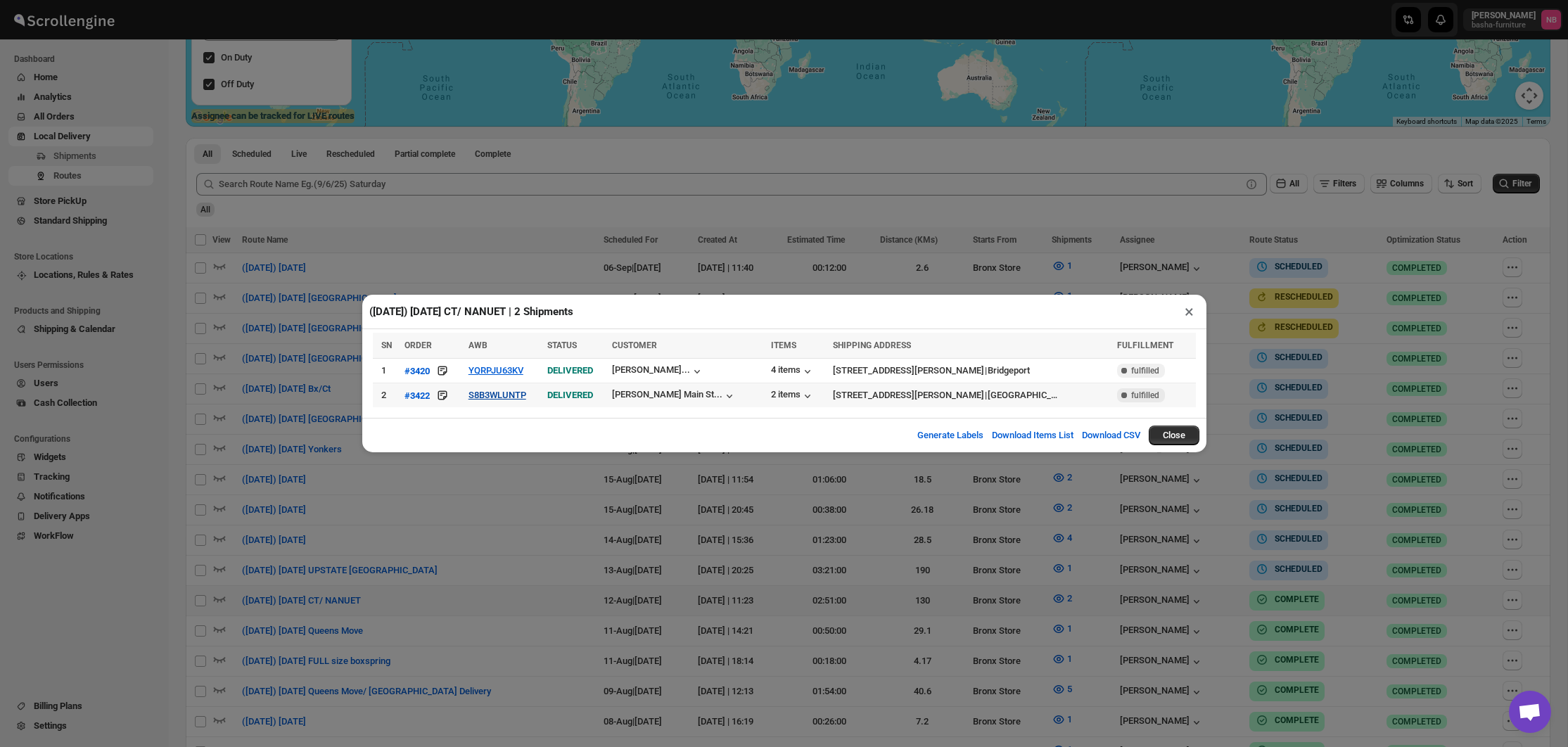
click at [517, 395] on button "S8B3WLUNTP" at bounding box center [497, 395] width 58 height 11
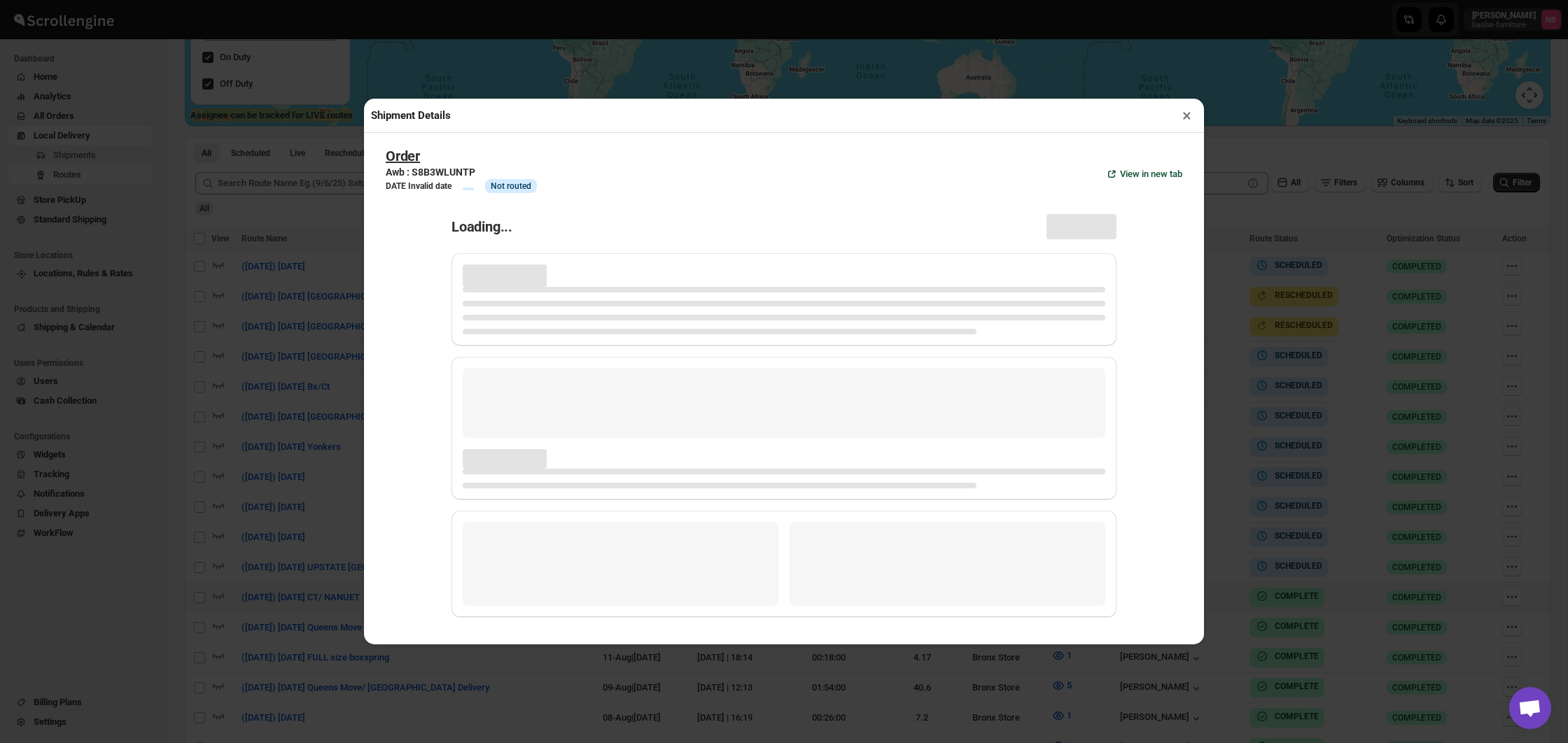
click at [292, 337] on div "Shipment Details × Order Awb : S8B3WLUNTP DATE Invalid date Info Info Not route…" at bounding box center [784, 371] width 1568 height 743
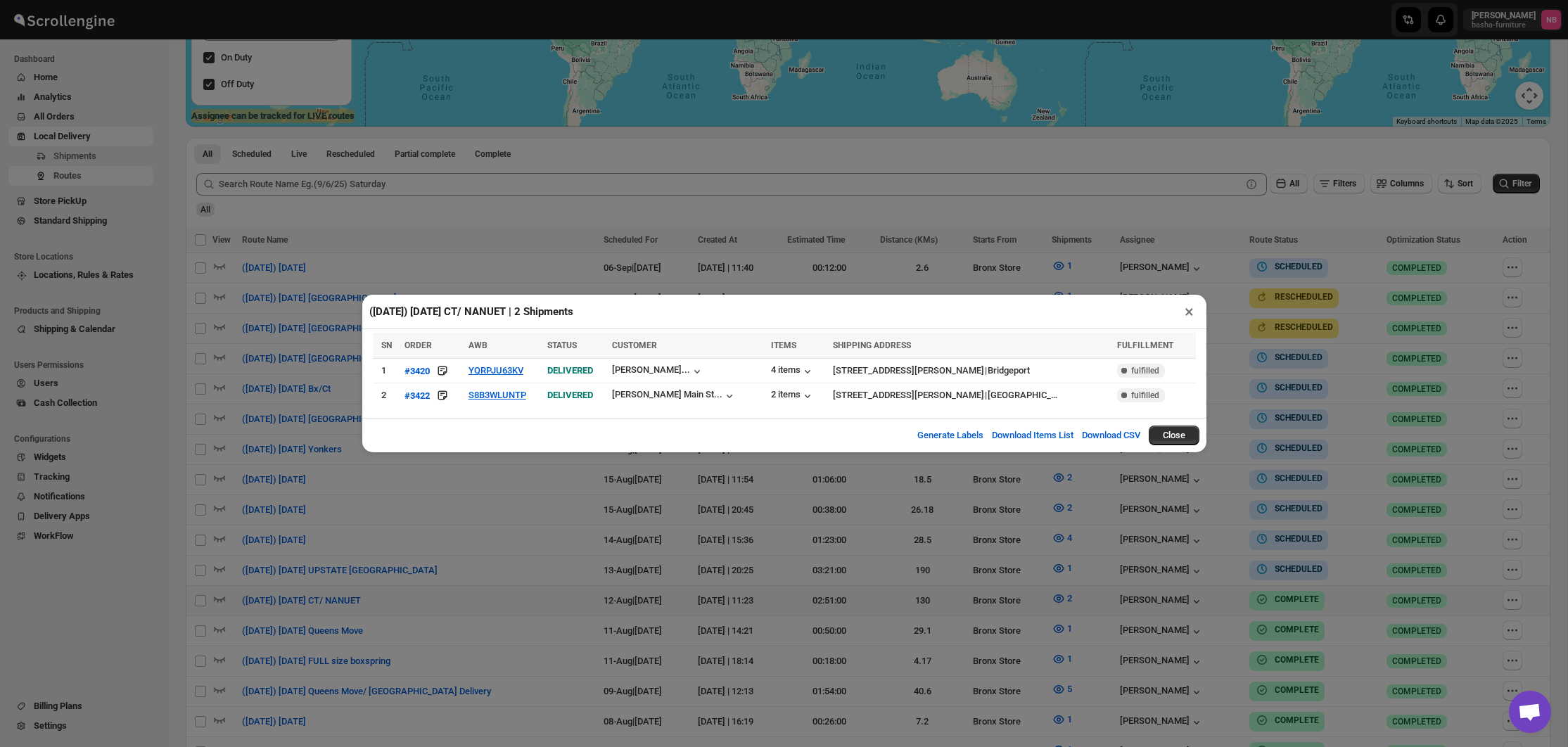
click at [334, 322] on div "([DATE]) [DATE] CT/ NANUET | 2 Shipments × SN ORDER AWB STATUS CUSTOMER ITEMS S…" at bounding box center [784, 373] width 1568 height 747
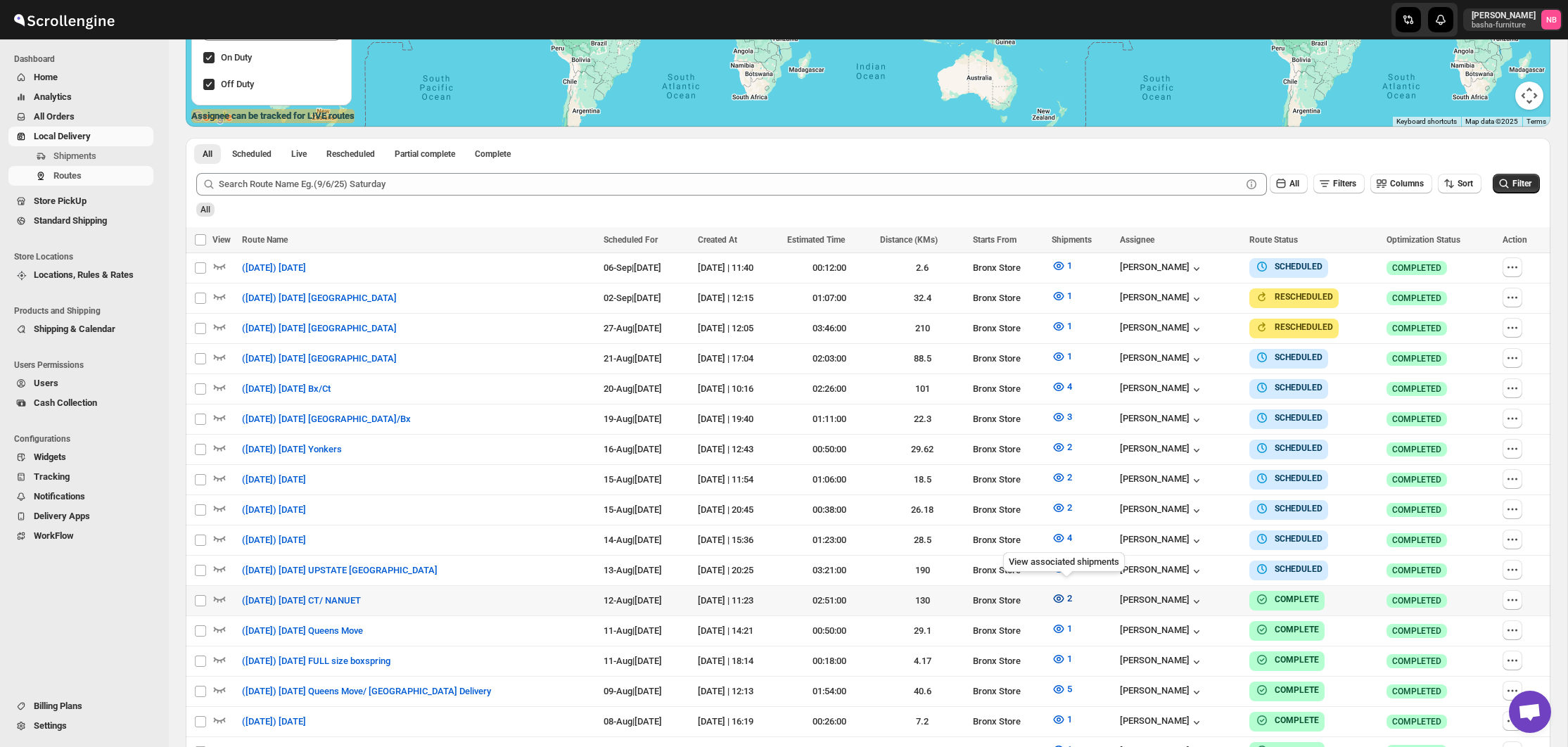
click at [1062, 593] on icon "button" at bounding box center [1058, 599] width 14 height 14
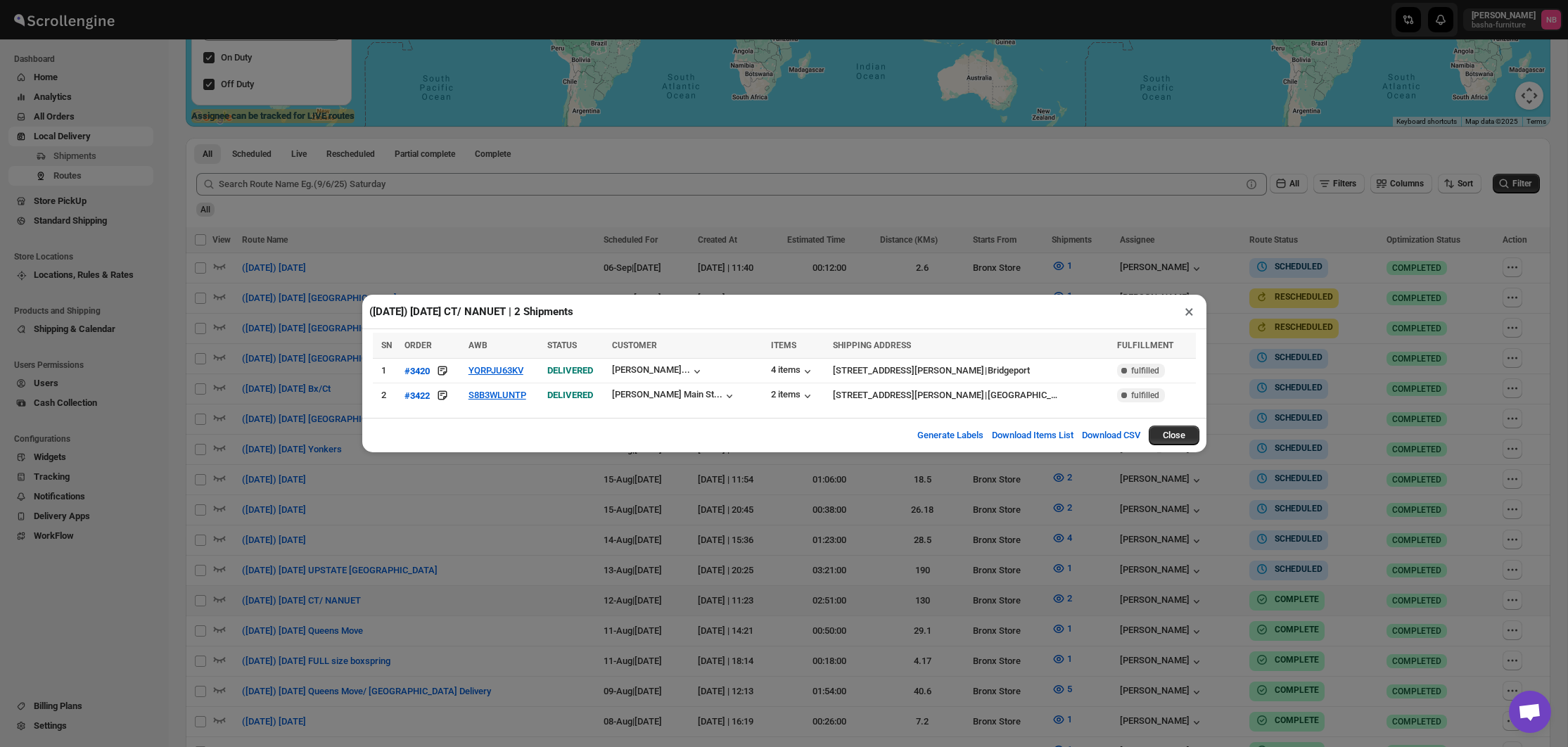
click at [915, 598] on div "([DATE]) [DATE] CT/ NANUET | 2 Shipments × SN ORDER AWB STATUS CUSTOMER ITEMS S…" at bounding box center [784, 373] width 1568 height 747
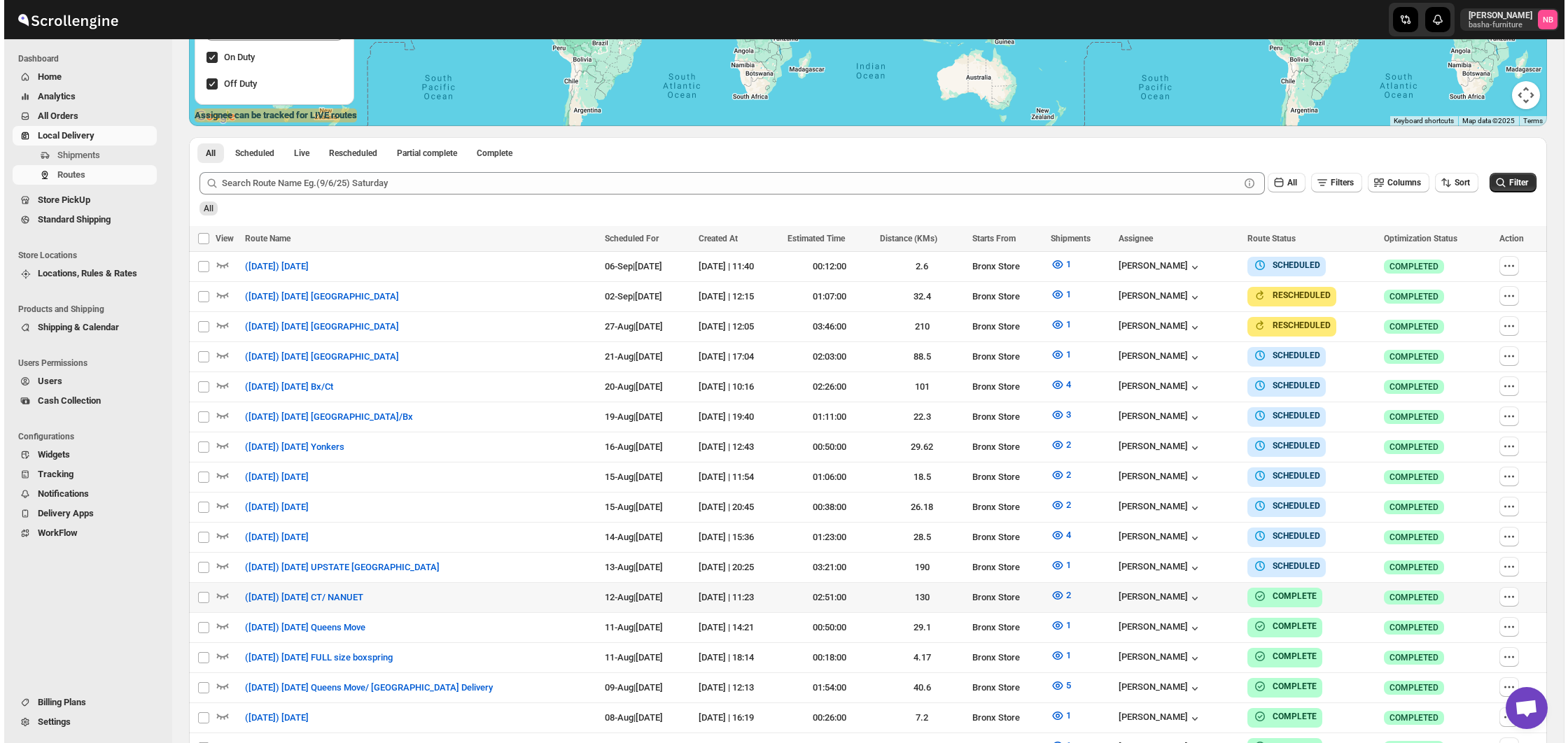
scroll to position [320, 0]
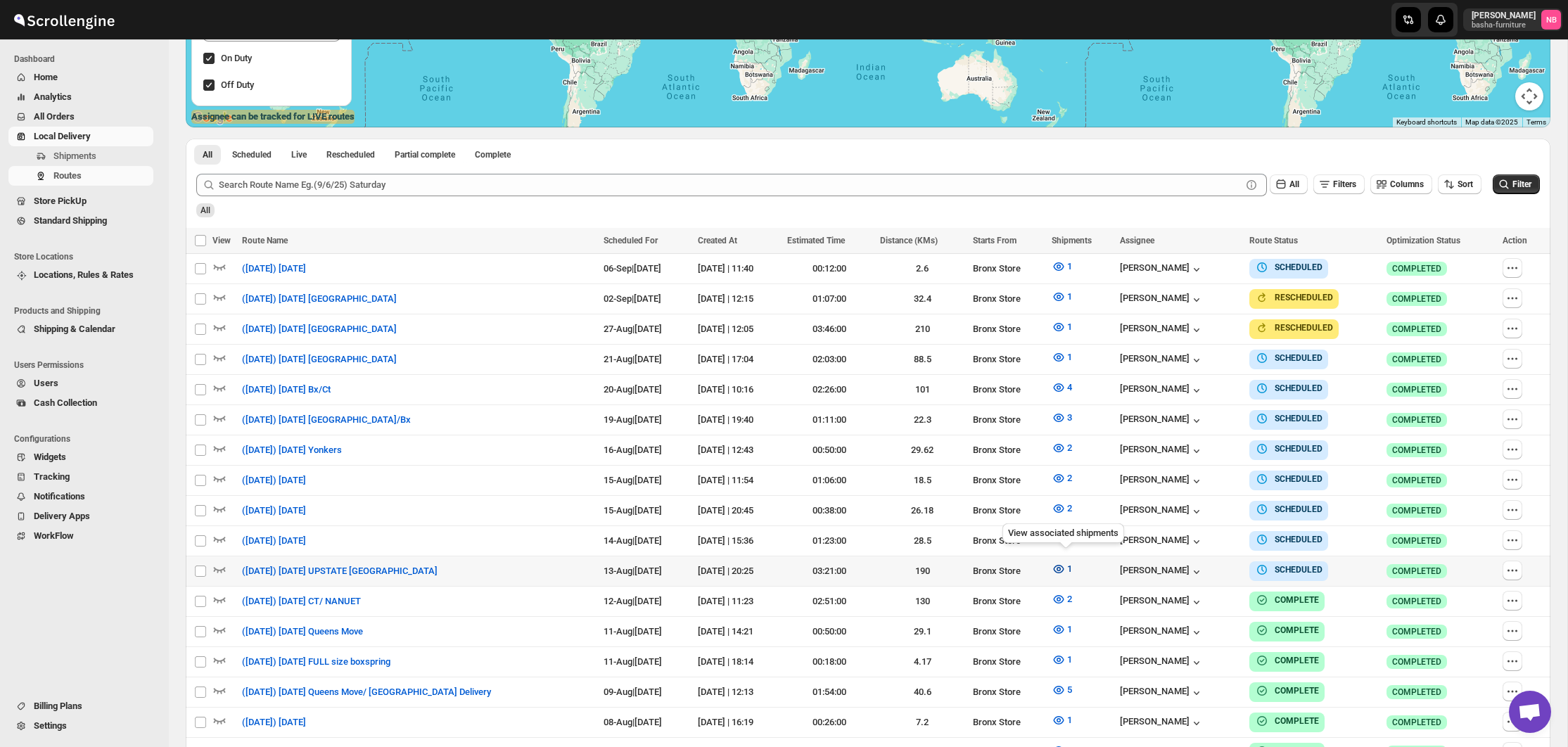
click at [1059, 562] on icon "button" at bounding box center [1058, 569] width 14 height 14
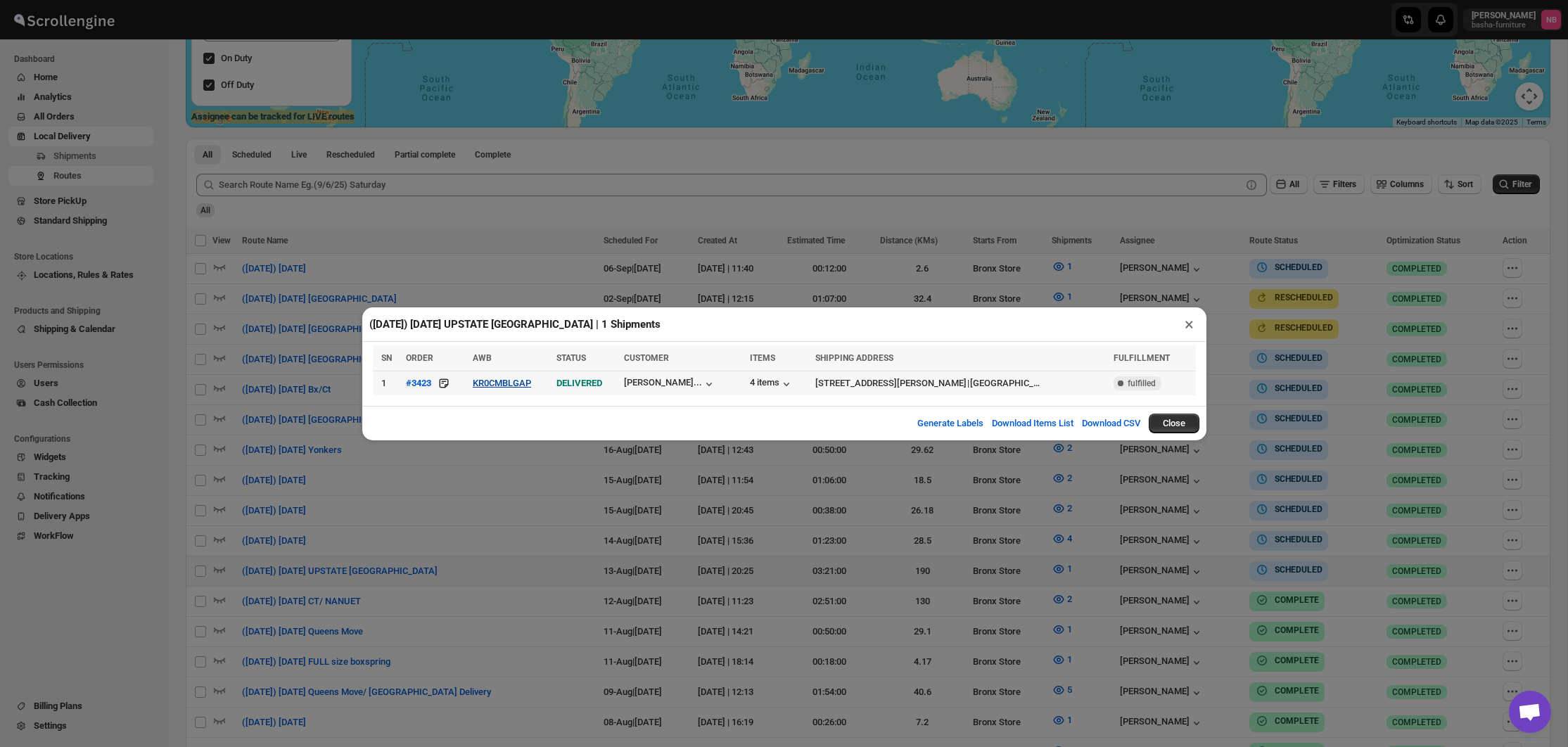
click at [519, 382] on button "KR0CMBLGAP" at bounding box center [502, 383] width 58 height 11
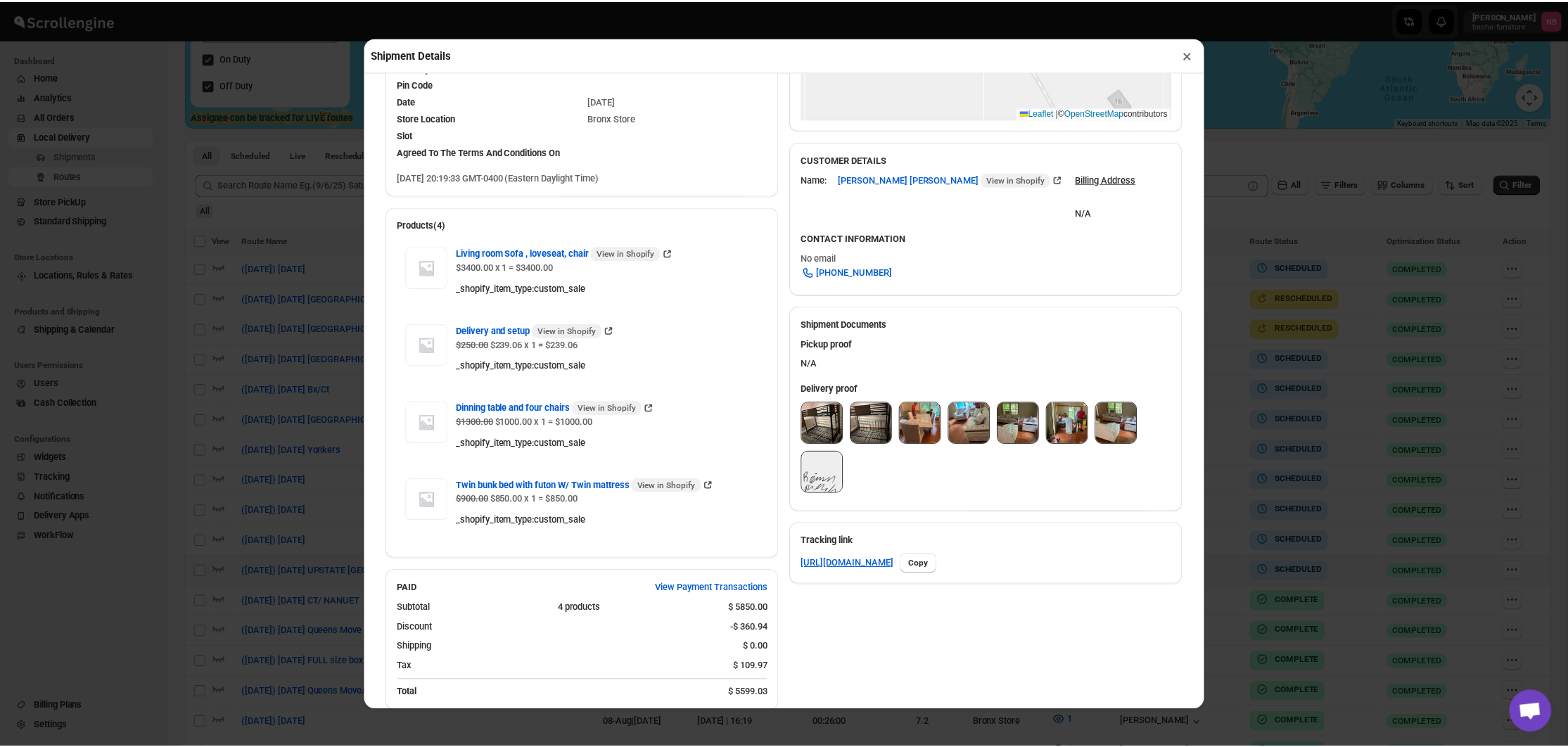
scroll to position [365, 0]
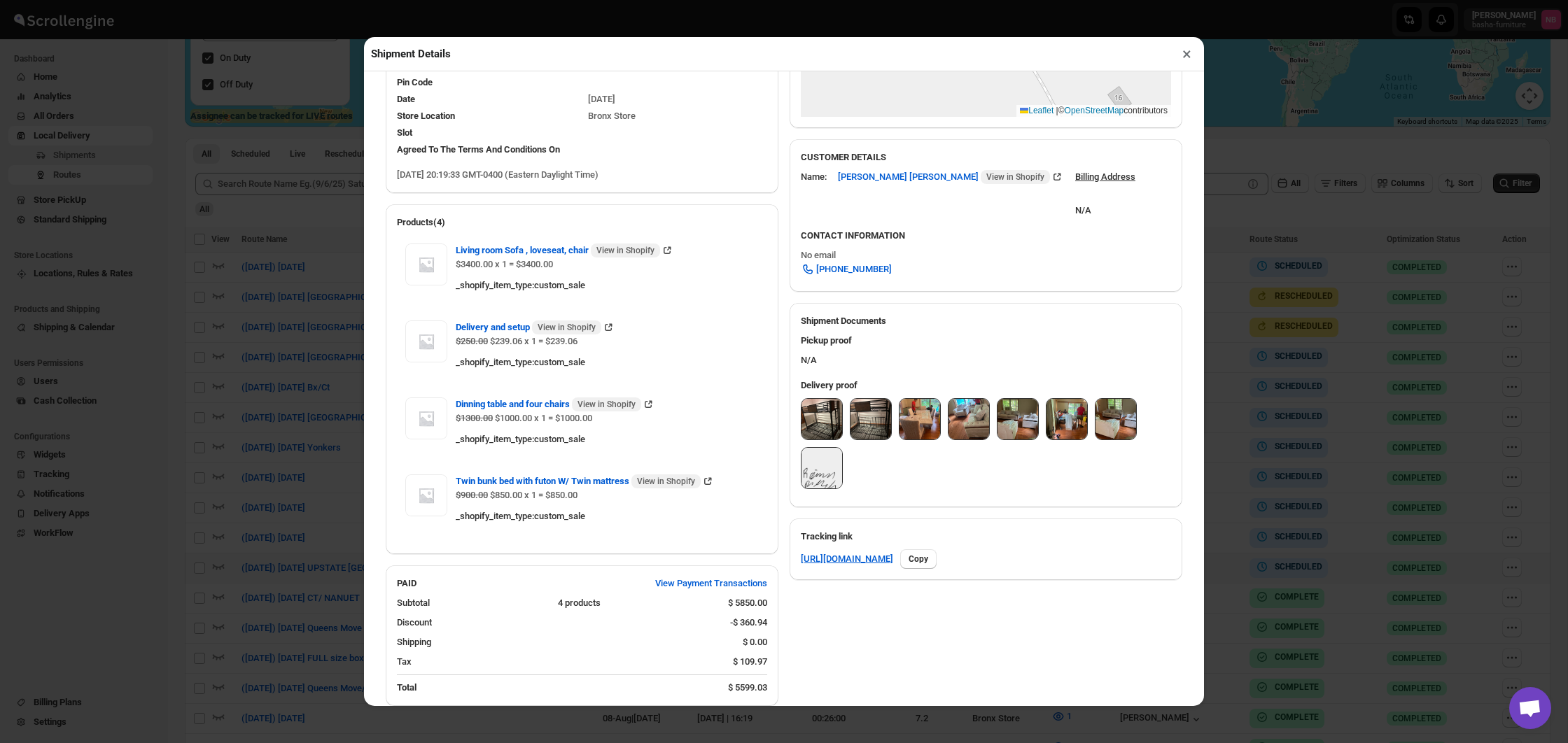
click at [817, 424] on img at bounding box center [821, 418] width 40 height 40
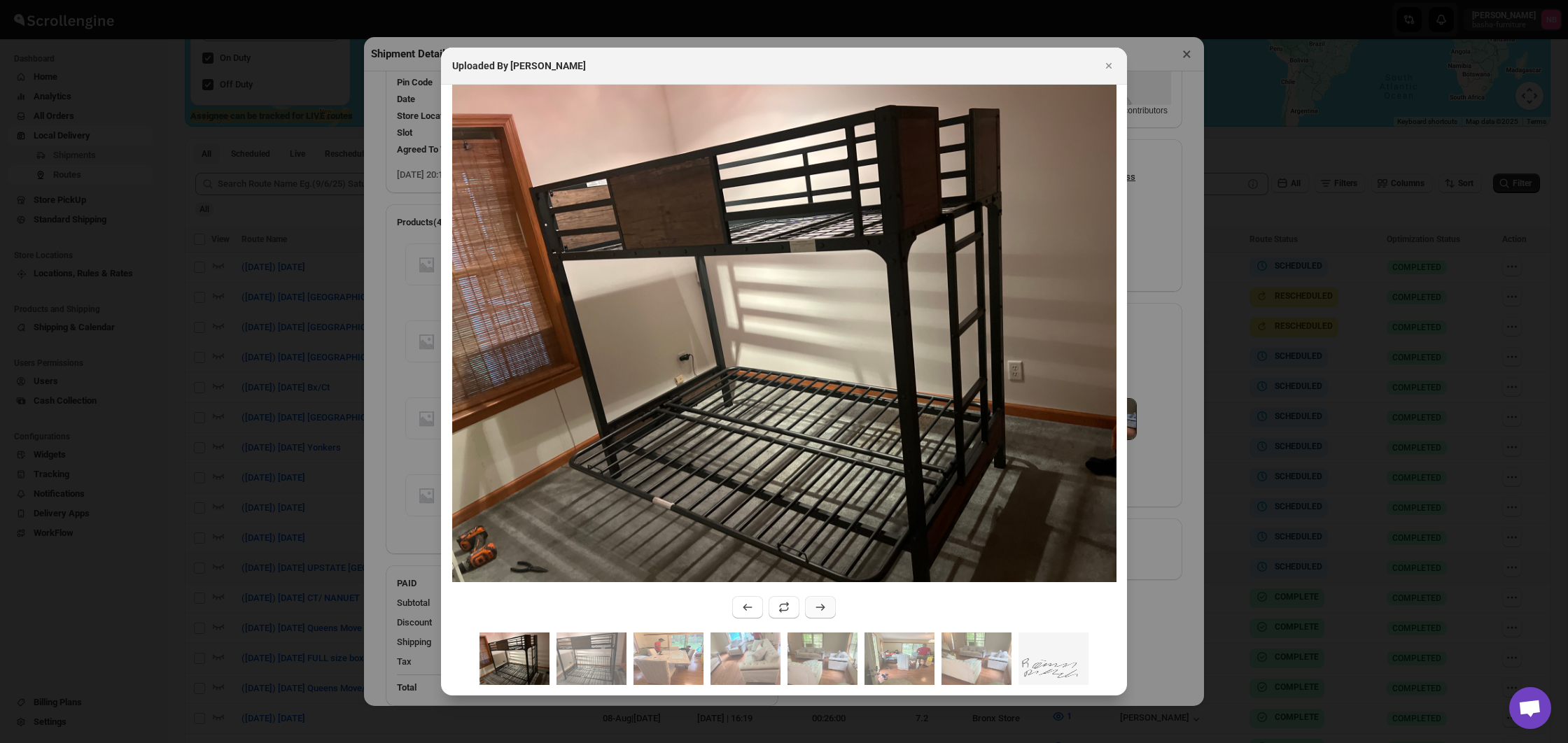
click at [823, 609] on icon ":rp2o:" at bounding box center [821, 607] width 9 height 7
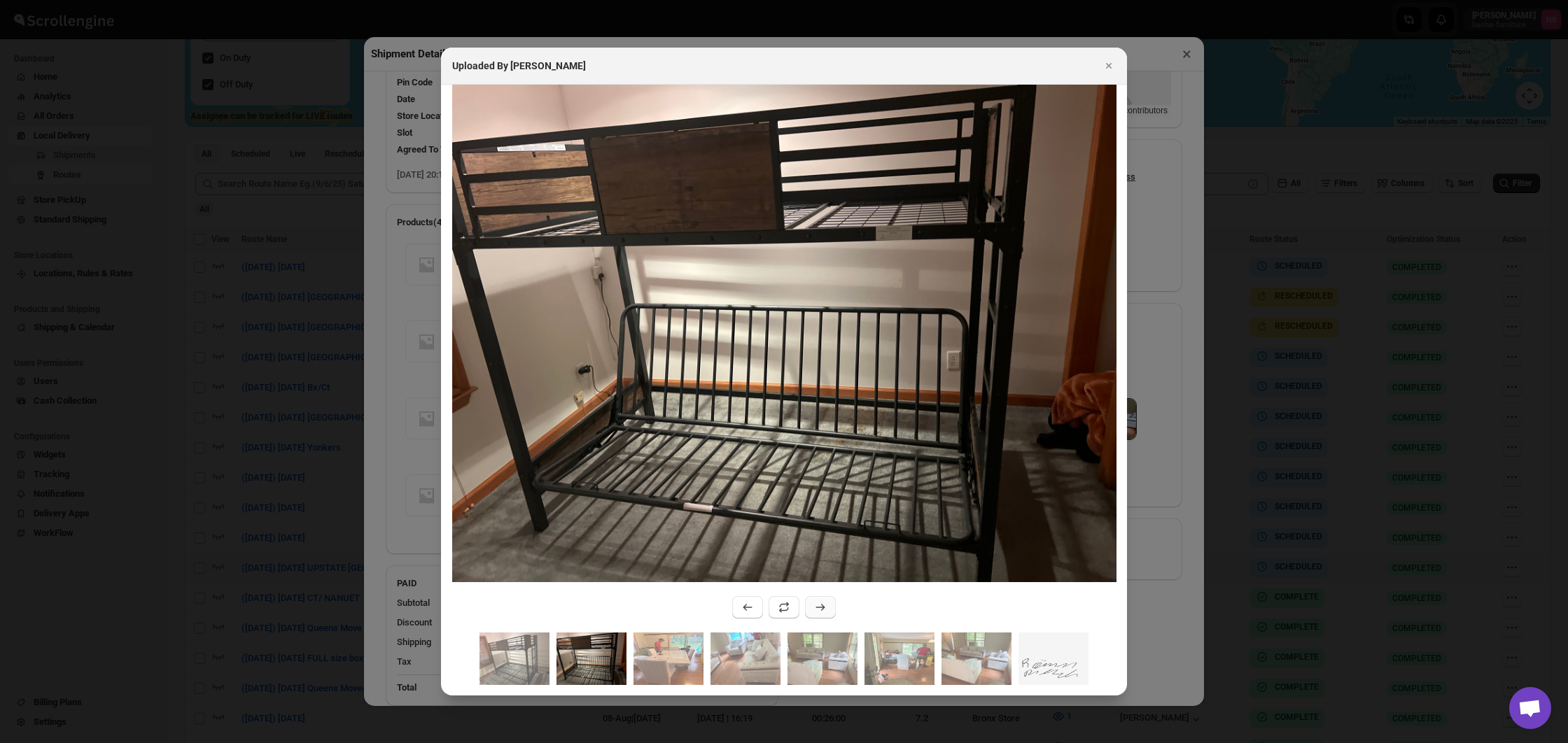
click at [823, 609] on icon ":rp2o:" at bounding box center [821, 607] width 9 height 7
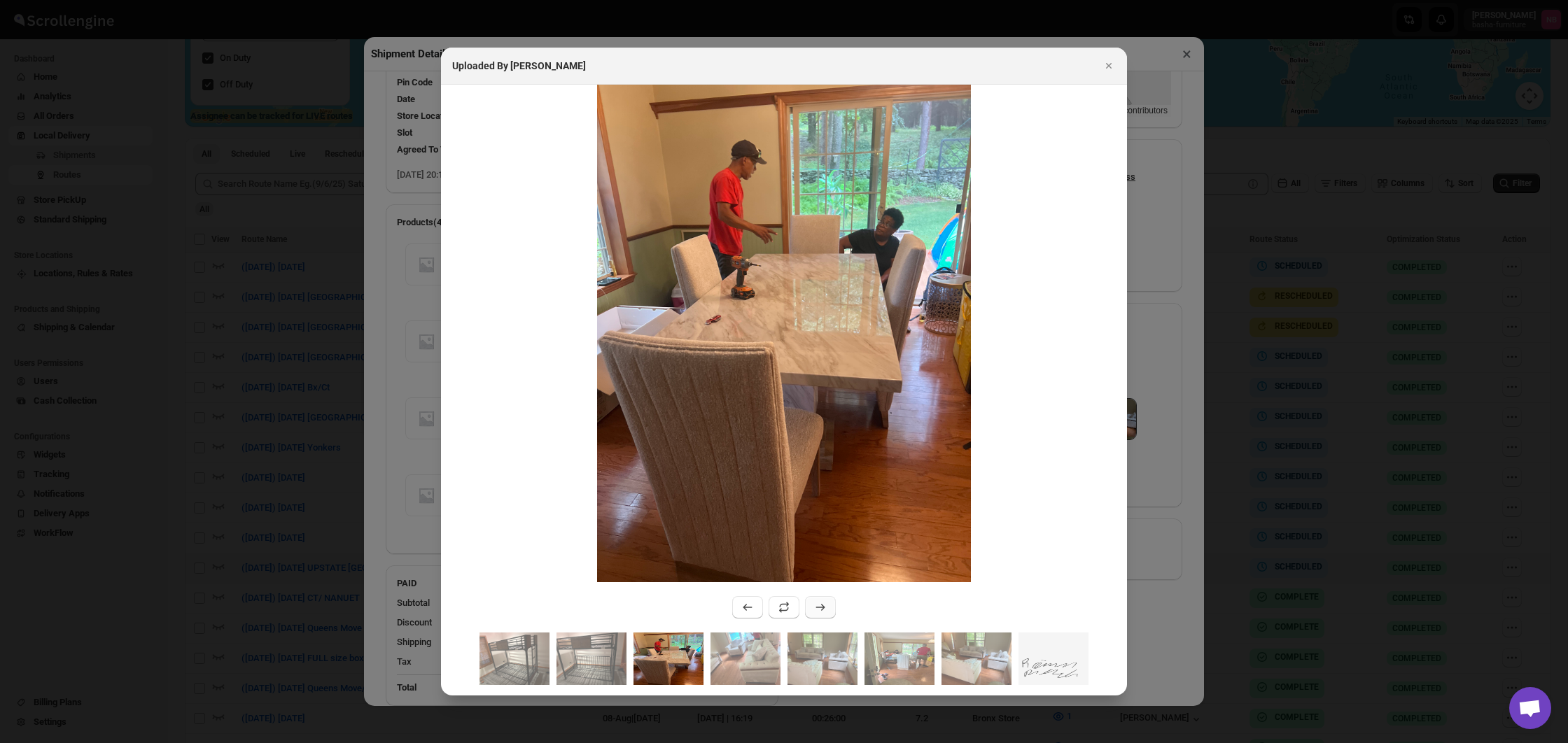
click at [823, 609] on icon ":rp2o:" at bounding box center [821, 607] width 9 height 7
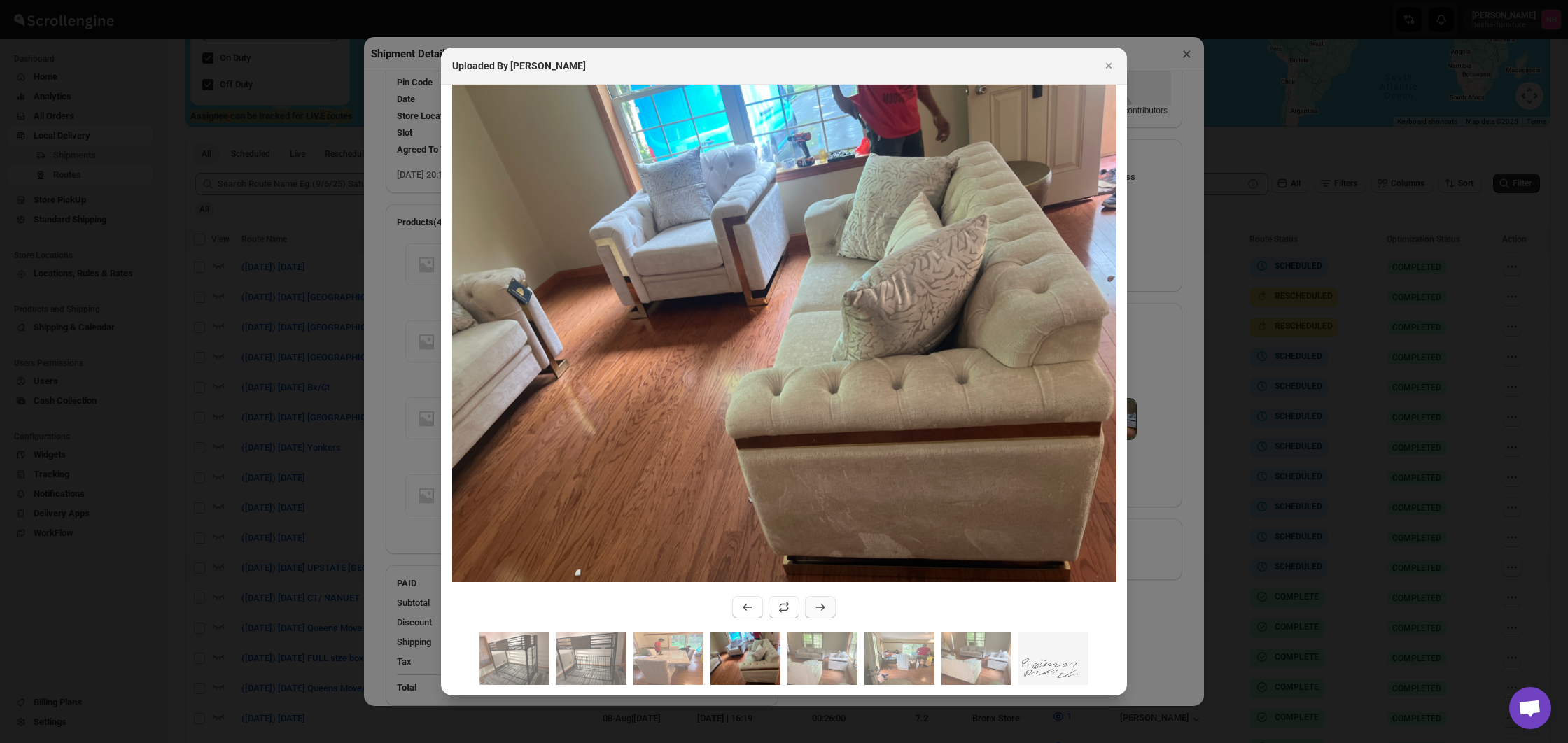
click at [823, 609] on icon ":rp2o:" at bounding box center [821, 607] width 9 height 7
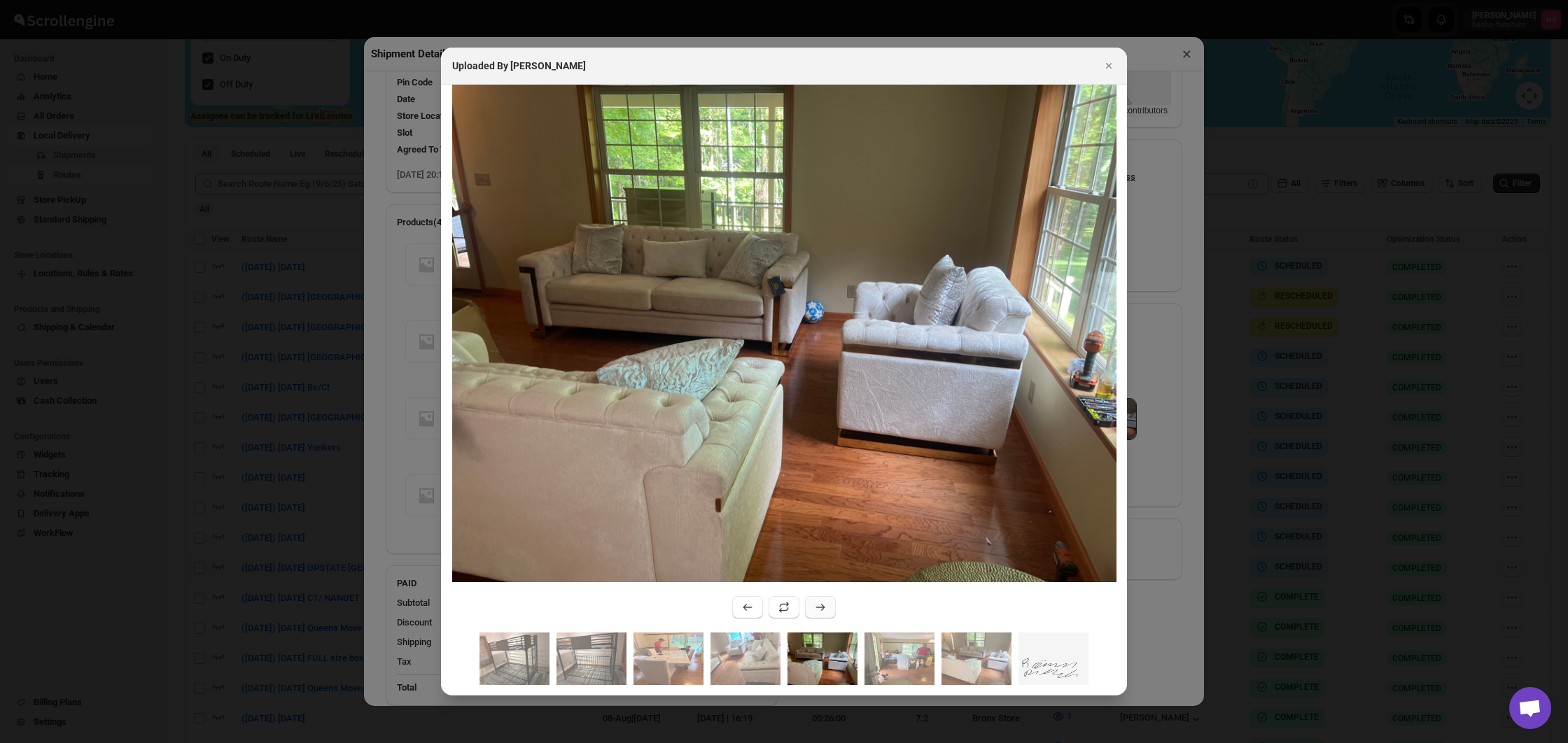
click at [823, 609] on icon ":rp2o:" at bounding box center [821, 607] width 9 height 7
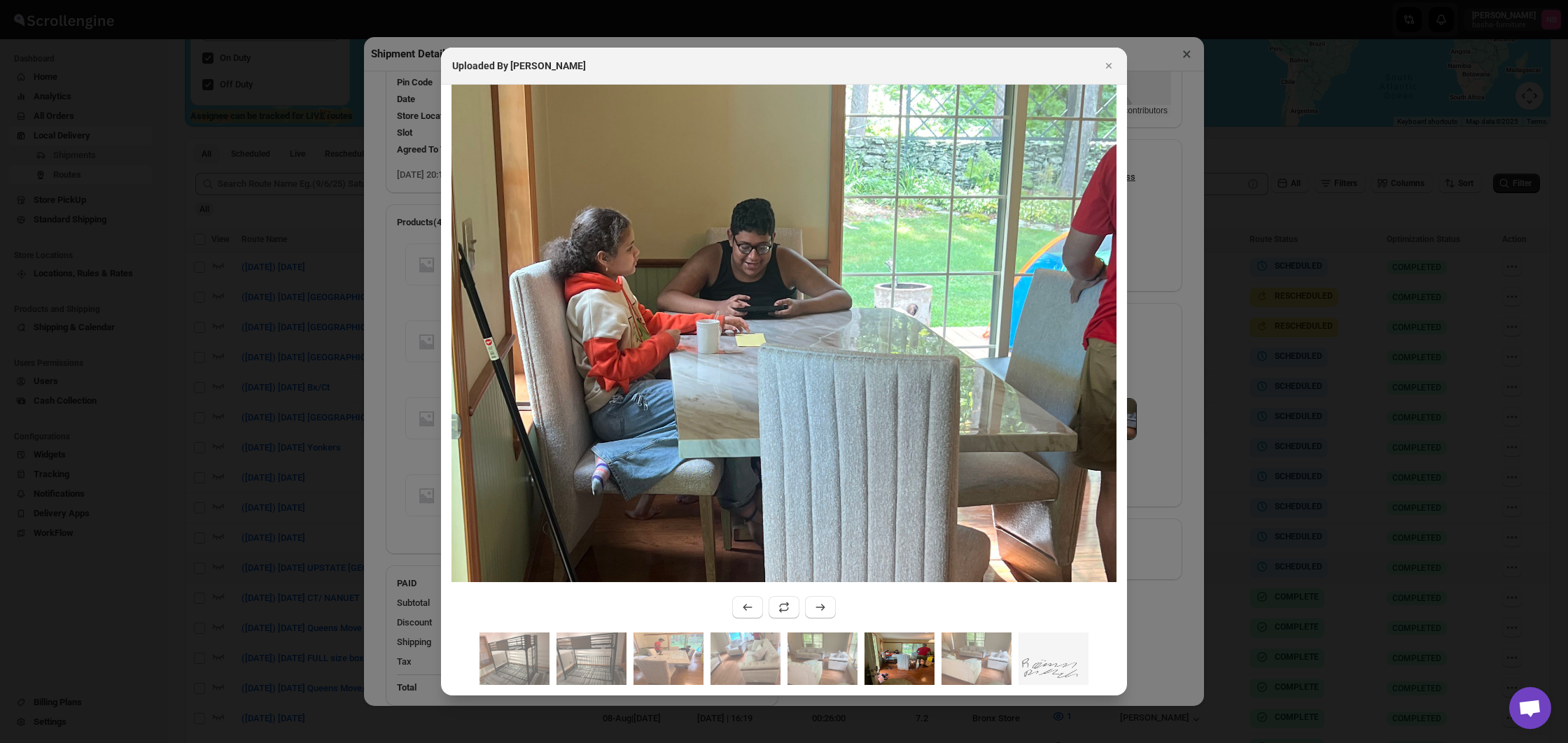
drag, startPoint x: 750, startPoint y: 283, endPoint x: 918, endPoint y: 405, distance: 207.6
click at [918, 405] on img ":rp2o:" at bounding box center [797, 456] width 1120 height 1494
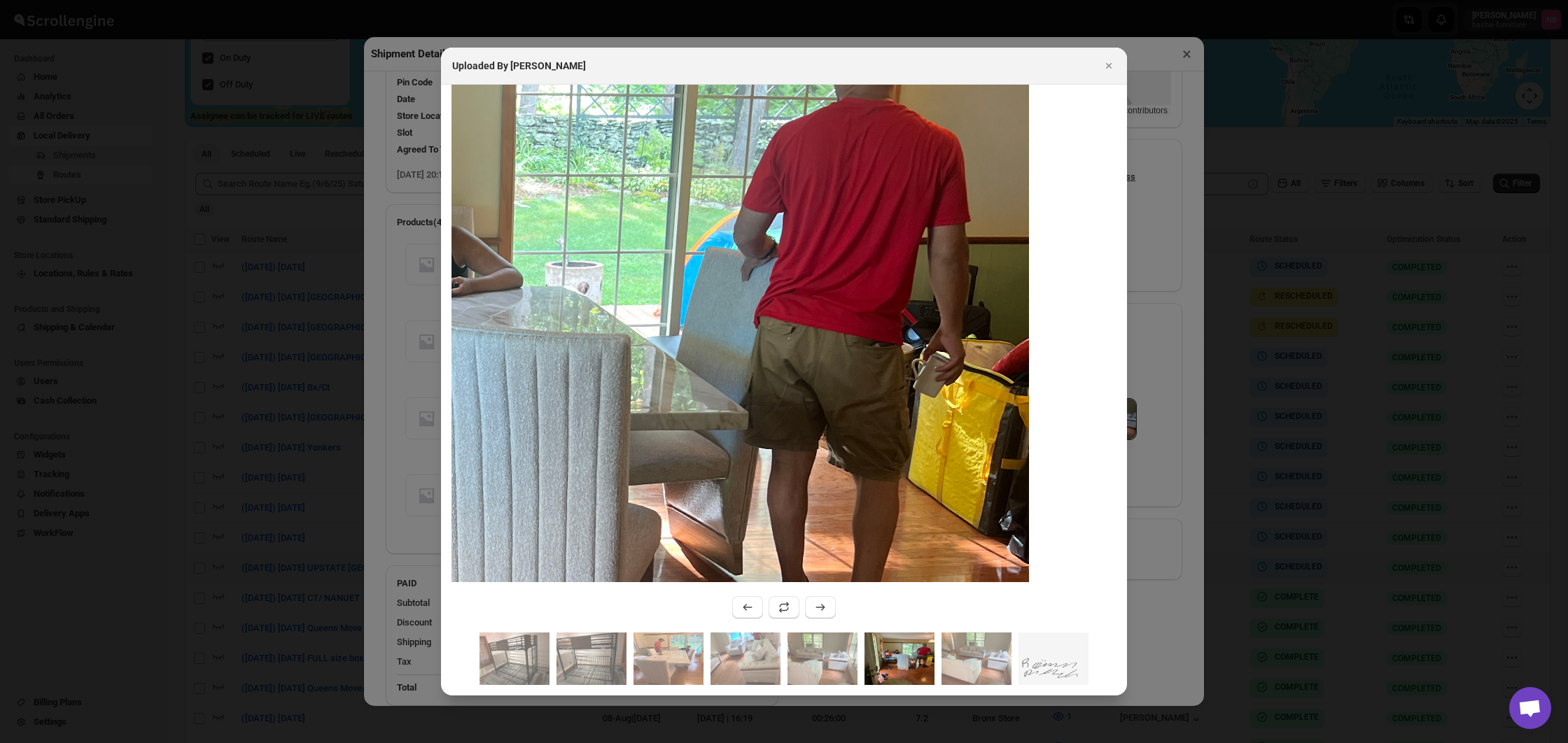
drag, startPoint x: 1061, startPoint y: 301, endPoint x: 742, endPoint y: 301, distance: 319.0
click at [742, 301] on img ":rp2o:" at bounding box center [468, 434] width 1120 height 1494
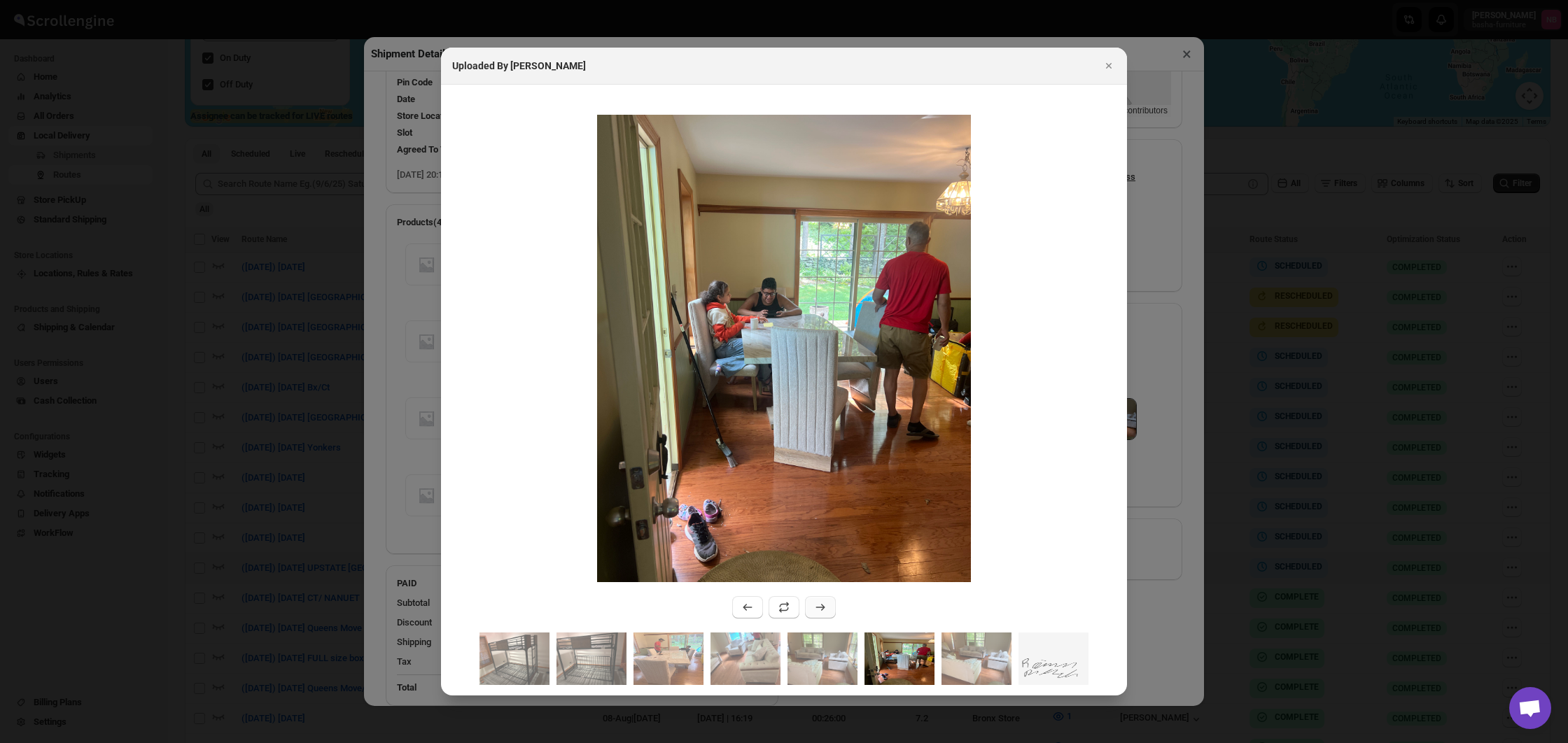
click at [827, 608] on button ":rp2o:" at bounding box center [820, 607] width 31 height 22
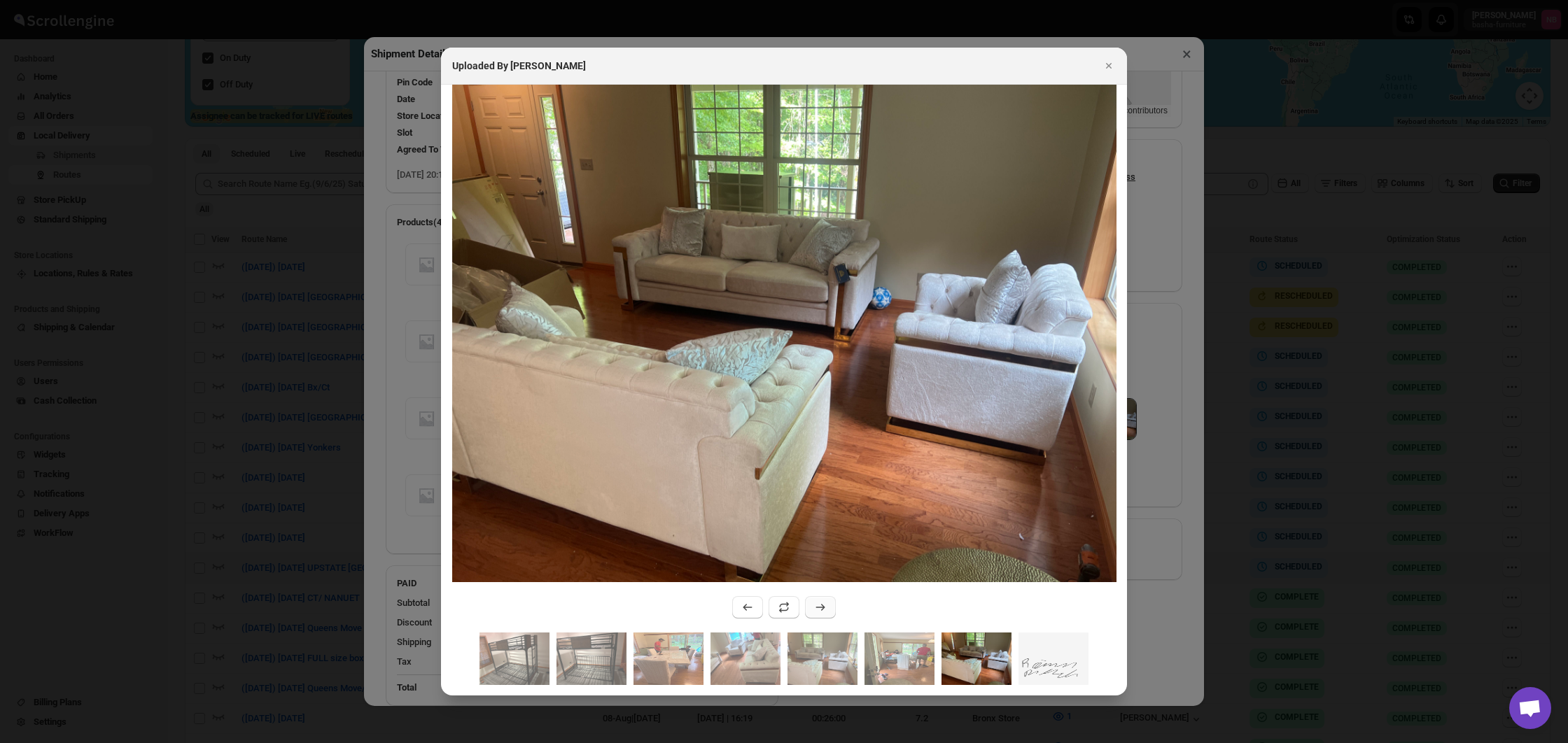
click at [827, 608] on button ":rp2o:" at bounding box center [820, 607] width 31 height 22
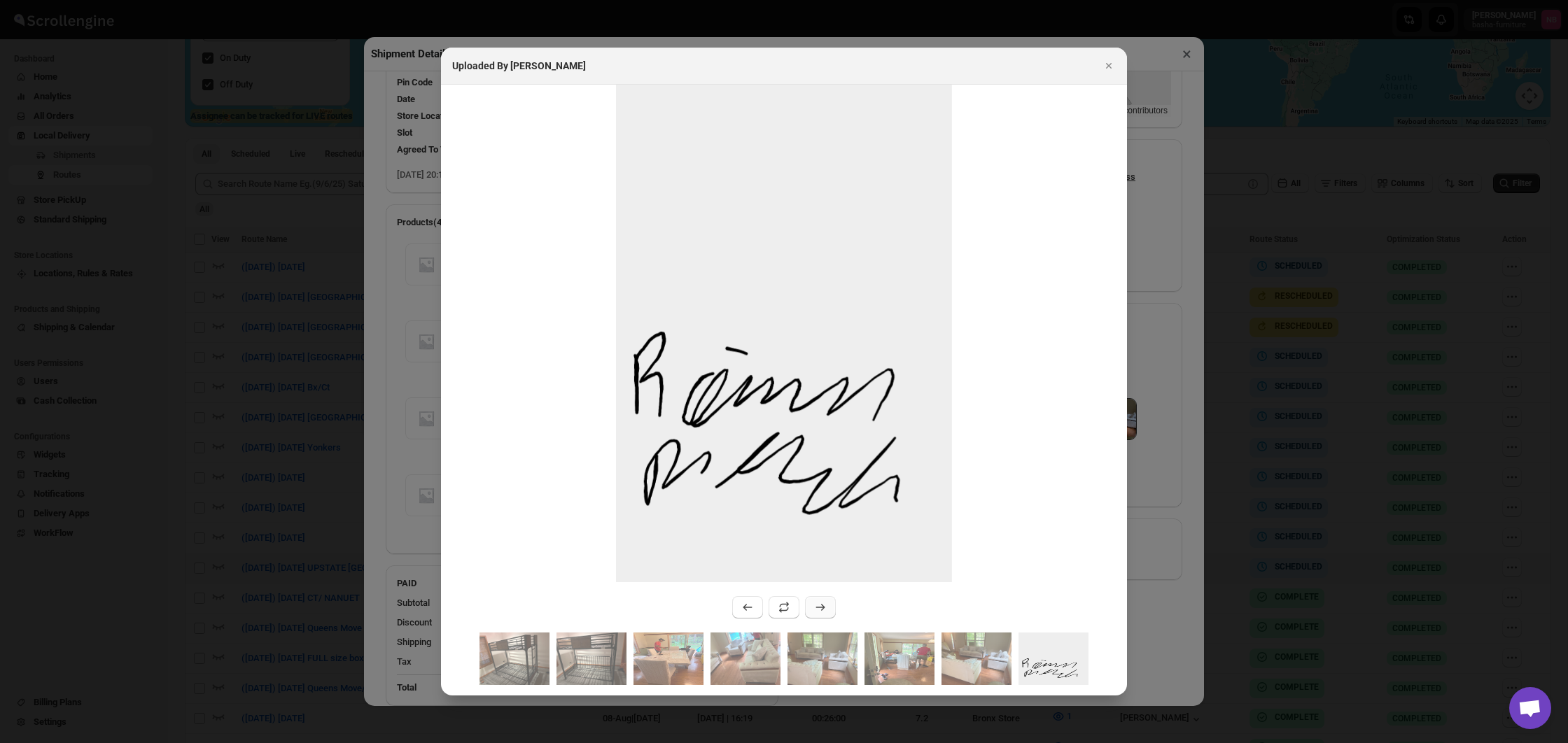
click at [827, 608] on button ":rp2o:" at bounding box center [820, 607] width 31 height 22
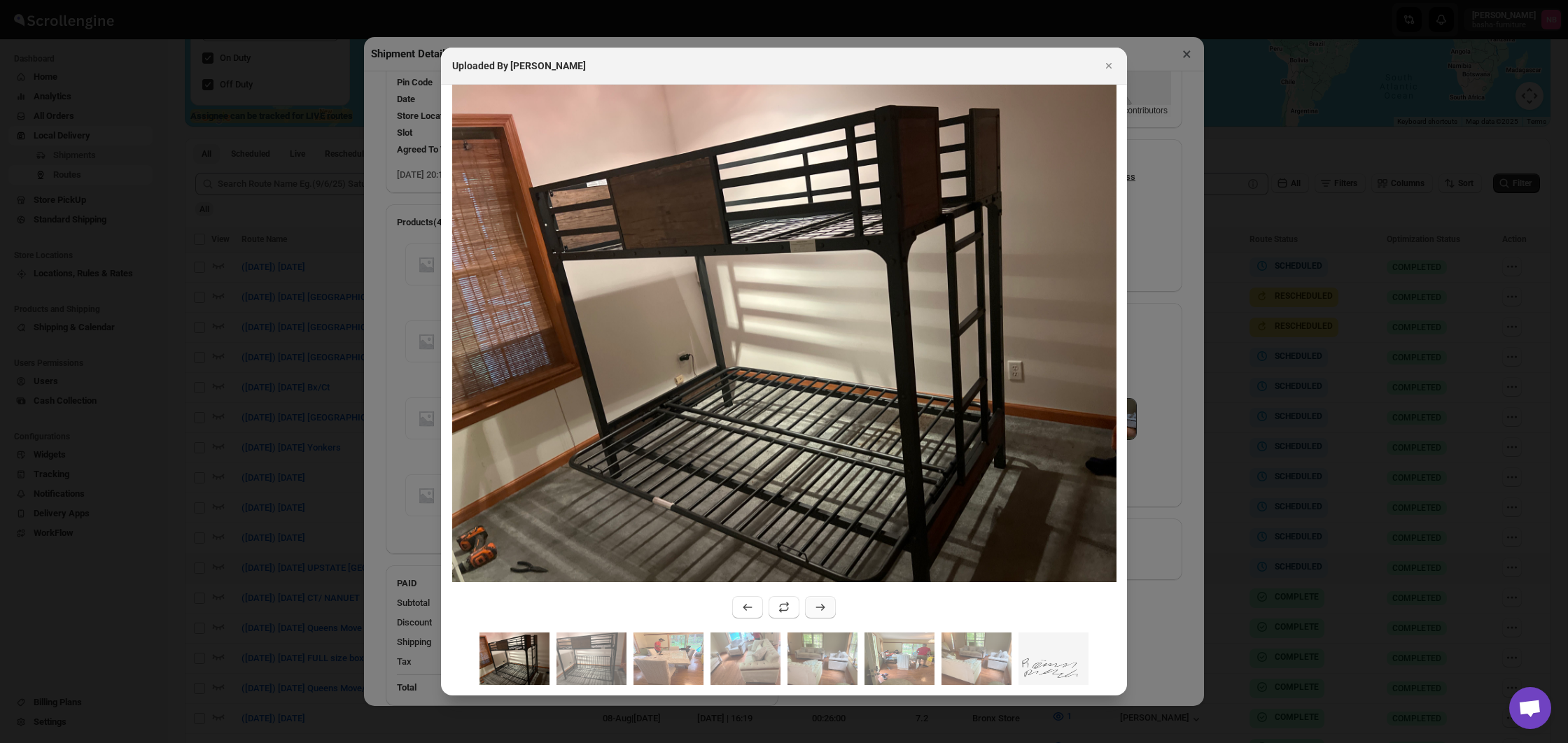
click at [827, 608] on button ":rp2o:" at bounding box center [820, 607] width 31 height 22
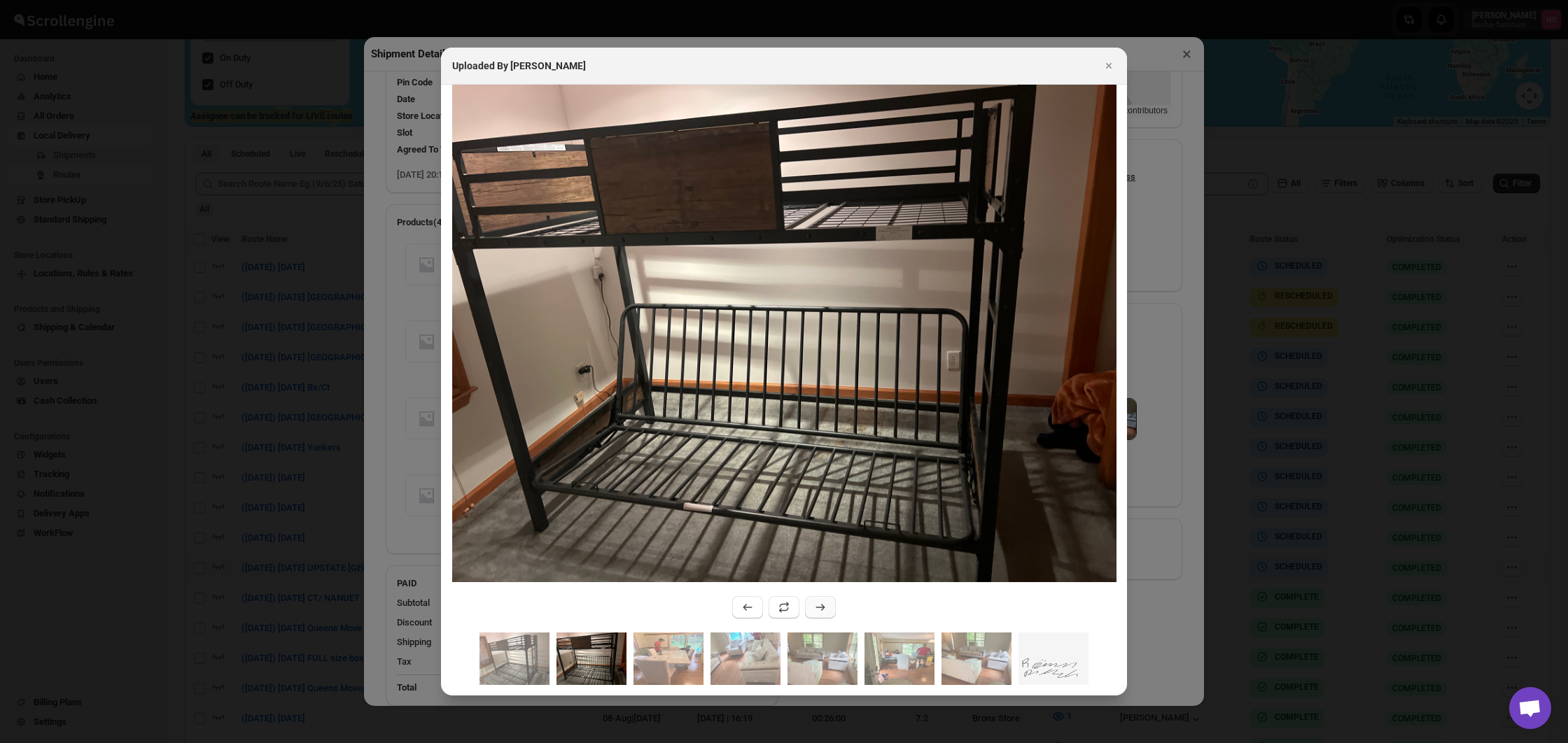
click at [827, 608] on button ":rp2o:" at bounding box center [820, 607] width 31 height 22
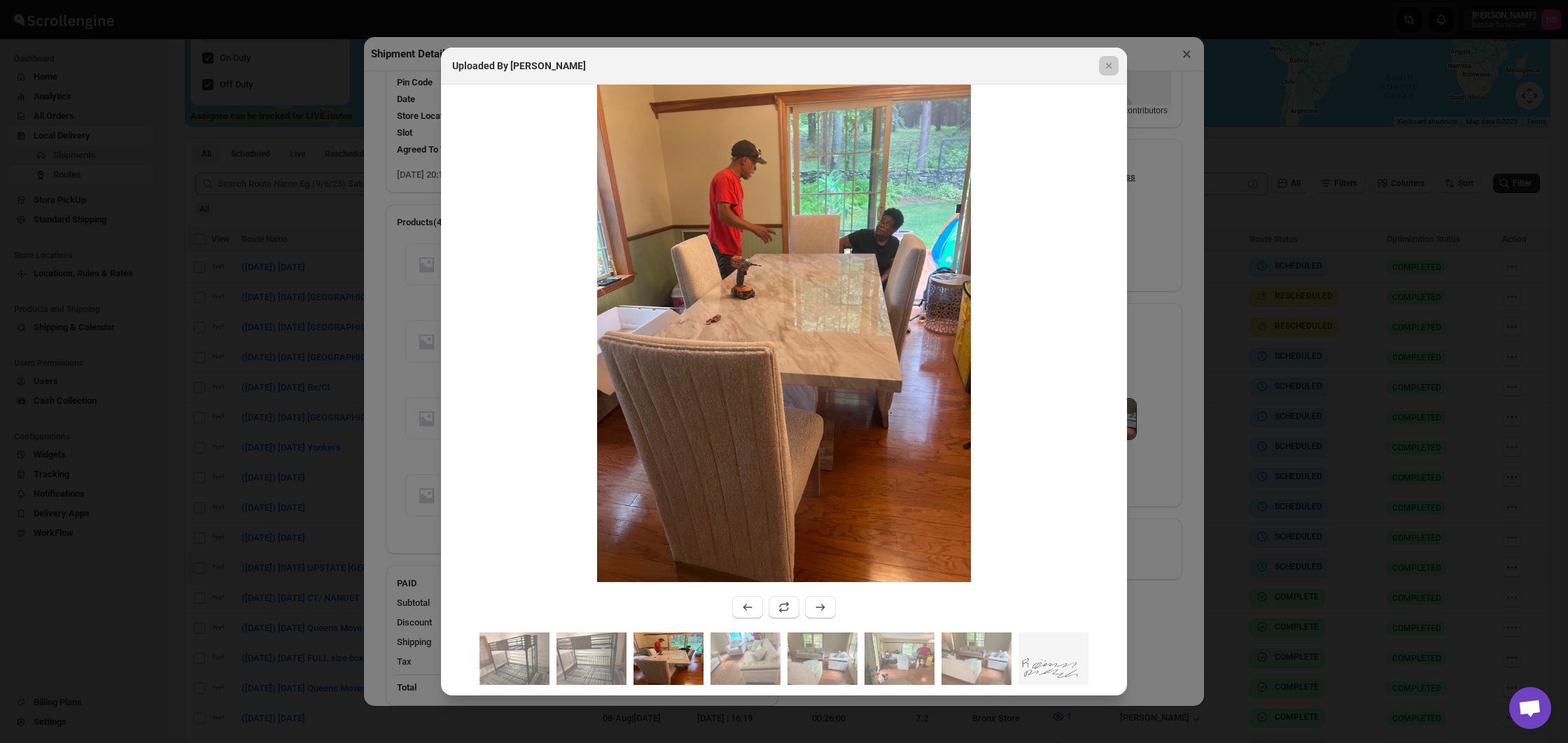
click at [1249, 507] on div at bounding box center [784, 371] width 1568 height 743
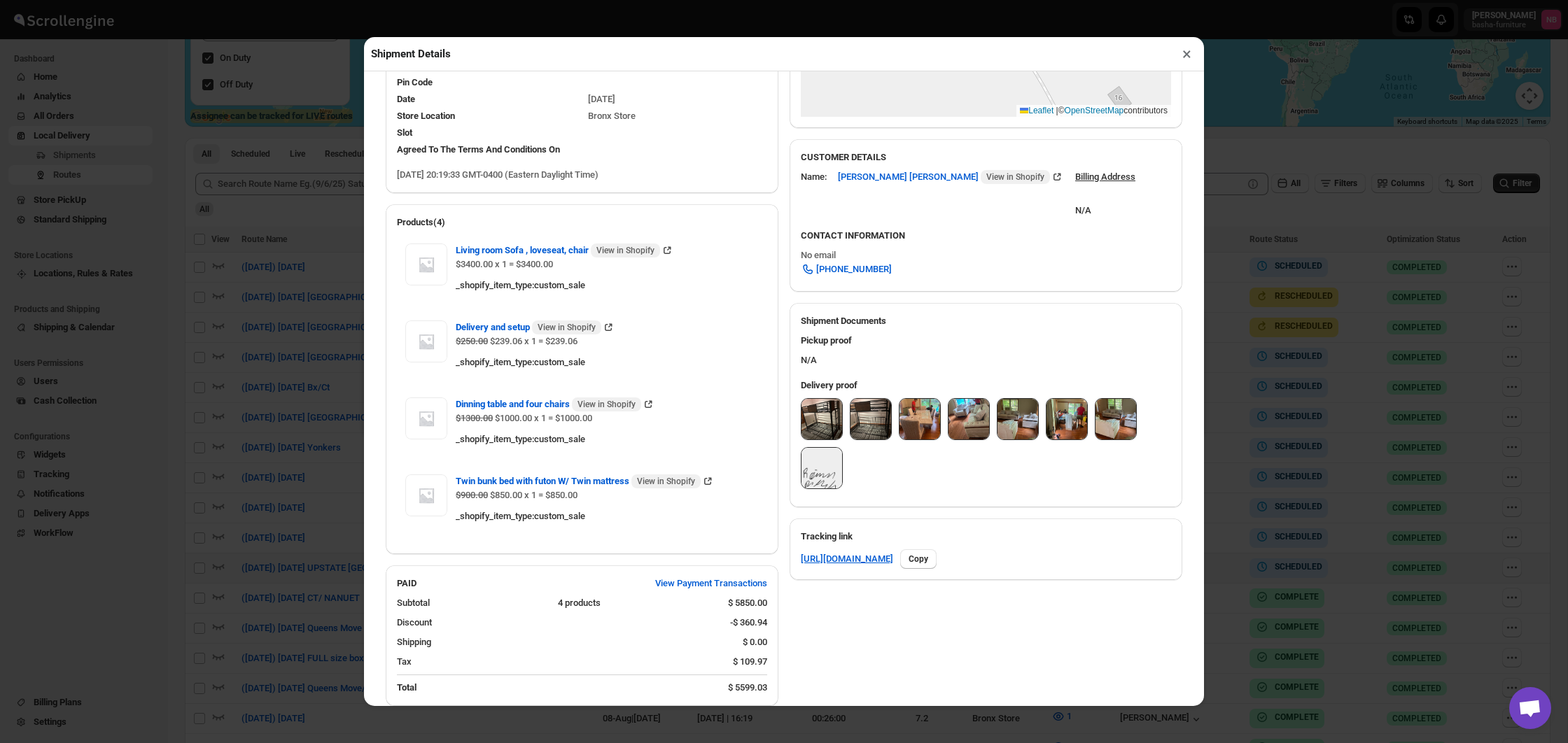
drag, startPoint x: 1464, startPoint y: 247, endPoint x: 1416, endPoint y: 237, distance: 49.0
click at [1463, 247] on div "Shipment Details × #3423 Awb : KR0CMBLGAP DATE [DATE] | 20:19 Success DELIVERED…" at bounding box center [784, 371] width 1568 height 743
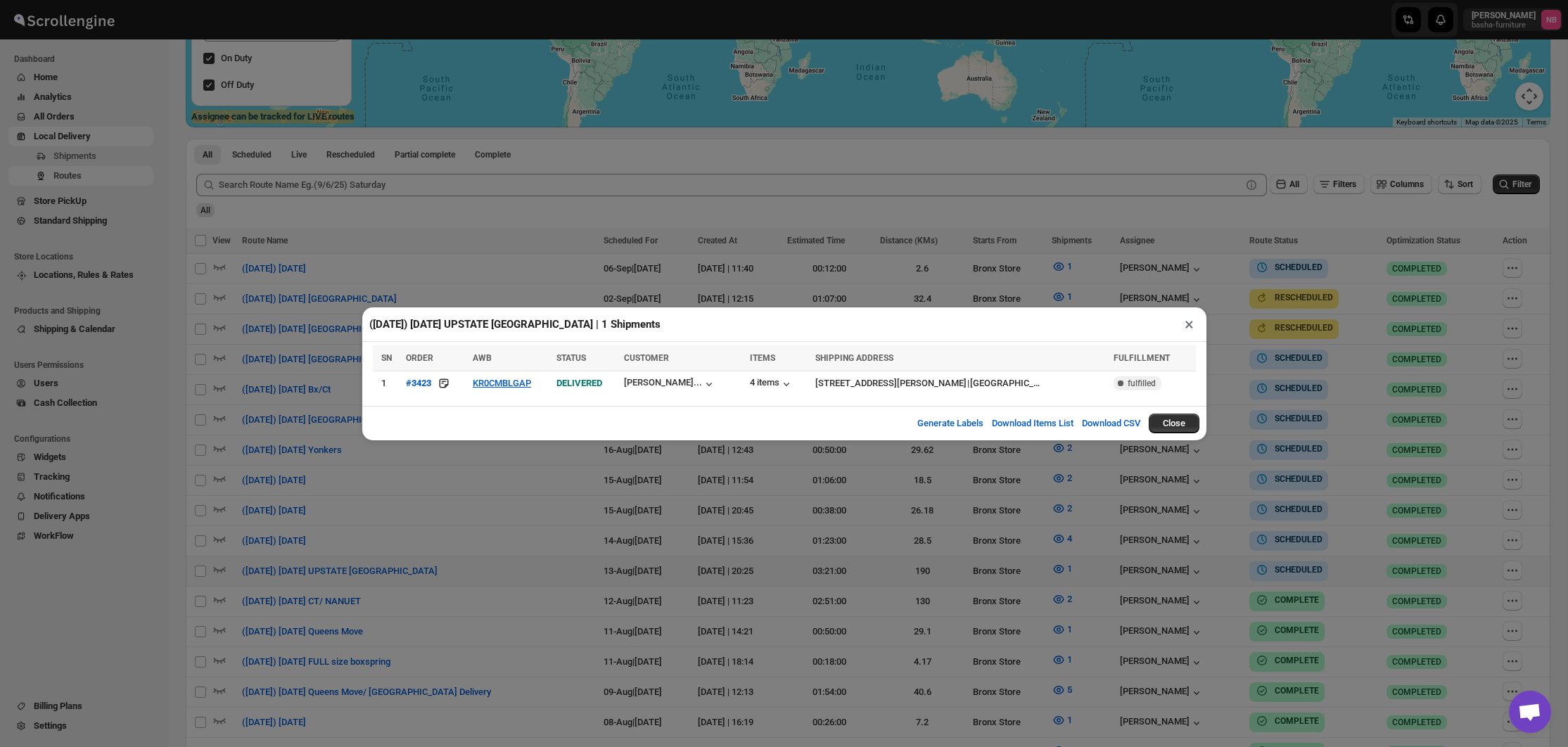
click at [1355, 223] on div "([DATE]) [DATE] UPSTATE [GEOGRAPHIC_DATA] | 1 Shipments × SN ORDER AWB STATUS C…" at bounding box center [784, 373] width 1568 height 747
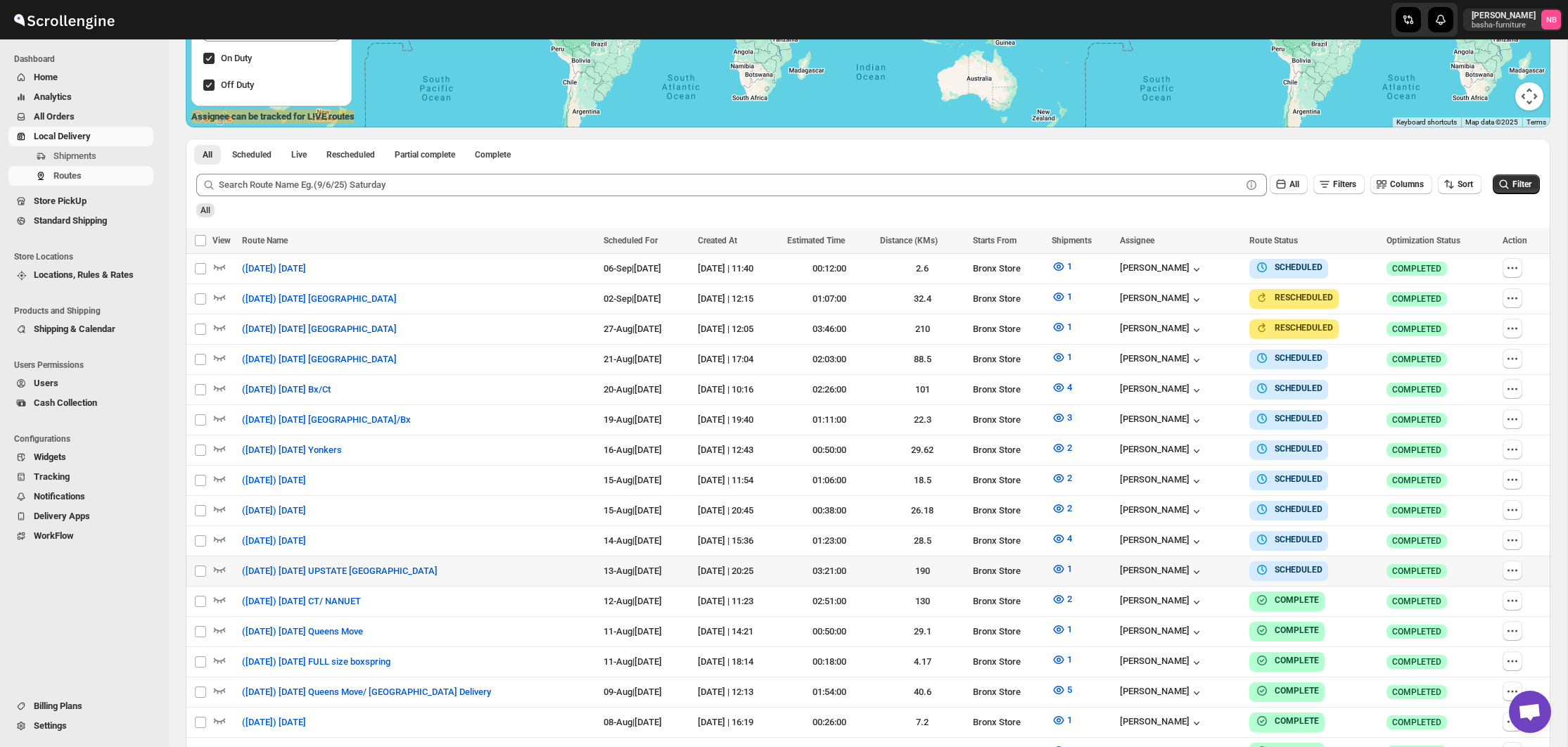
scroll to position [674, 0]
